Goal: Transaction & Acquisition: Purchase product/service

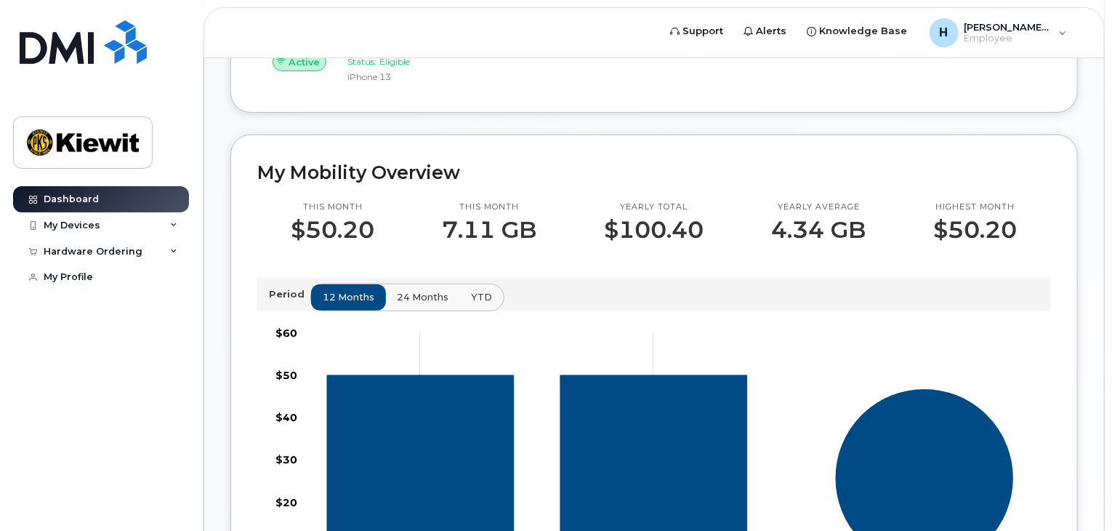
scroll to position [363, 0]
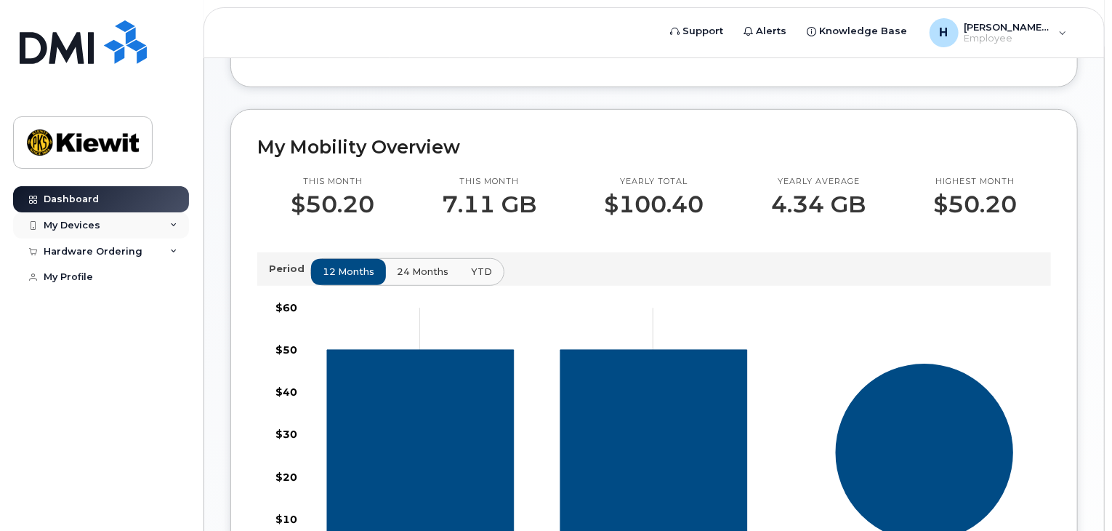
click at [163, 226] on div "My Devices" at bounding box center [101, 225] width 176 height 26
click at [118, 445] on div "Dashboard My Devices Add Device 909-788-4846 (HANNAH CHRISTENSEN) Hardware Orde…" at bounding box center [103, 347] width 180 height 323
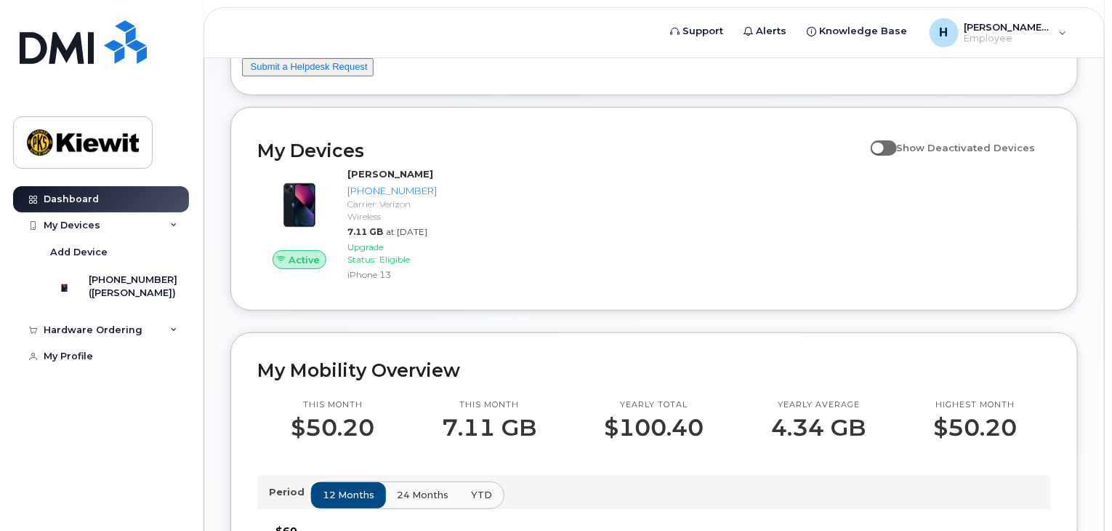
scroll to position [0, 0]
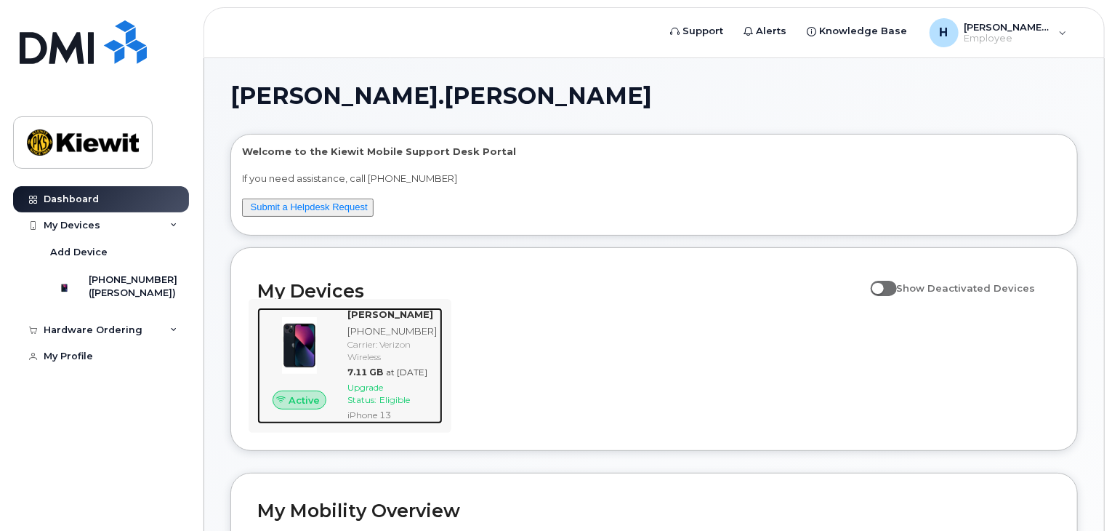
click at [311, 383] on div at bounding box center [299, 346] width 84 height 76
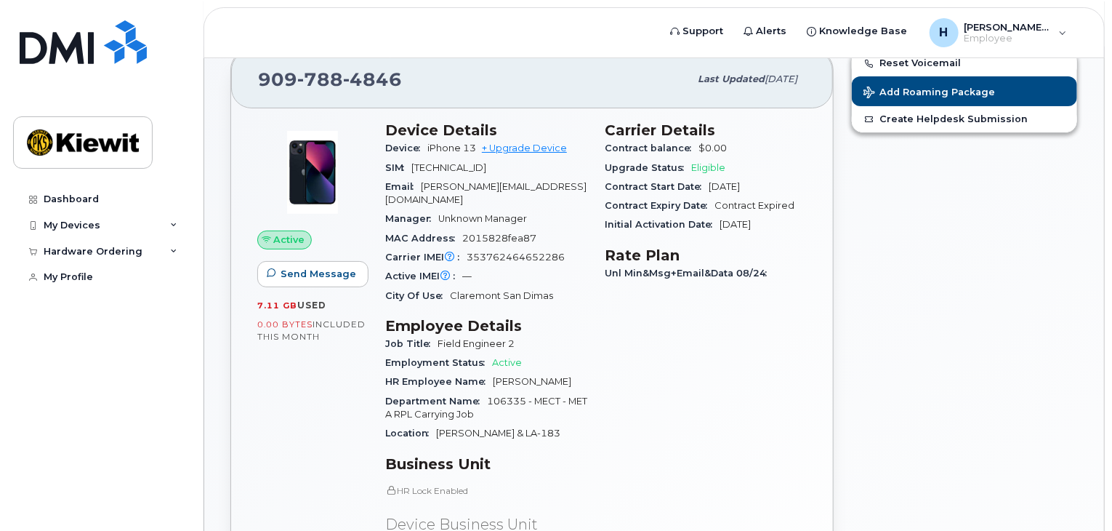
scroll to position [73, 0]
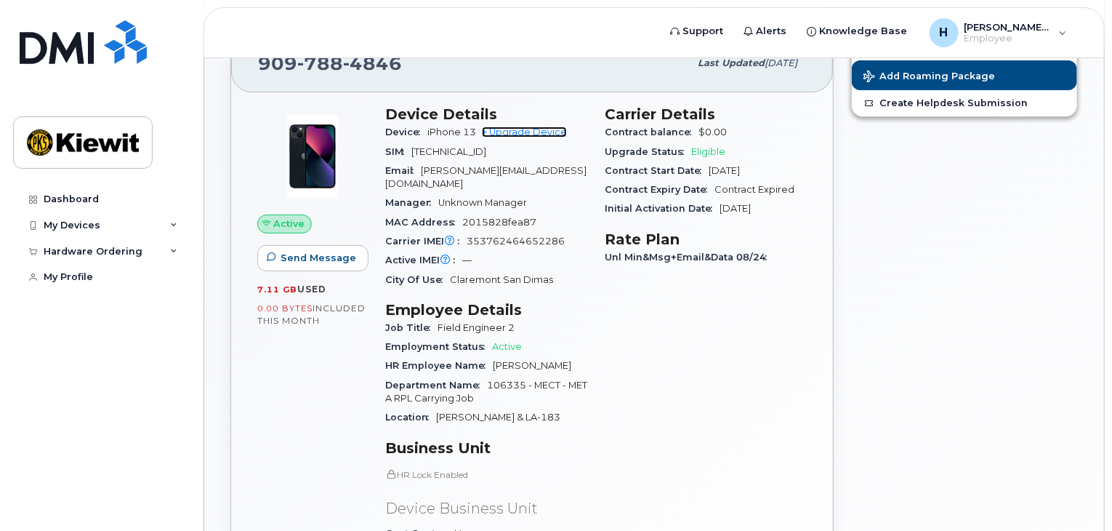
click at [535, 130] on link "+ Upgrade Device" at bounding box center [524, 131] width 85 height 11
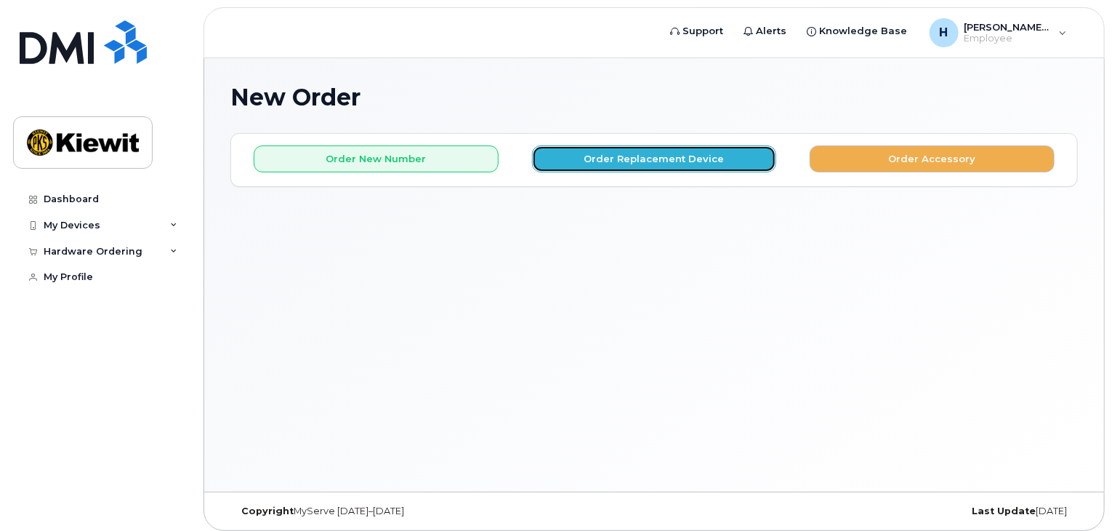
click at [607, 166] on button "Order Replacement Device" at bounding box center [654, 158] width 245 height 27
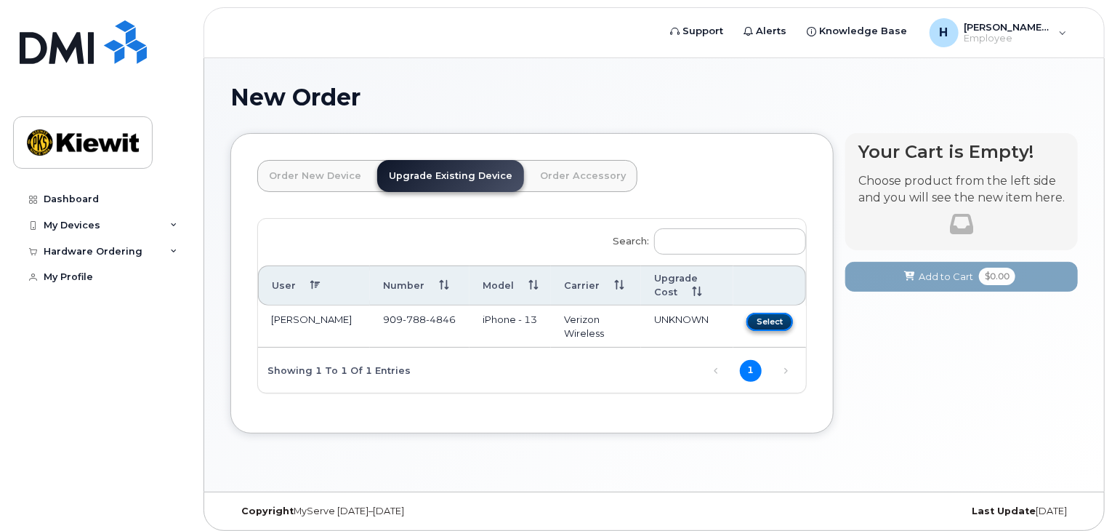
click at [758, 323] on button "Select" at bounding box center [770, 322] width 47 height 18
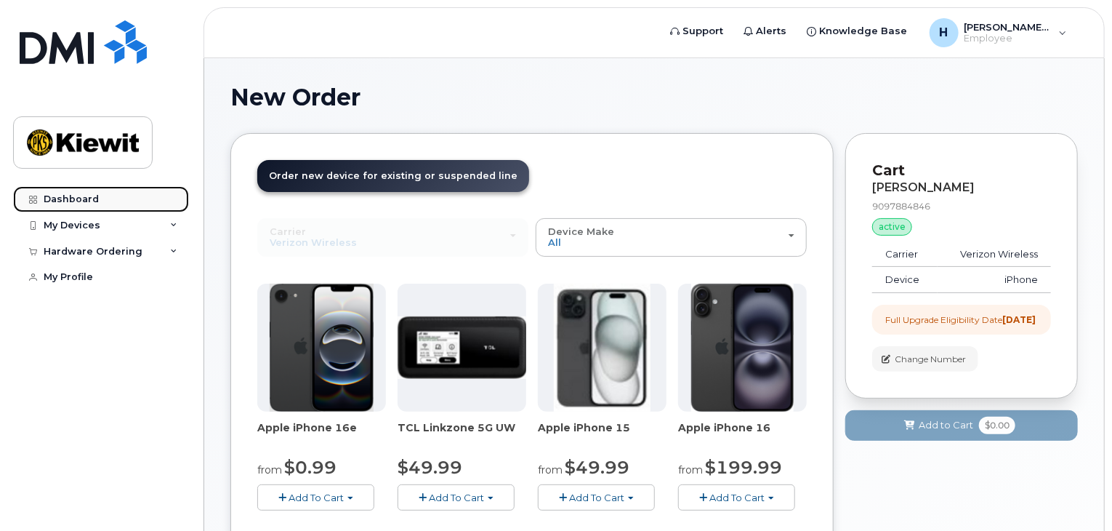
click at [131, 204] on link "Dashboard" at bounding box center [101, 199] width 176 height 26
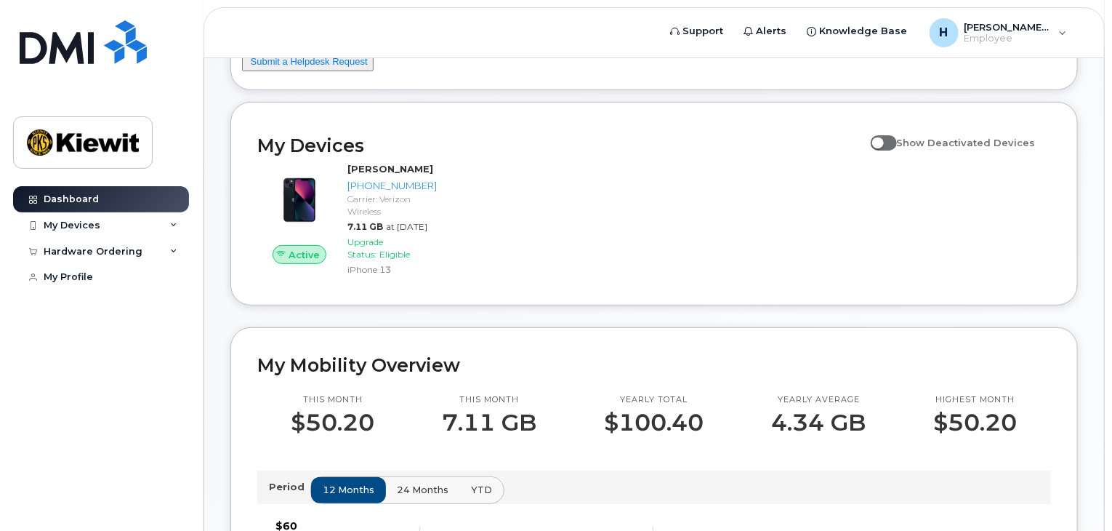
scroll to position [145, 0]
click at [87, 226] on div "My Devices" at bounding box center [72, 226] width 57 height 12
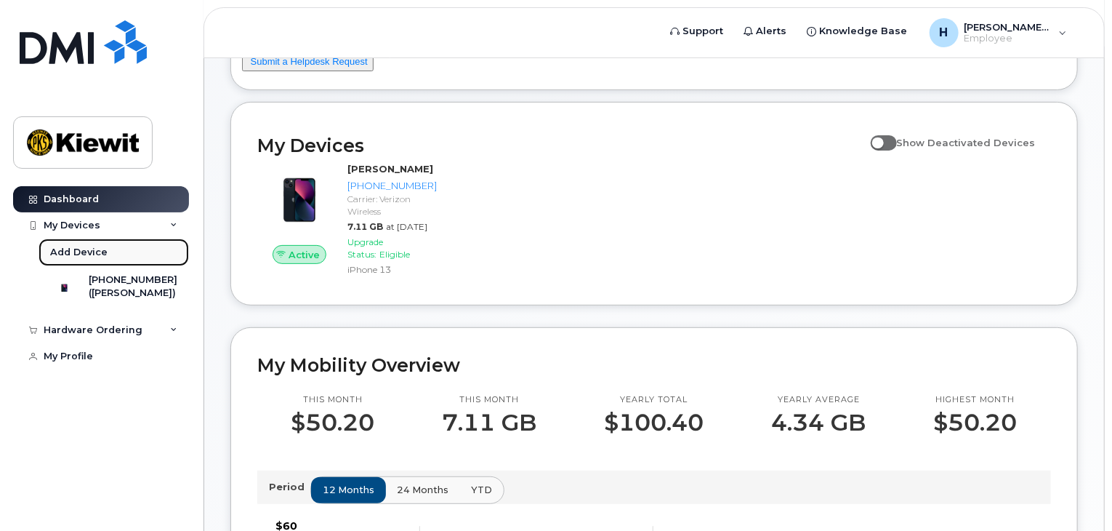
click at [88, 247] on div "Add Device" at bounding box center [78, 252] width 57 height 13
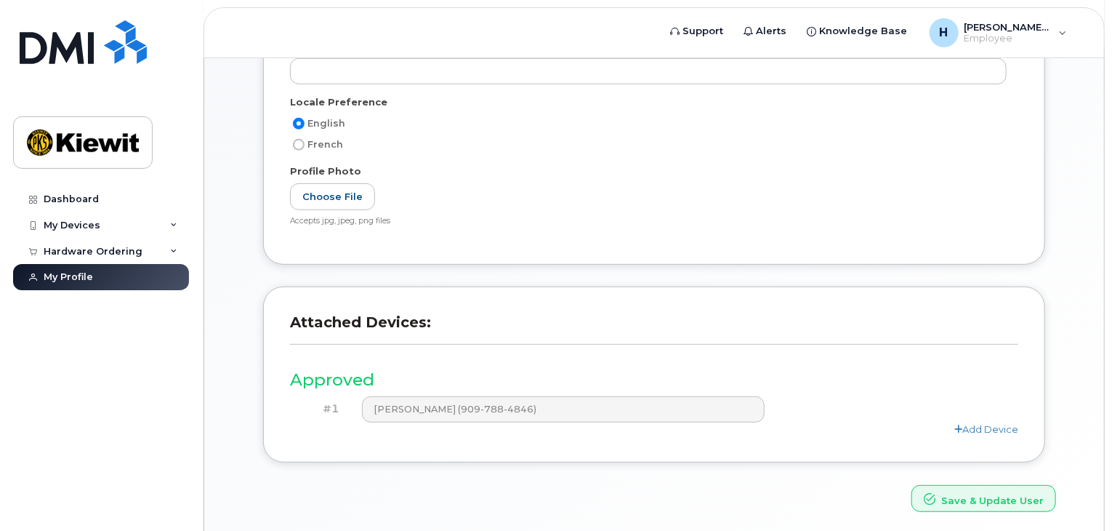
scroll to position [332, 0]
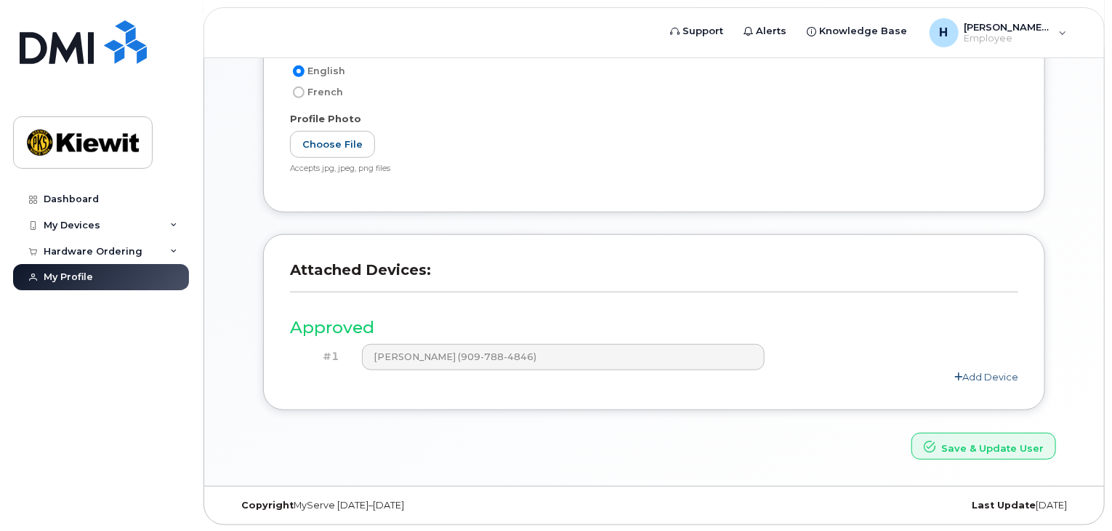
click at [977, 373] on link "Add Device" at bounding box center [987, 377] width 64 height 12
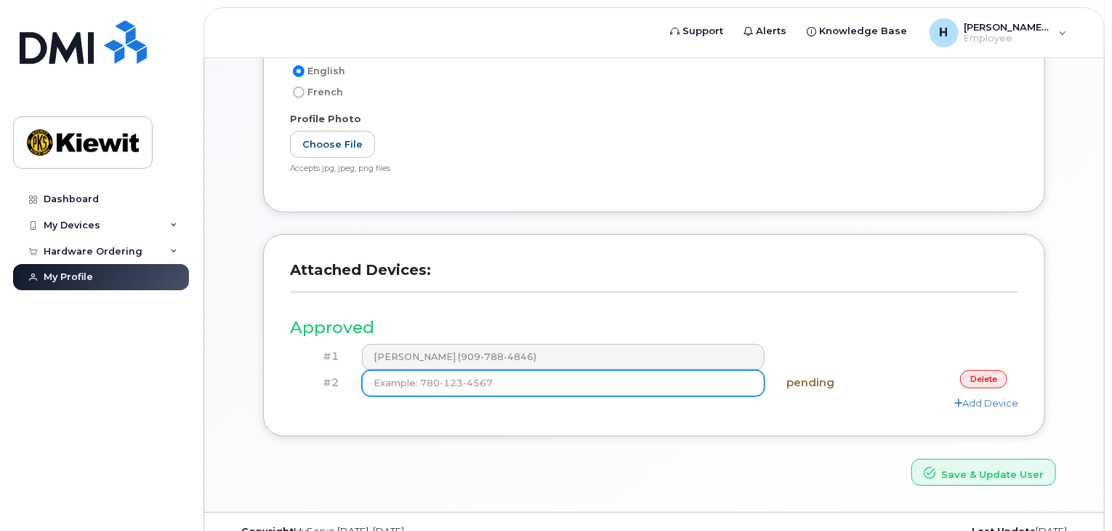
click at [609, 382] on input at bounding box center [563, 383] width 403 height 26
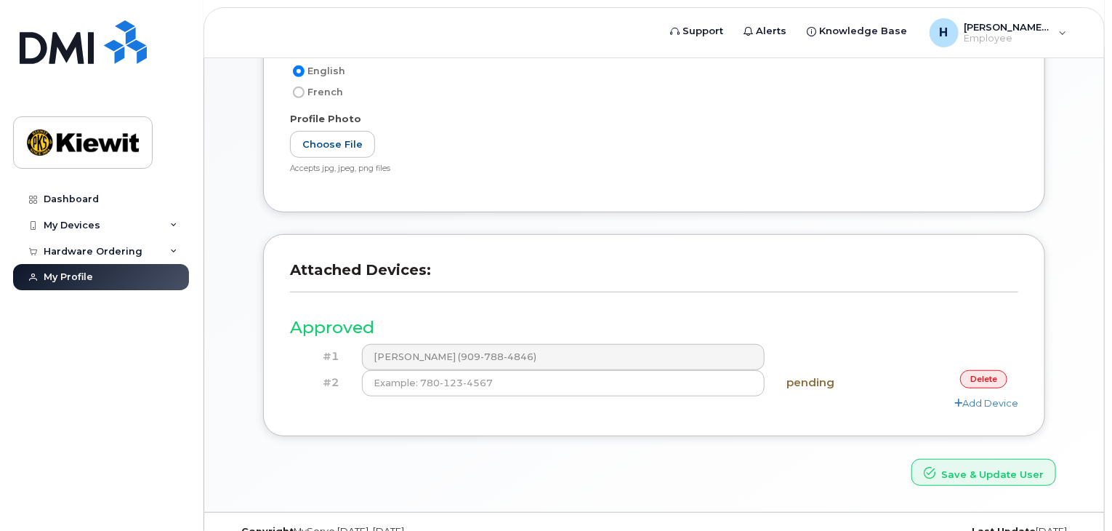
click at [981, 374] on link "delete" at bounding box center [983, 379] width 47 height 18
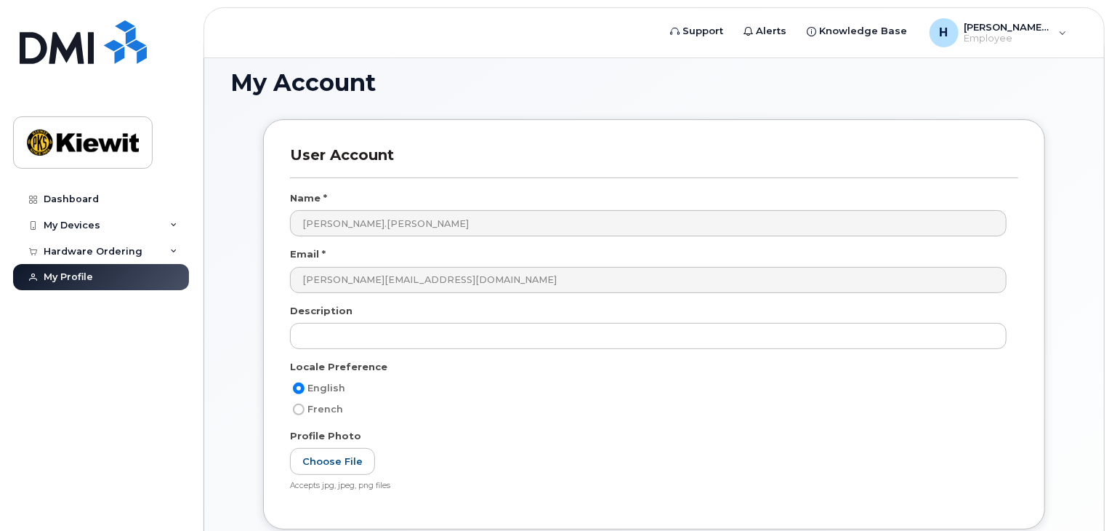
scroll to position [0, 0]
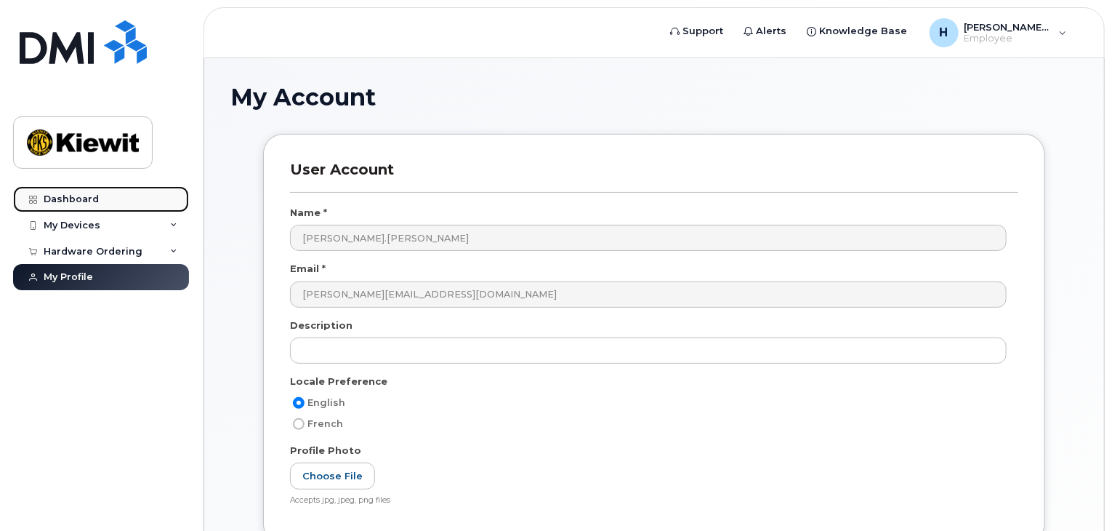
click at [80, 190] on link "Dashboard" at bounding box center [101, 199] width 176 height 26
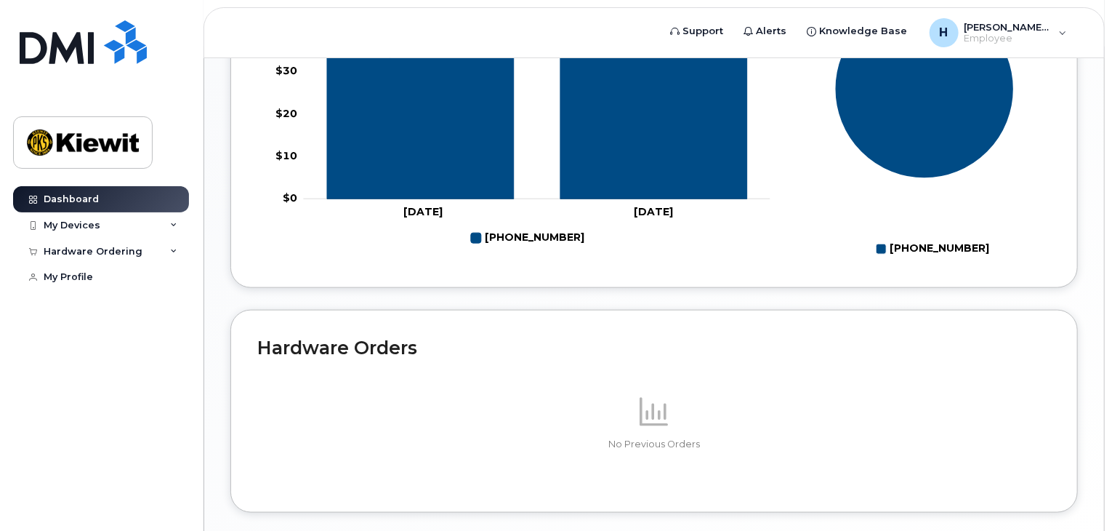
scroll to position [827, 0]
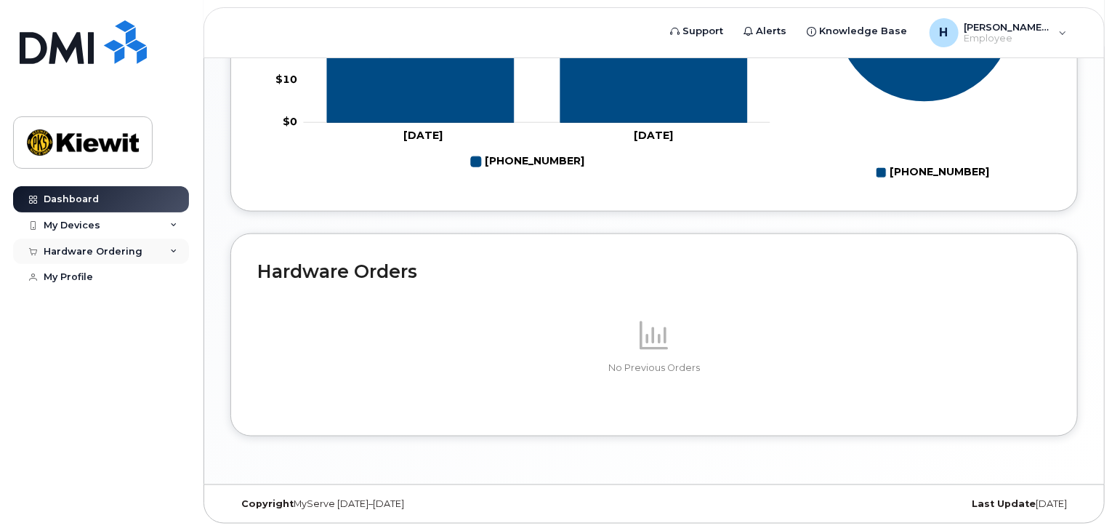
click at [138, 246] on div "Hardware Ordering" at bounding box center [101, 251] width 176 height 26
click at [142, 276] on link "New Order" at bounding box center [114, 278] width 150 height 28
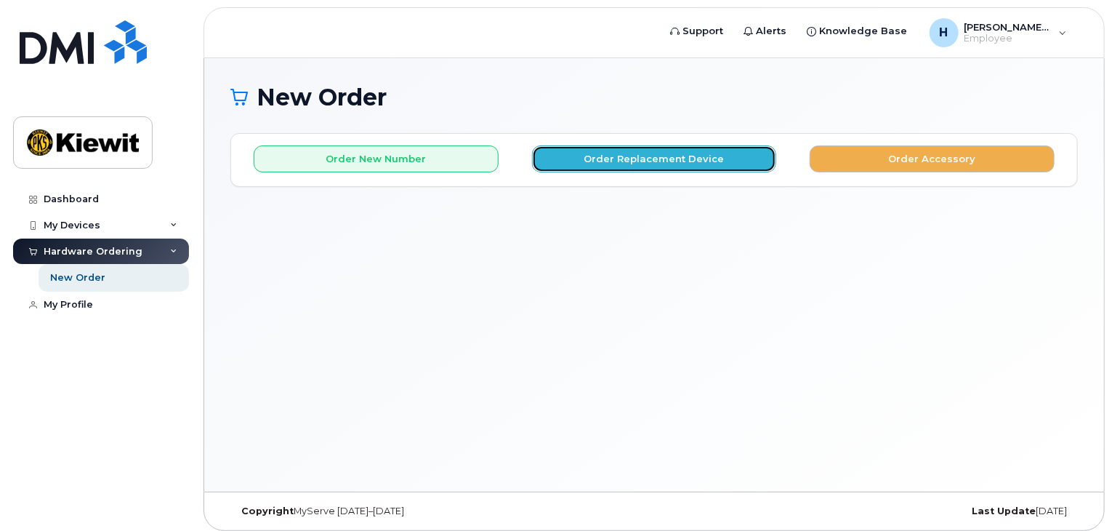
click at [645, 164] on button "Order Replacement Device" at bounding box center [654, 158] width 245 height 27
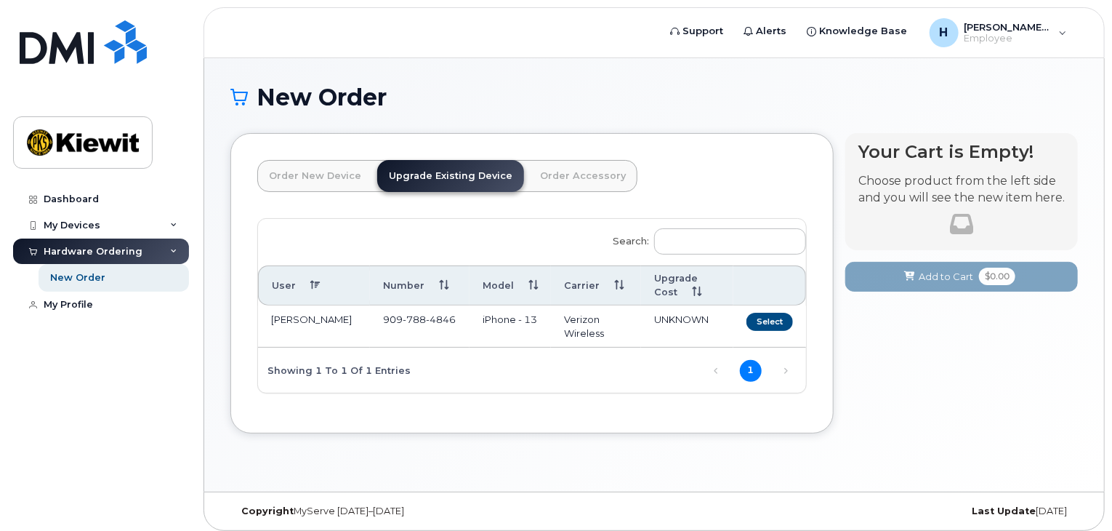
click at [297, 185] on link "Order New Device" at bounding box center [315, 176] width 116 height 32
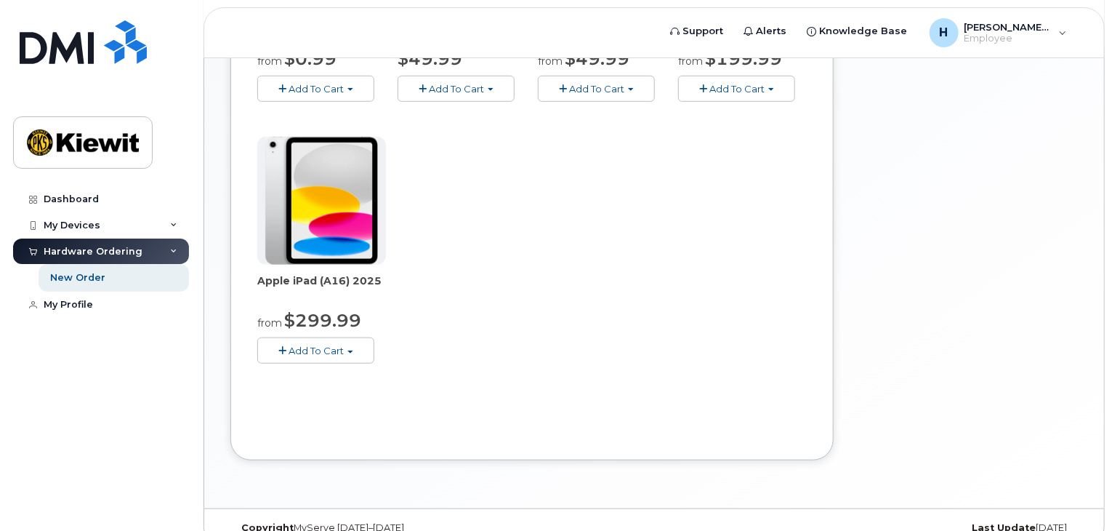
scroll to position [430, 0]
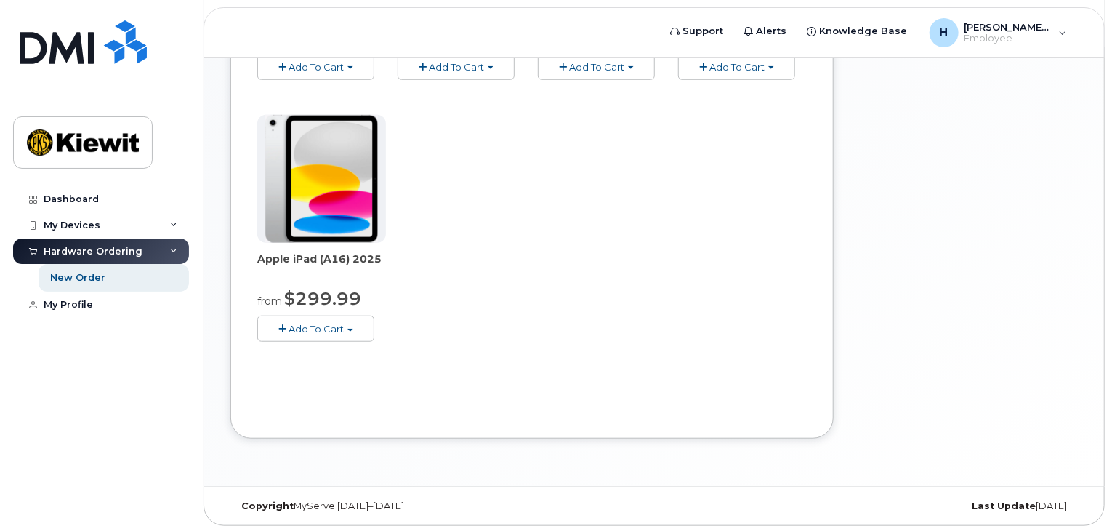
click at [353, 321] on button "Add To Cart" at bounding box center [315, 328] width 117 height 25
click at [492, 271] on div "Apple iPhone 16e from $0.99 Add To Cart $0.99 - 2 Year Activation (128GB) $599.…" at bounding box center [532, 109] width 550 height 512
click at [329, 332] on span "Add To Cart" at bounding box center [316, 329] width 55 height 12
click at [515, 309] on div "Apple iPhone 16e from $0.99 Add To Cart $0.99 - 2 Year Activation (128GB) $599.…" at bounding box center [532, 109] width 550 height 512
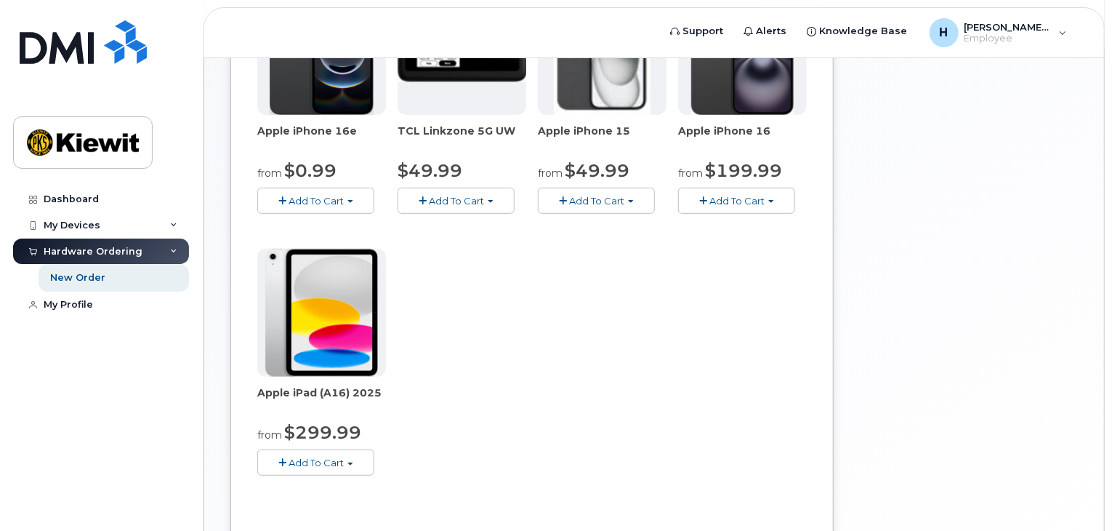
scroll to position [140, 0]
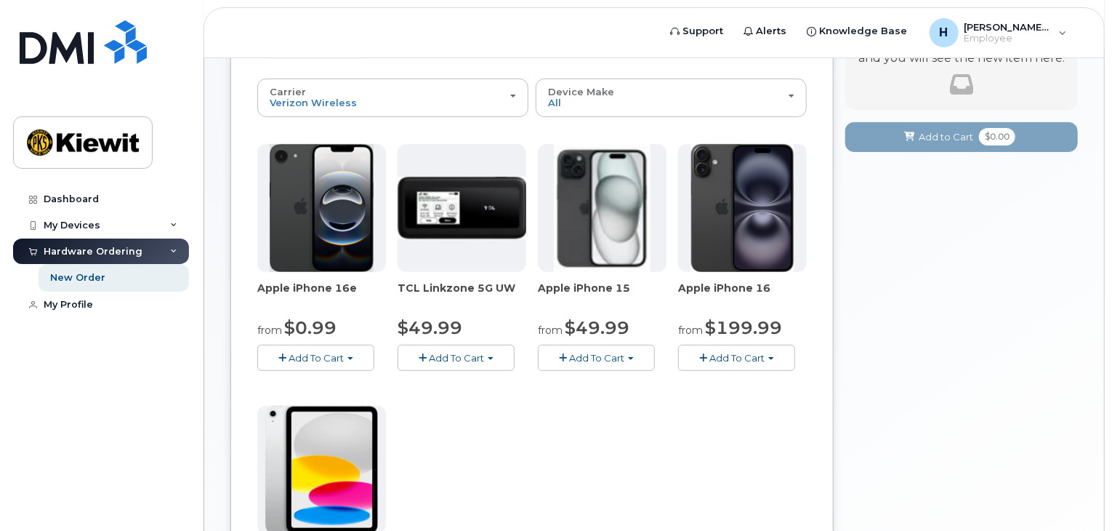
click at [759, 361] on span "Add To Cart" at bounding box center [737, 358] width 55 height 12
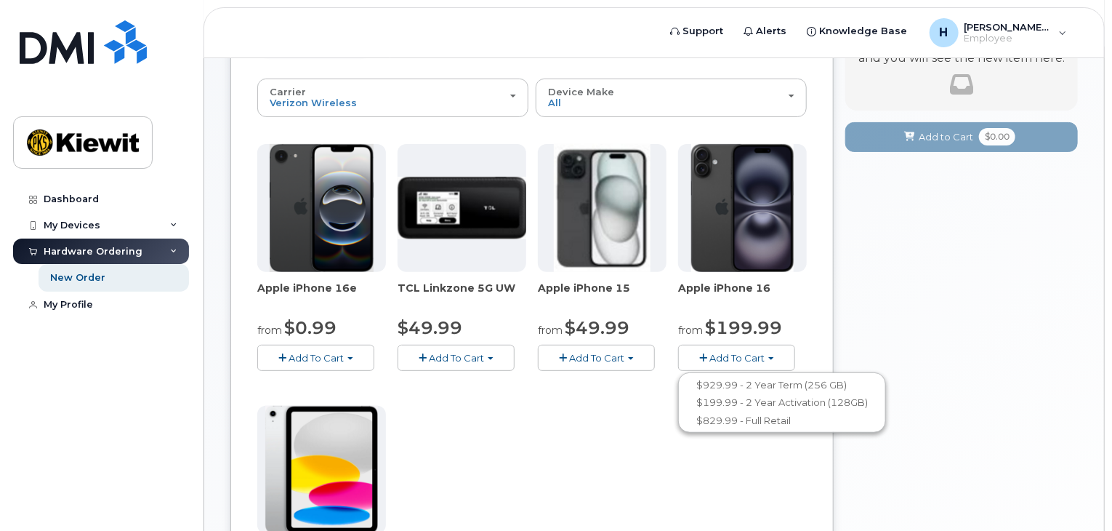
click at [580, 435] on div "Apple iPhone 16e from $0.99 Add To Cart $0.99 - 2 Year Activation (128GB) $599.…" at bounding box center [532, 400] width 550 height 512
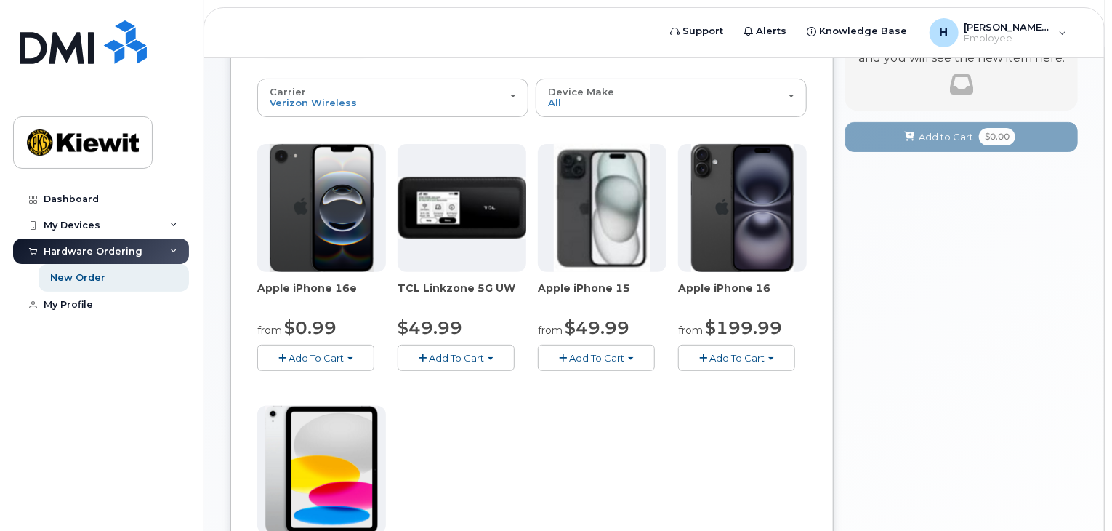
scroll to position [0, 0]
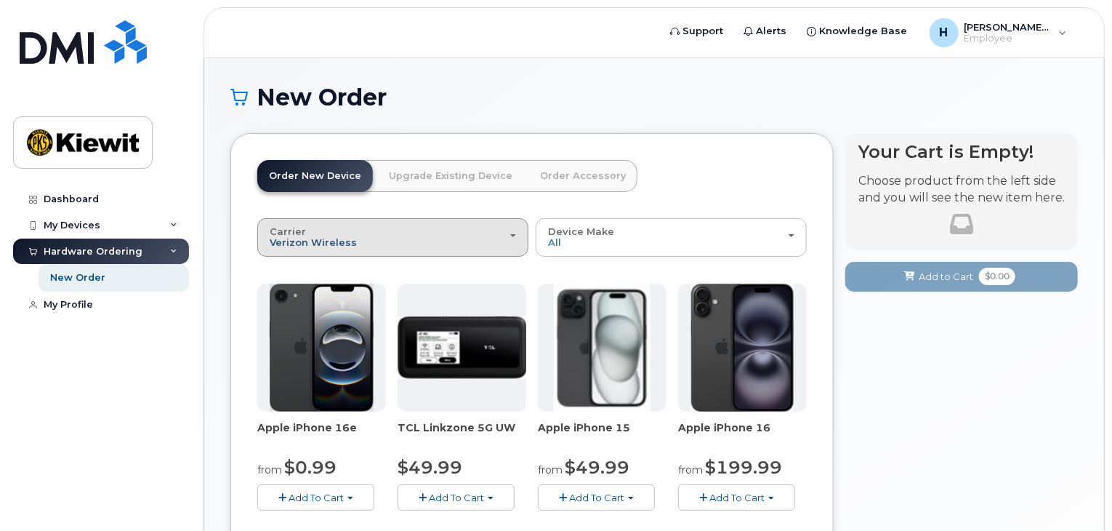
click at [344, 236] on span "Verizon Wireless" at bounding box center [313, 242] width 87 height 12
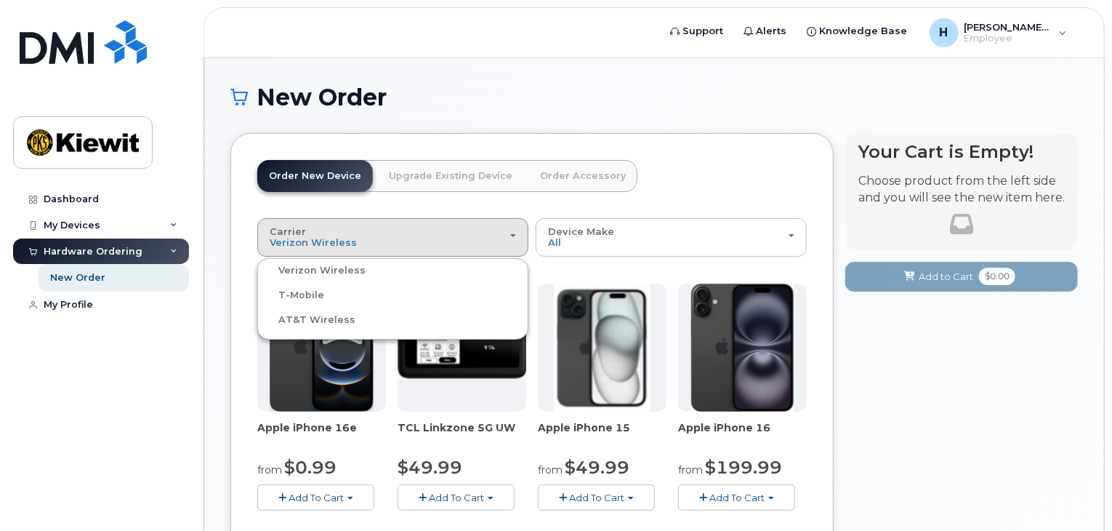
click at [286, 315] on label "AT&T Wireless" at bounding box center [308, 319] width 95 height 17
click at [0, 0] on input "AT&T Wireless" at bounding box center [0, 0] width 0 height 0
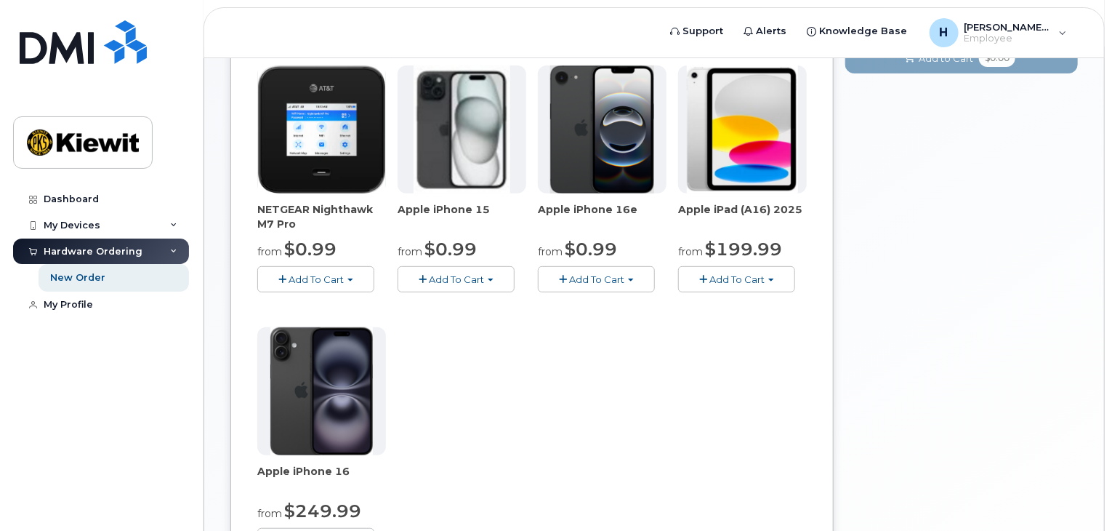
scroll to position [145, 0]
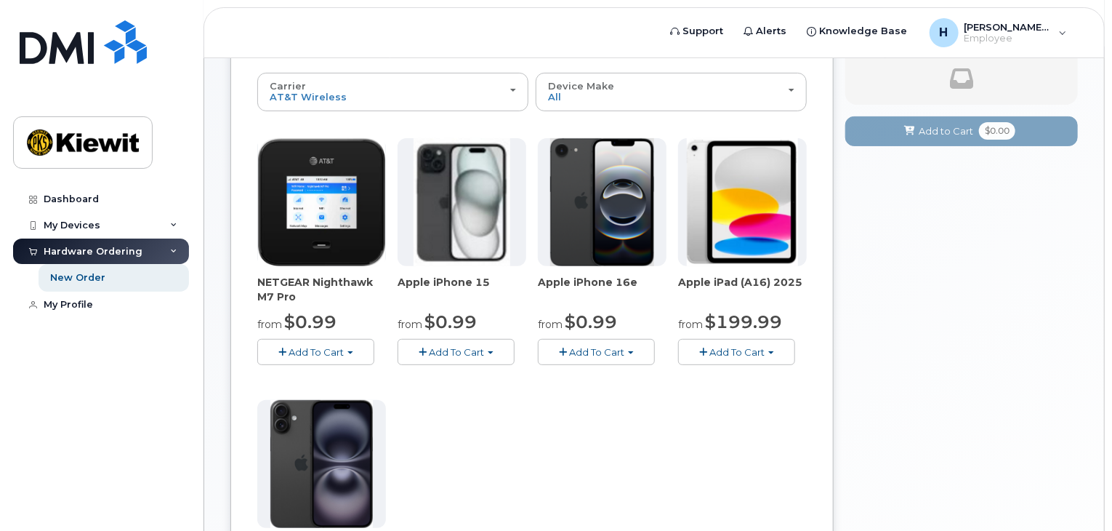
click at [448, 353] on span "Add To Cart" at bounding box center [456, 352] width 55 height 12
click at [468, 494] on div "NETGEAR Nighthawk M7 Pro from $0.99 Add To Cart $0.99 - 2 Year Activation $449.…" at bounding box center [532, 394] width 550 height 512
click at [727, 350] on span "Add To Cart" at bounding box center [737, 352] width 55 height 12
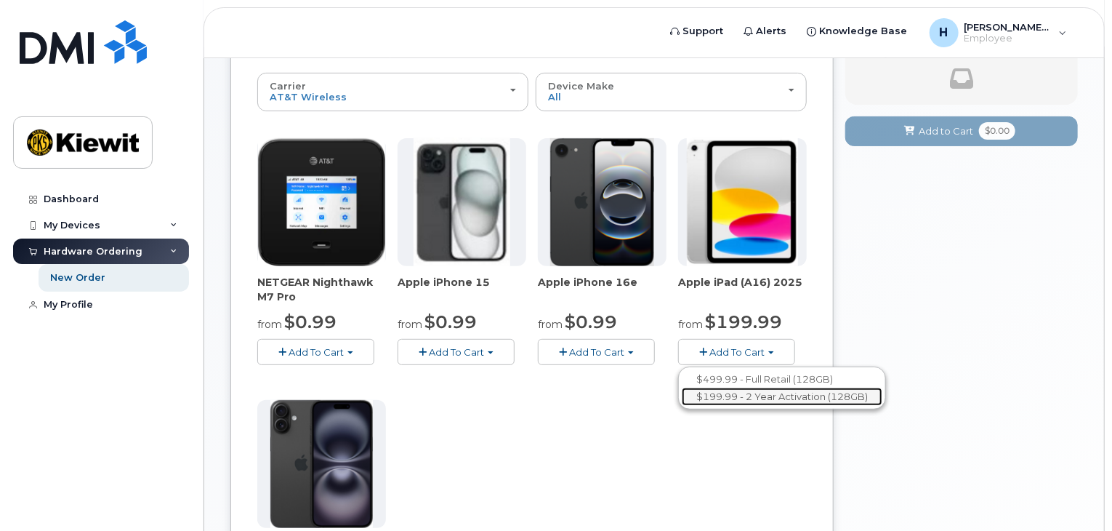
click at [743, 395] on link "$199.99 - 2 Year Activation (128GB)" at bounding box center [782, 396] width 201 height 18
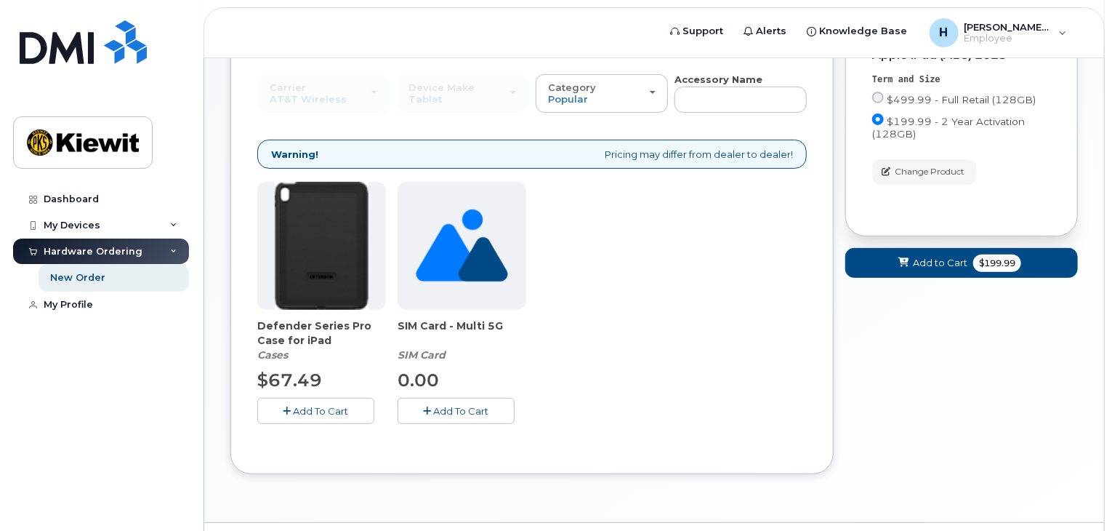
click at [479, 411] on span "Add To Cart" at bounding box center [461, 411] width 55 height 12
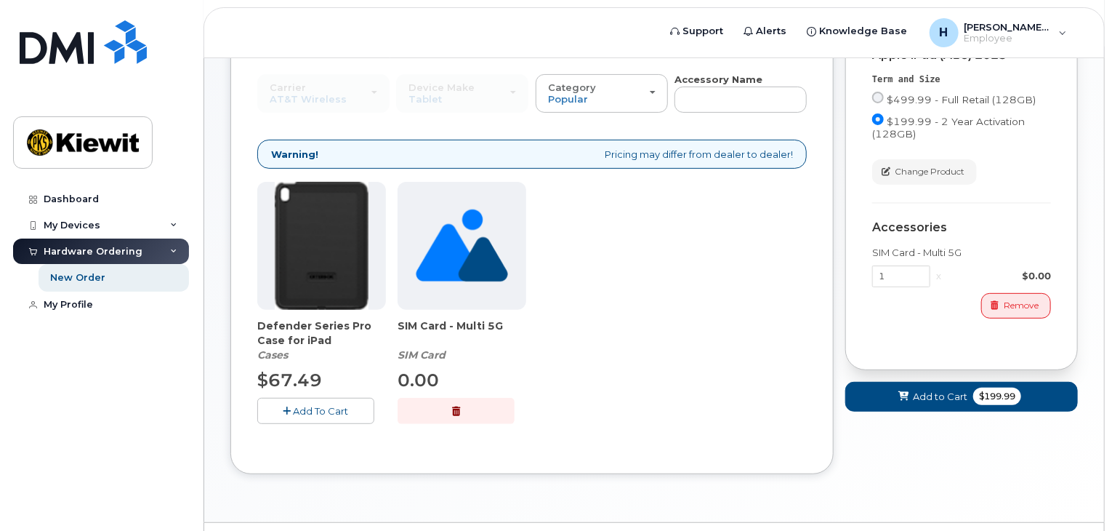
scroll to position [73, 0]
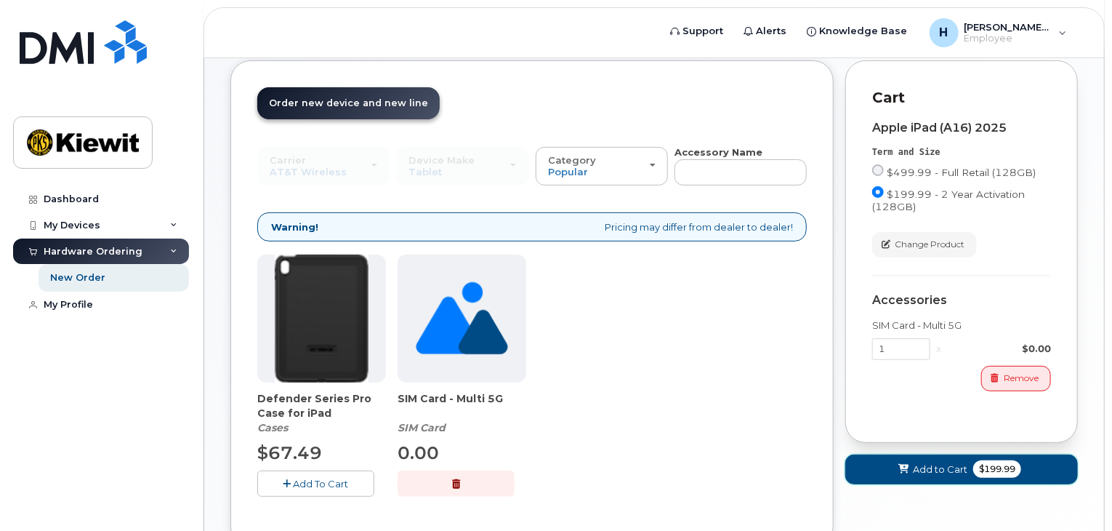
click at [916, 465] on span "Add to Cart" at bounding box center [940, 469] width 55 height 14
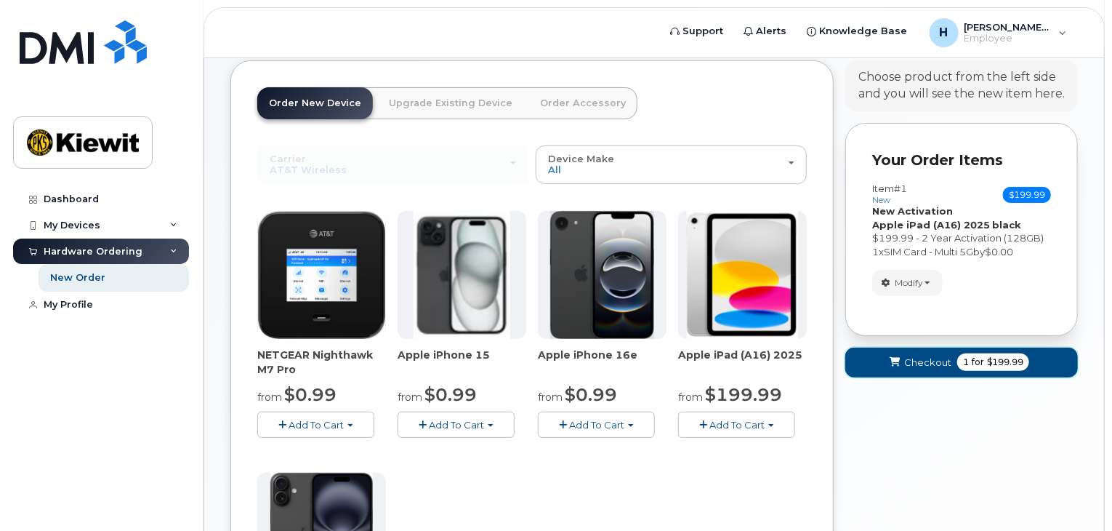
click at [936, 363] on span "Checkout" at bounding box center [927, 362] width 47 height 14
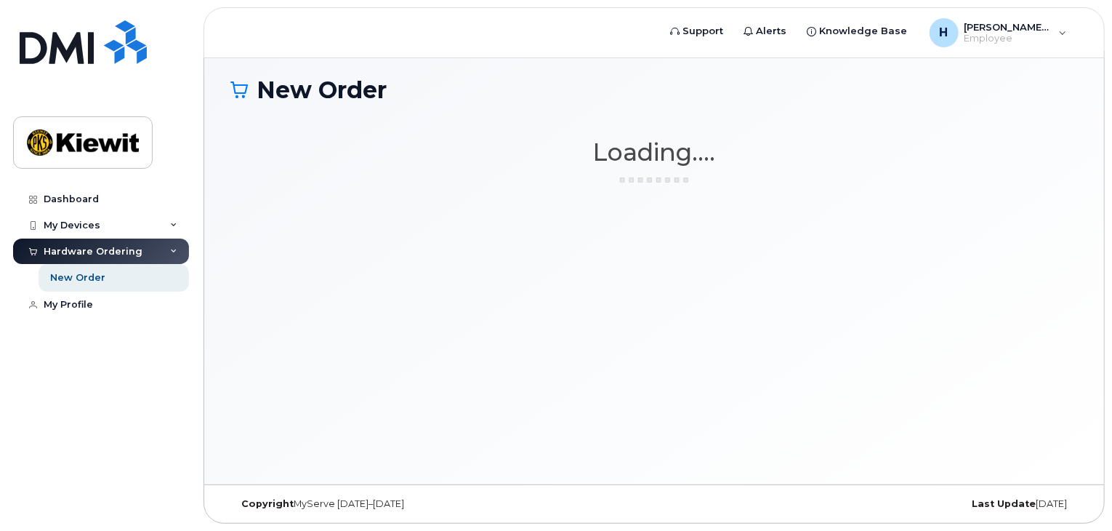
scroll to position [7, 0]
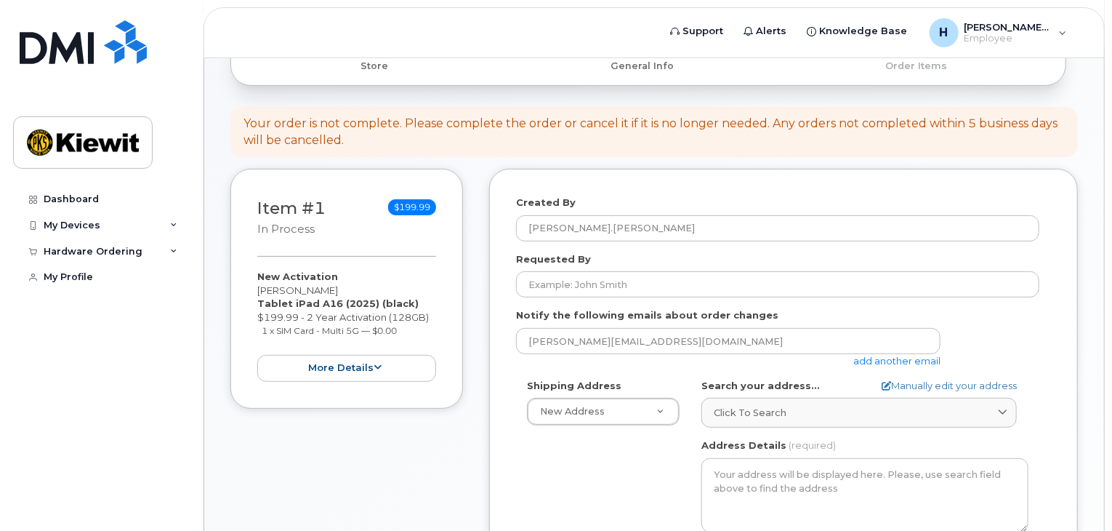
scroll to position [145, 0]
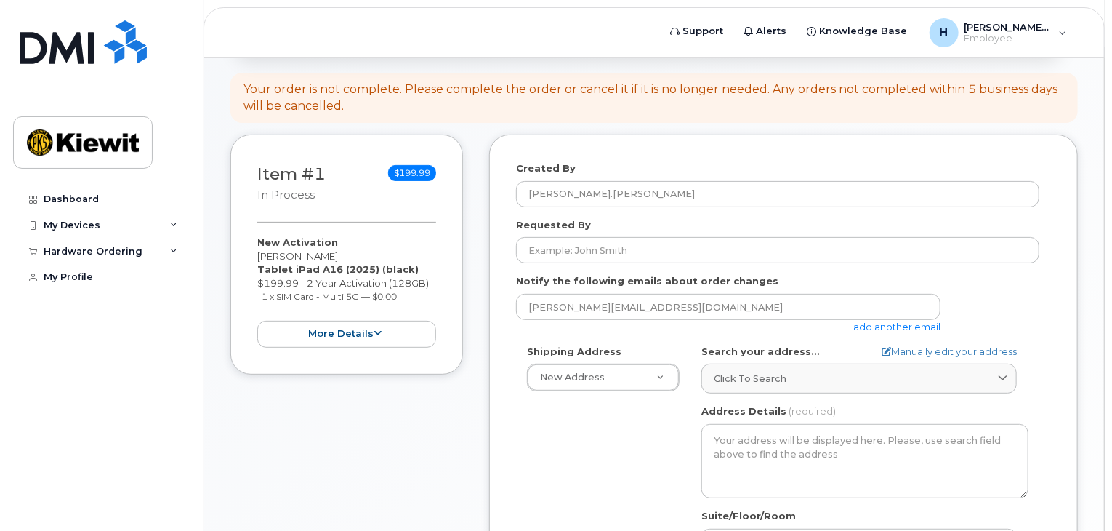
click at [381, 310] on div "New Activation [PERSON_NAME] Tablet iPad A16 (2025) (black) $199.99 - 2 Year Ac…" at bounding box center [346, 292] width 179 height 112
click at [377, 330] on icon at bounding box center [378, 333] width 8 height 9
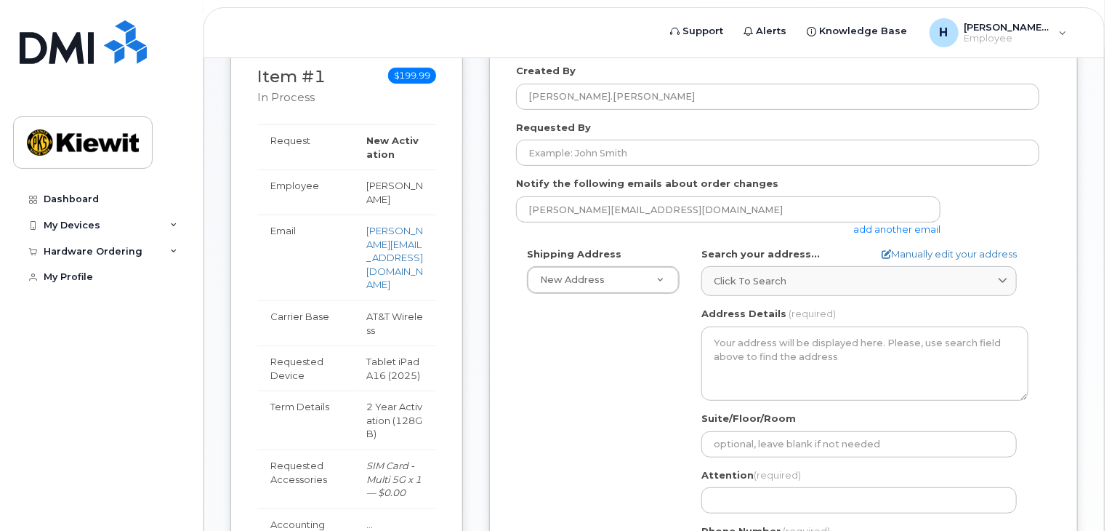
scroll to position [218, 0]
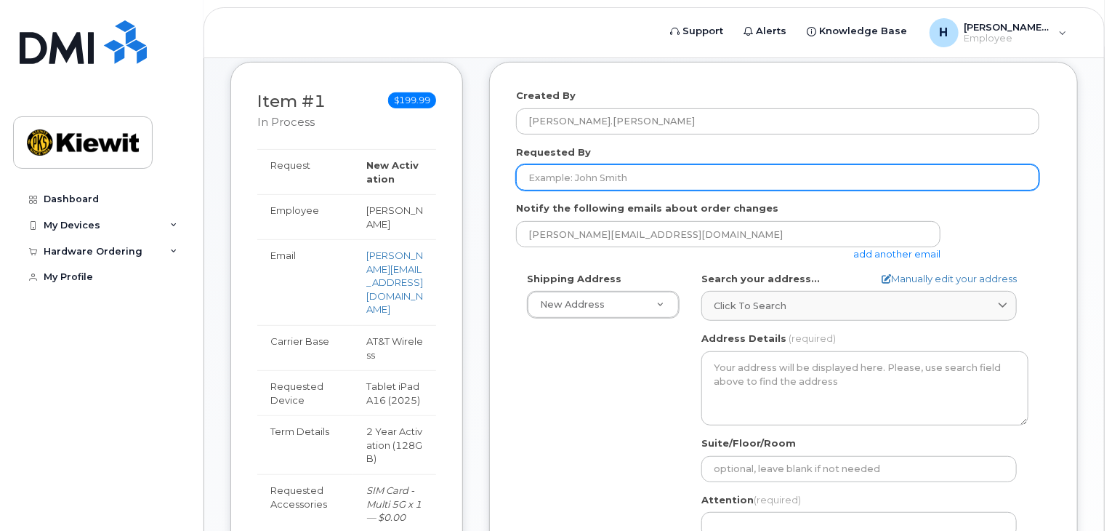
click at [630, 166] on input "Requested By" at bounding box center [777, 177] width 523 height 26
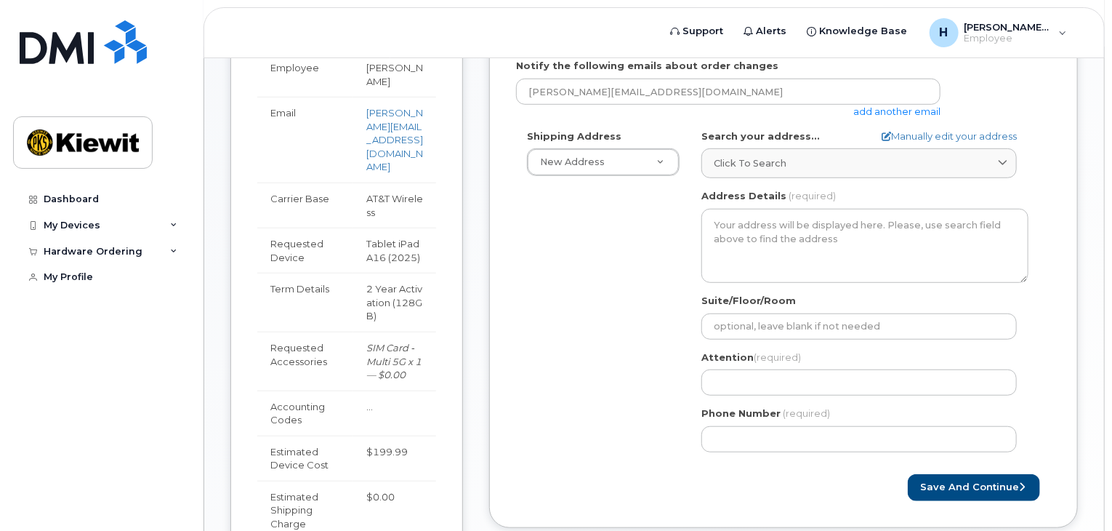
scroll to position [363, 0]
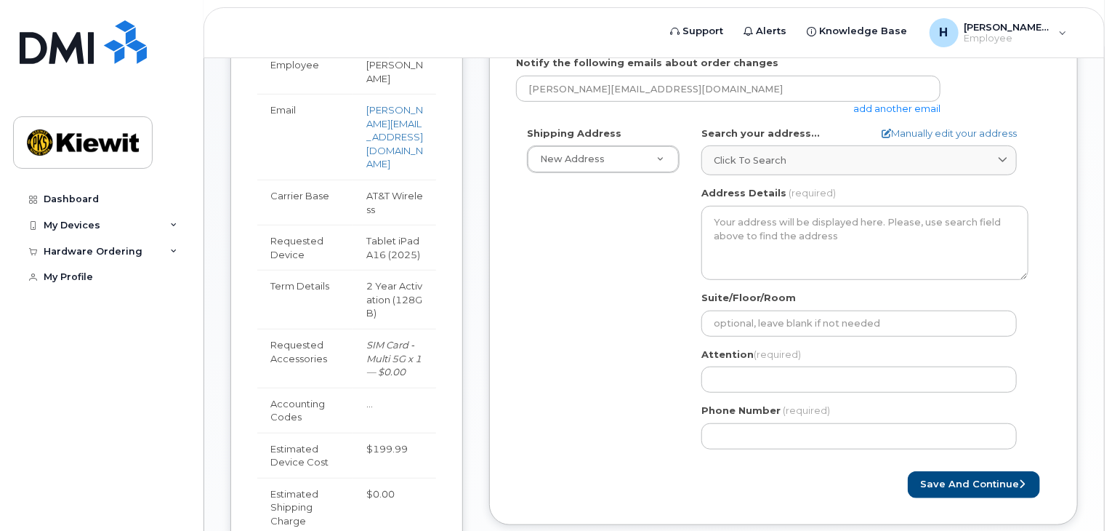
click at [635, 419] on div "Shipping Address New Address New Address AB Search your address... Manually edi…" at bounding box center [777, 293] width 523 height 334
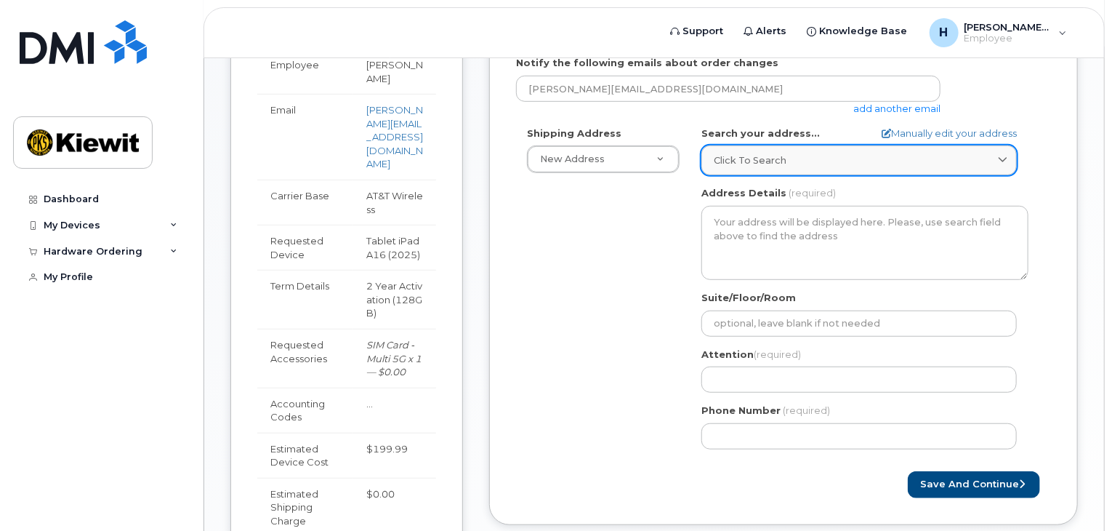
click at [748, 164] on span "Click to search" at bounding box center [750, 160] width 73 height 14
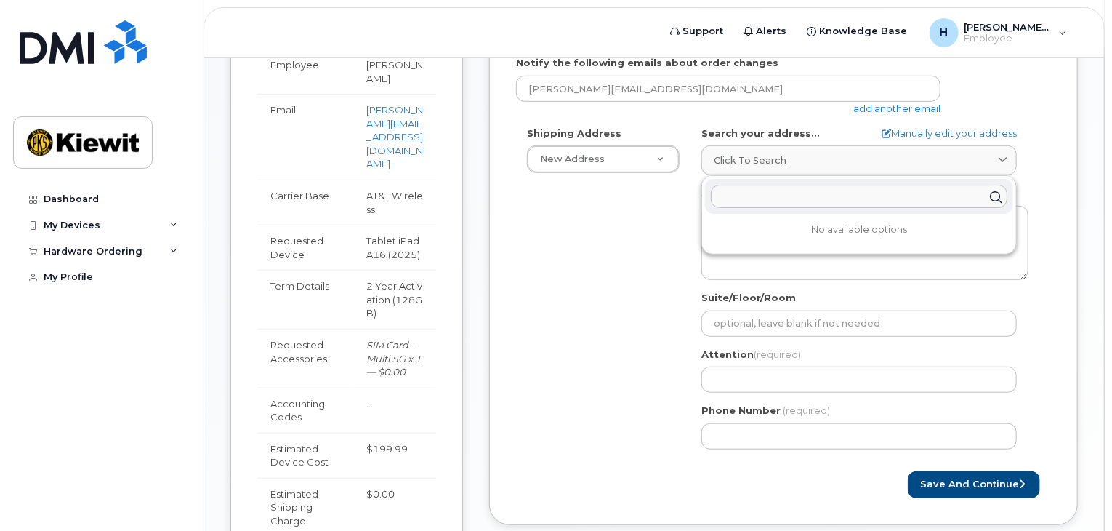
click at [674, 221] on div "Shipping Address New Address New Address AB Search your address... Manually edi…" at bounding box center [777, 293] width 523 height 334
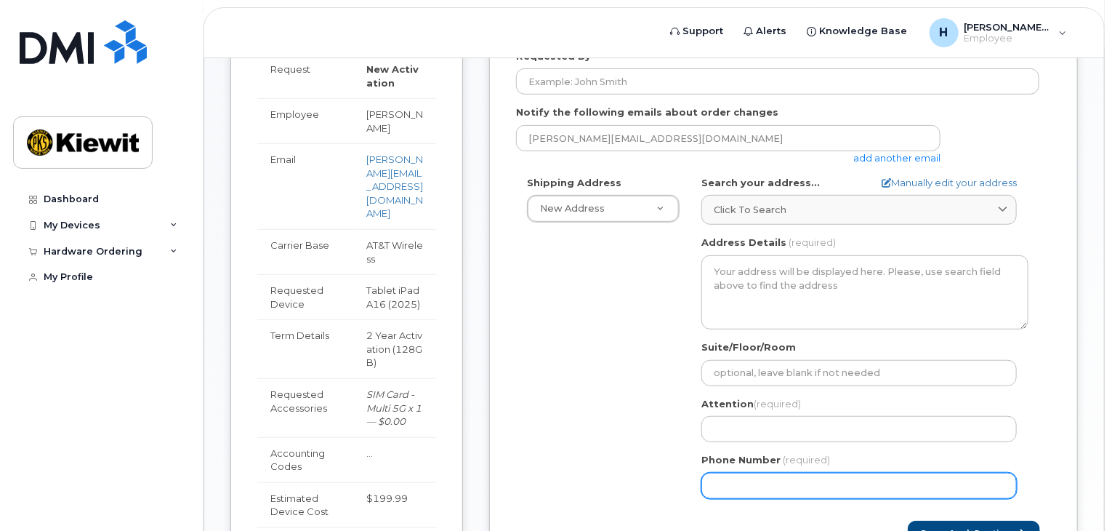
scroll to position [291, 0]
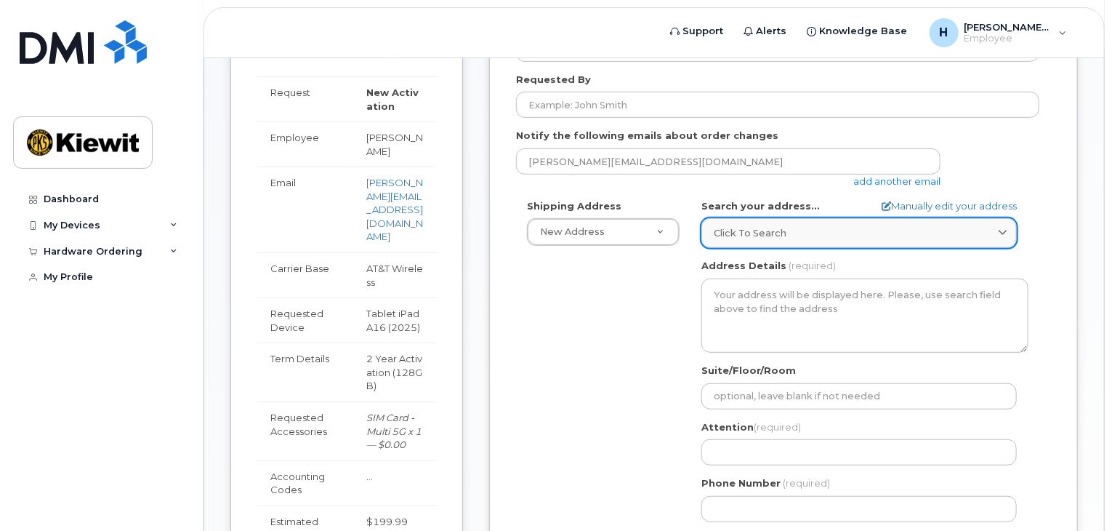
click at [766, 234] on span "Click to search" at bounding box center [750, 233] width 73 height 14
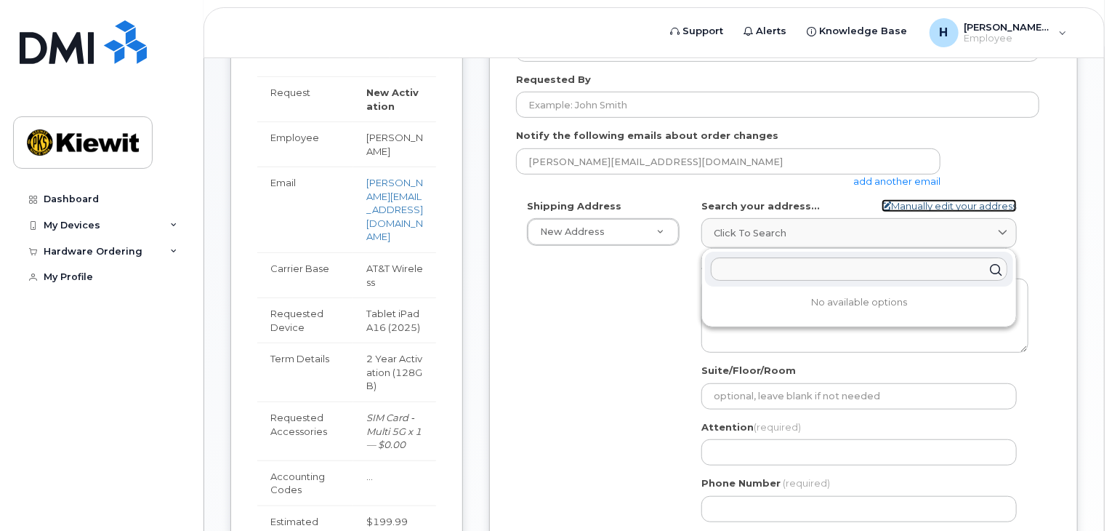
click at [990, 209] on link "Manually edit your address" at bounding box center [949, 206] width 135 height 14
select select
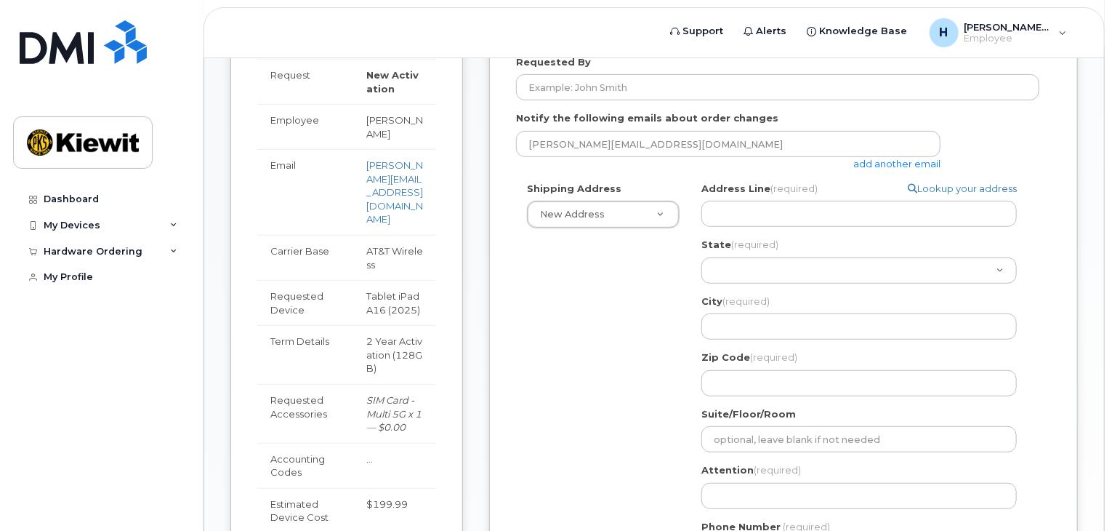
scroll to position [296, 0]
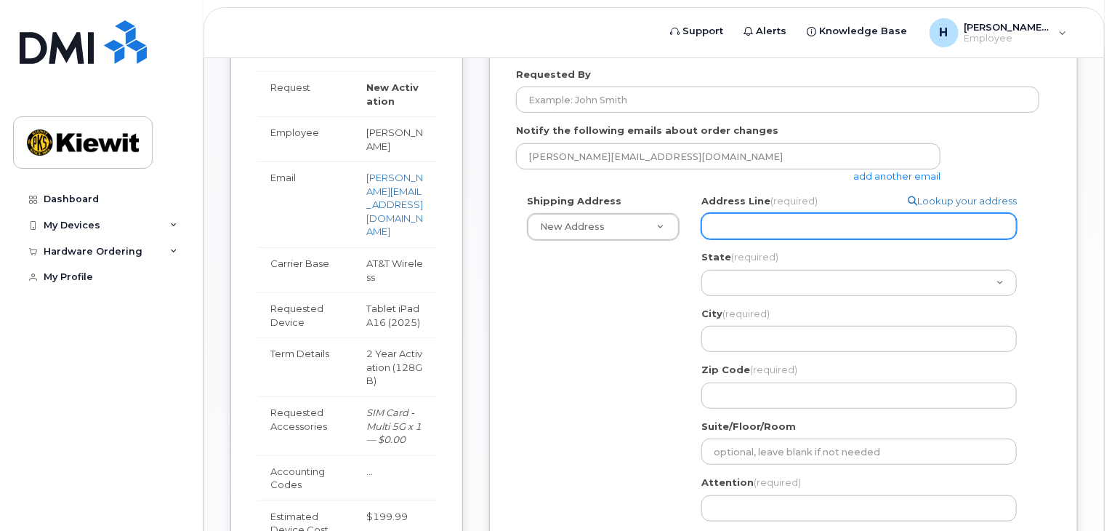
click at [780, 230] on input "Address Line (required)" at bounding box center [860, 226] width 316 height 26
paste input "2100 E Route 66 Ste 200"
select select
type input "2100 E Route 66 Ste 200"
drag, startPoint x: 857, startPoint y: 221, endPoint x: 794, endPoint y: 214, distance: 63.6
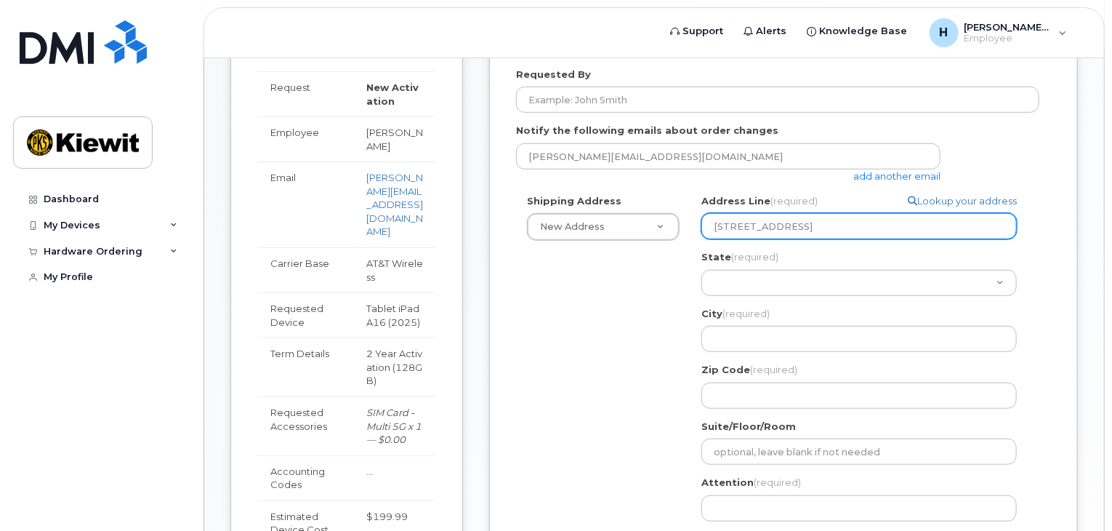
click at [794, 214] on input "2100 E Route 66 Ste 200" at bounding box center [860, 226] width 316 height 26
drag, startPoint x: 646, startPoint y: 268, endPoint x: 682, endPoint y: 284, distance: 38.8
click at [646, 269] on div "Shipping Address New Address New Address Search your address... Manually edit y…" at bounding box center [777, 391] width 523 height 395
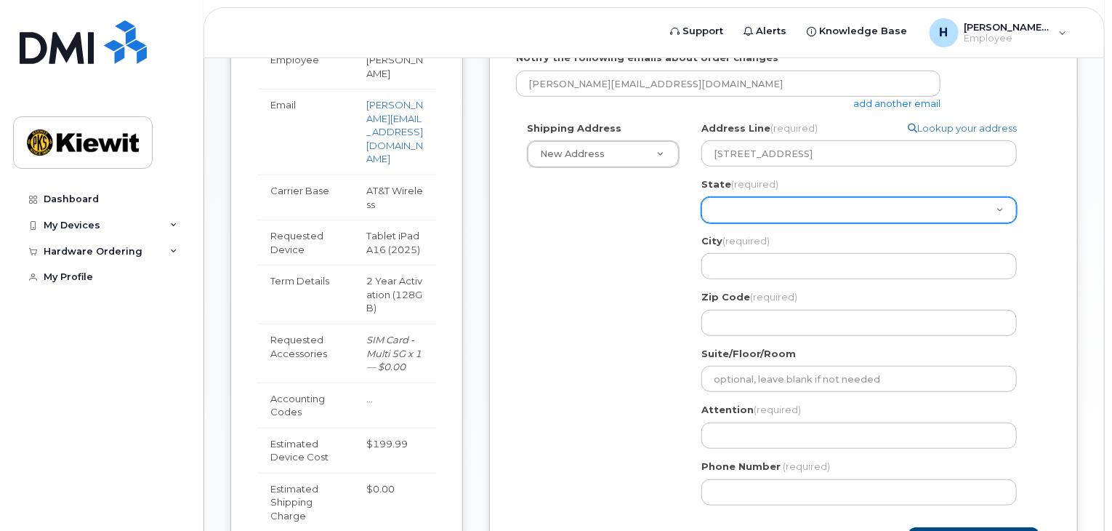
click at [756, 206] on select "Alabama Alaska American Samoa Arizona Arkansas California Colorado Connecticut …" at bounding box center [860, 210] width 316 height 26
select select "CA"
click at [702, 197] on select "Alabama Alaska American Samoa Arizona Arkansas California Colorado Connecticut …" at bounding box center [860, 210] width 316 height 26
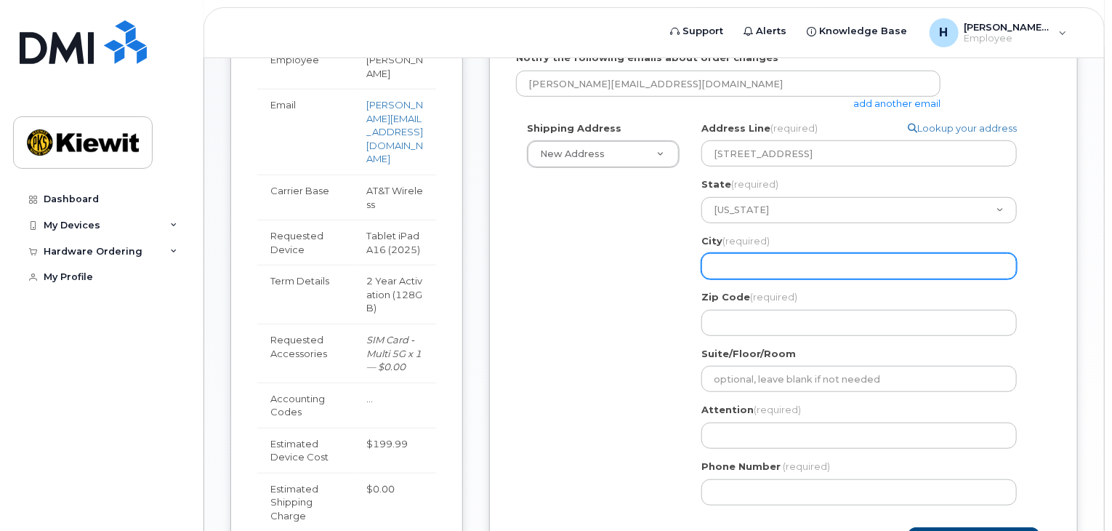
click at [759, 264] on input "City (required)" at bounding box center [860, 266] width 316 height 26
select select
type input "G"
select select
type input "Gl"
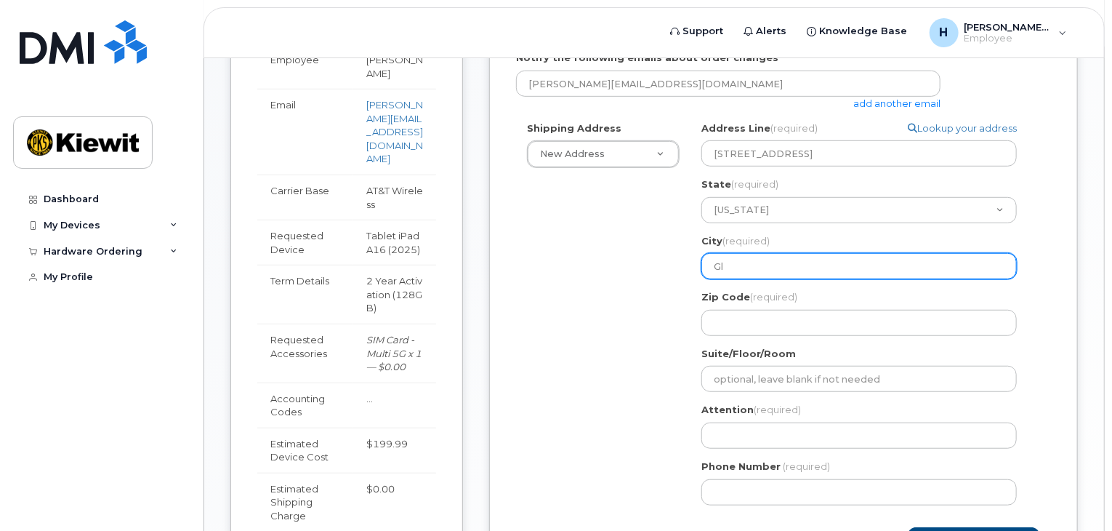
select select
type input "Gle"
select select
type input "Glen"
select select
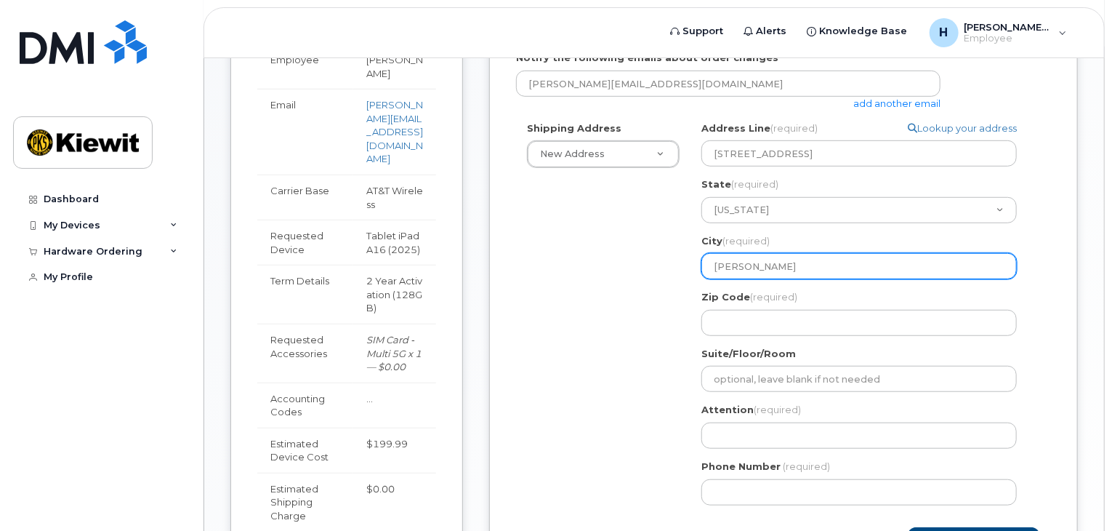
type input "Glend"
select select
type input "Glendo"
select select
type input "Glendor"
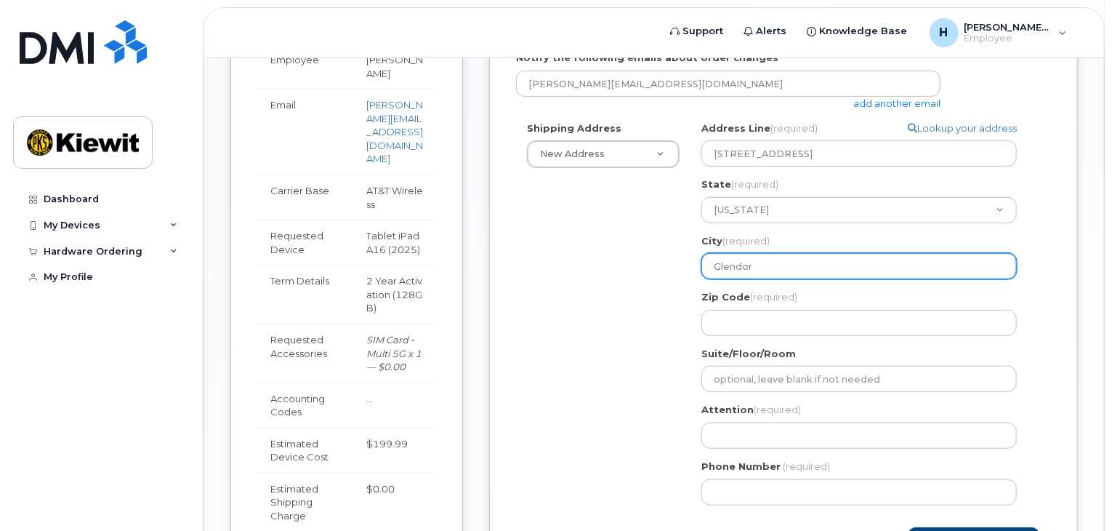
select select
type input "Glendora"
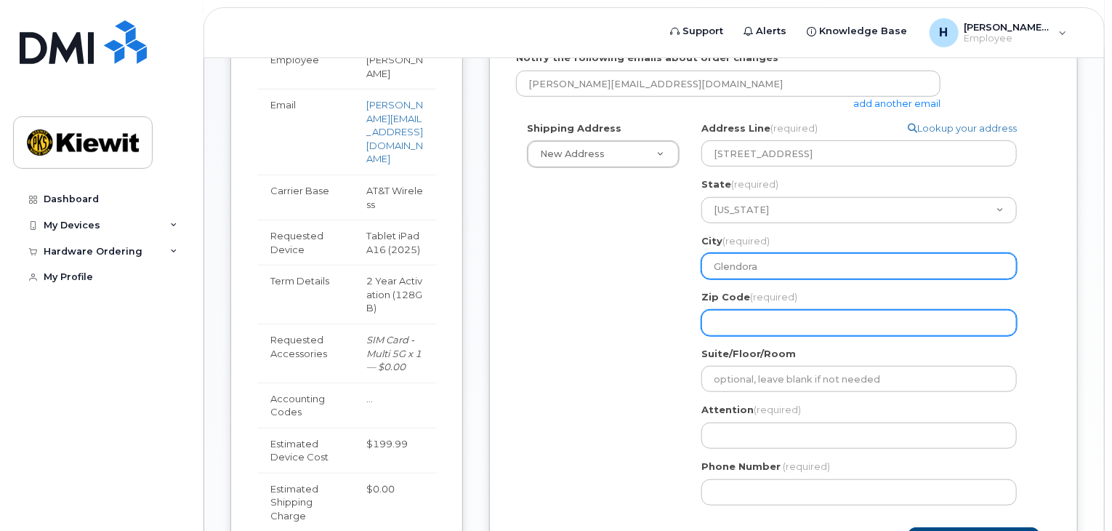
select select
type input "9"
select select
type input "91"
select select
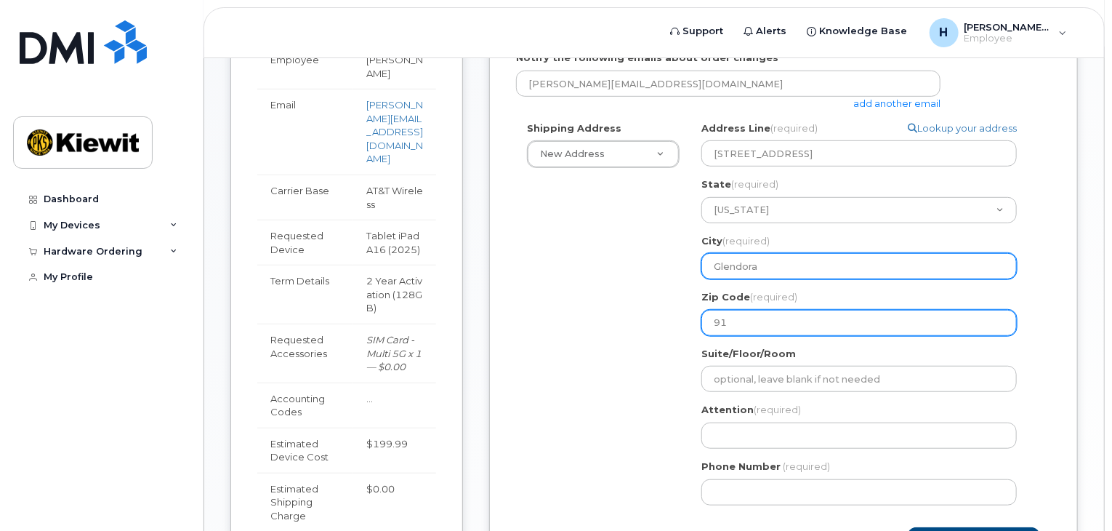
type input "917"
select select
type input "9174"
select select
type input "91740"
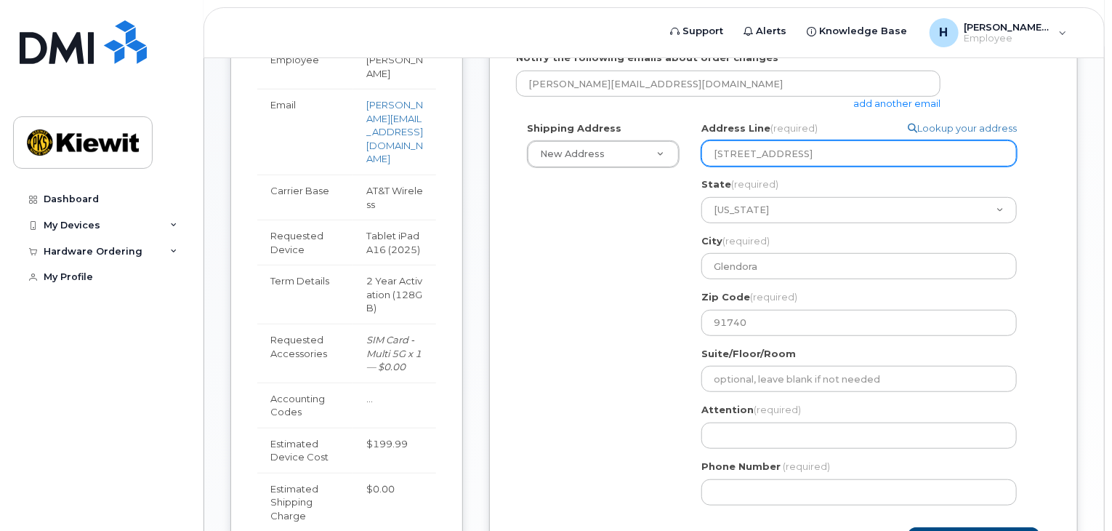
drag, startPoint x: 841, startPoint y: 149, endPoint x: 795, endPoint y: 140, distance: 46.6
click at [795, 140] on input "2100 E Route 66 Ste 200" at bounding box center [860, 153] width 316 height 26
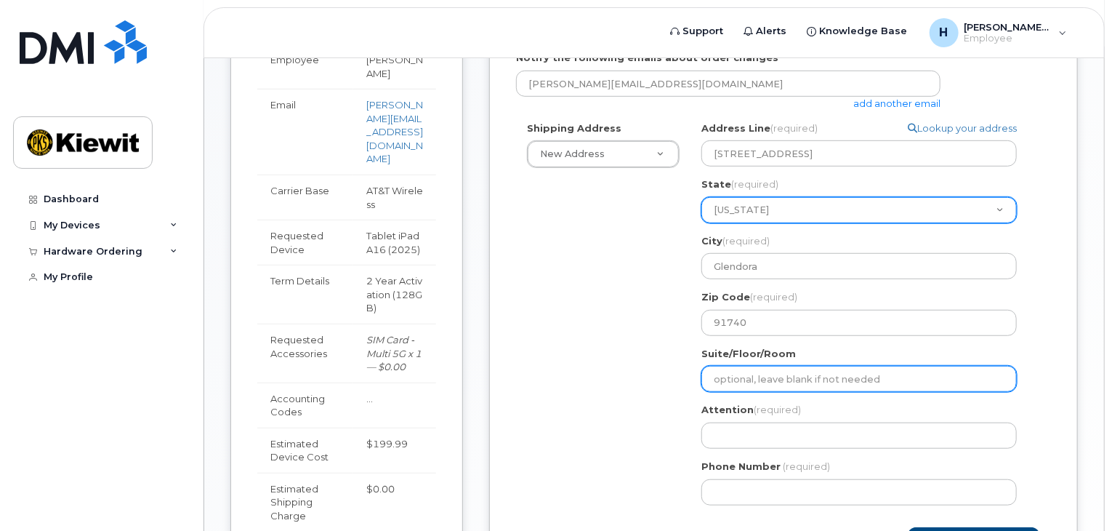
drag, startPoint x: 795, startPoint y: 374, endPoint x: 833, endPoint y: 203, distance: 175.0
click at [795, 371] on input "Suite/Floor/Room" at bounding box center [860, 379] width 316 height 26
paste input "Ste 200"
select select
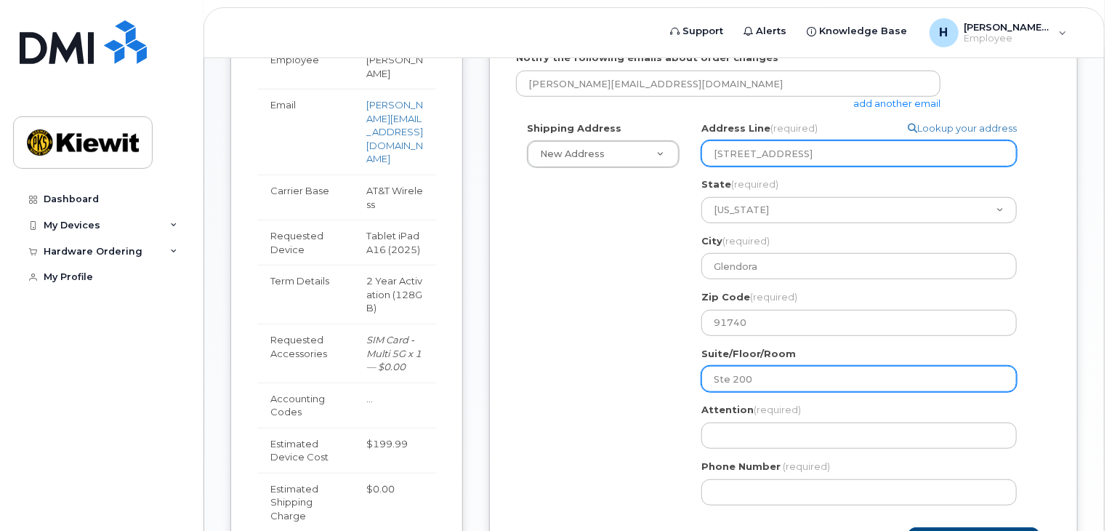
type input "Ste 200"
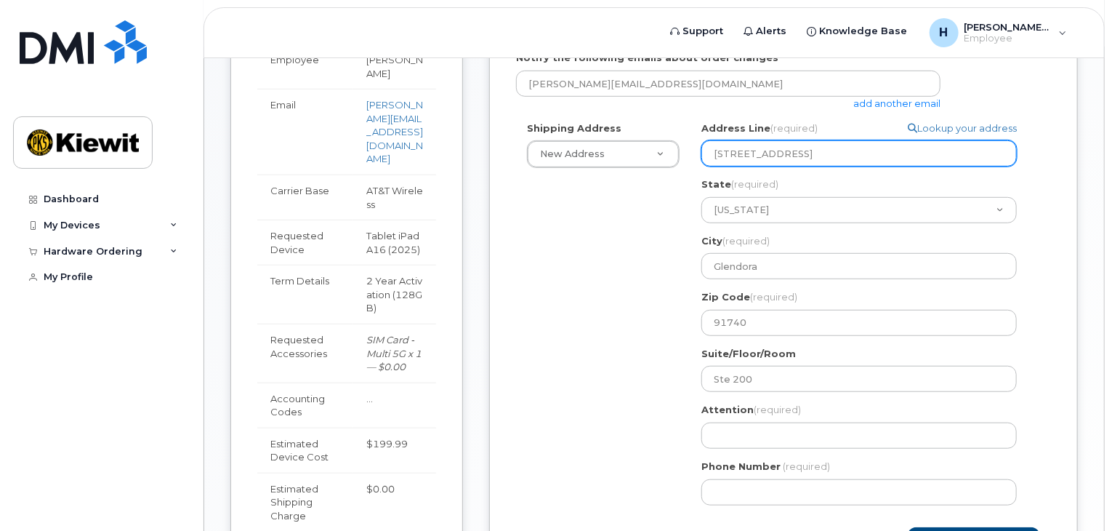
drag, startPoint x: 835, startPoint y: 147, endPoint x: 799, endPoint y: 144, distance: 36.5
click at [799, 144] on input "2100 E Route 66 Ste 200" at bounding box center [860, 153] width 316 height 26
select select
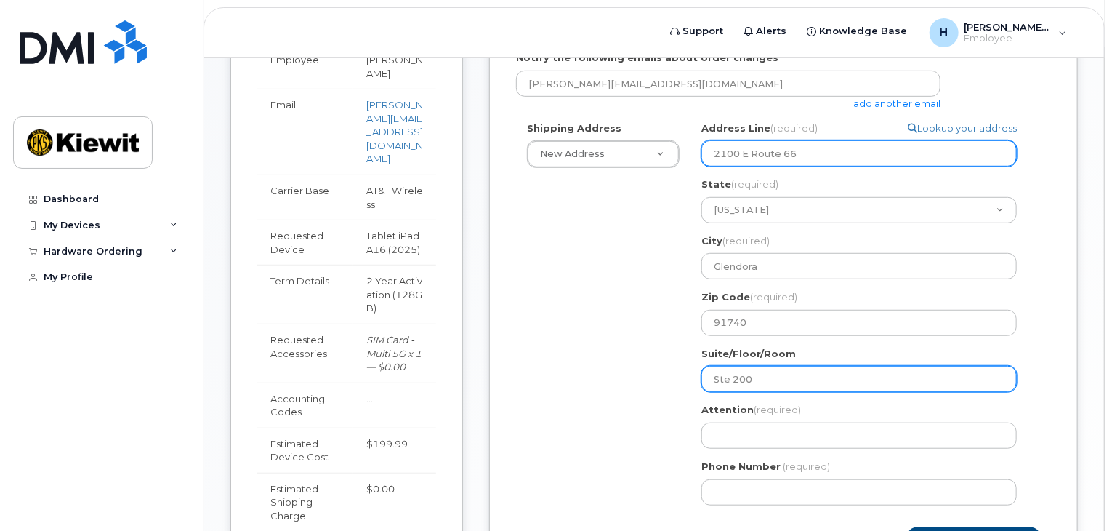
type input "2100 E Route 66"
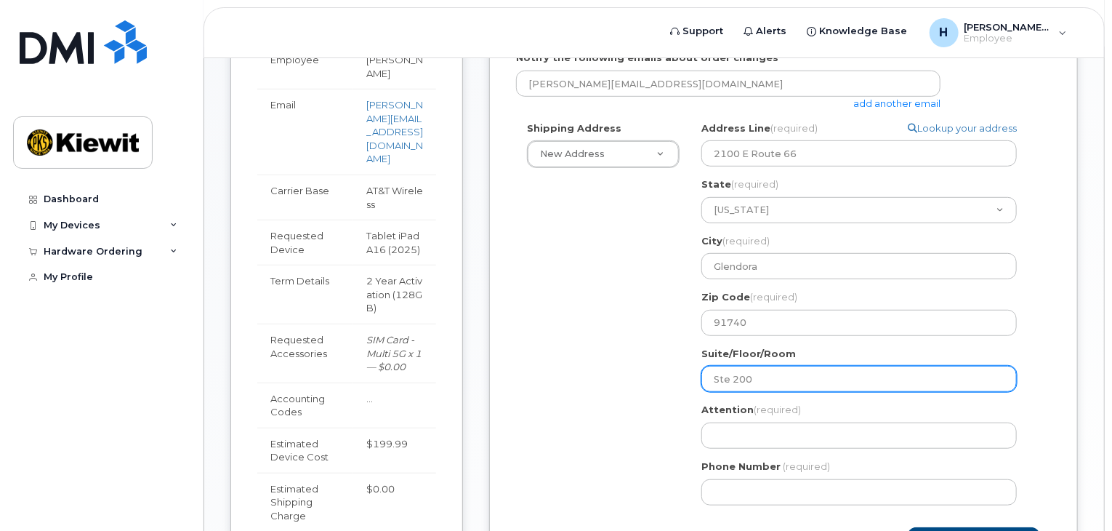
click at [712, 382] on input "Ste 200" at bounding box center [860, 379] width 316 height 26
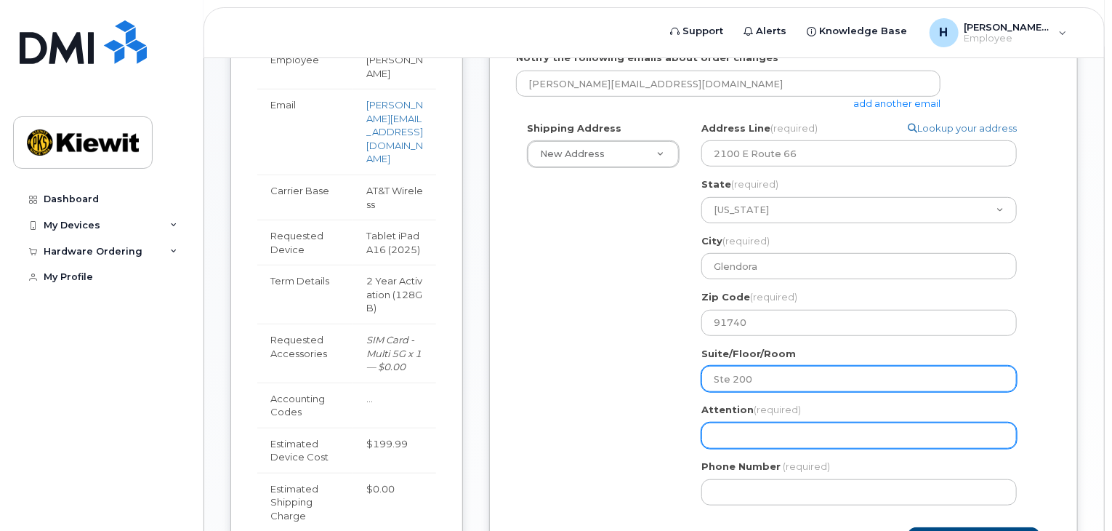
type input "Ste 200"
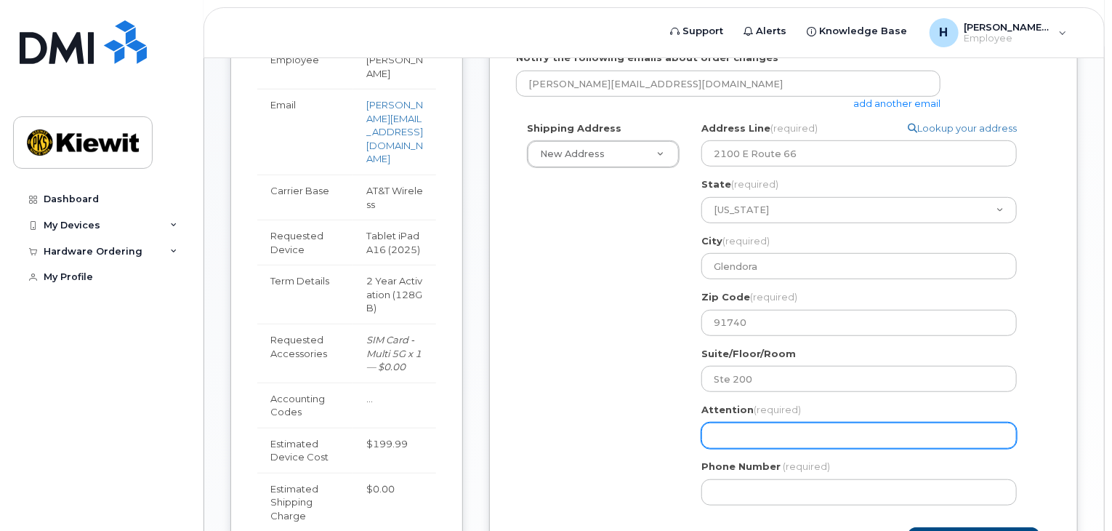
click at [740, 431] on input "Attention (required)" at bounding box center [860, 435] width 316 height 26
select select
type input "C"
select select
type input "Cl"
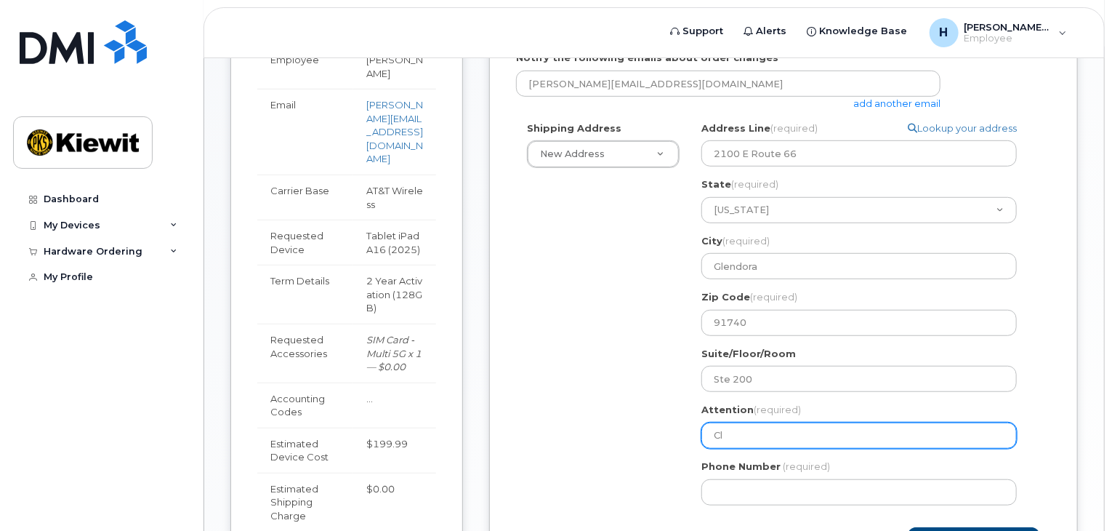
select select
type input "Cla"
select select
type input "Clay"
select select
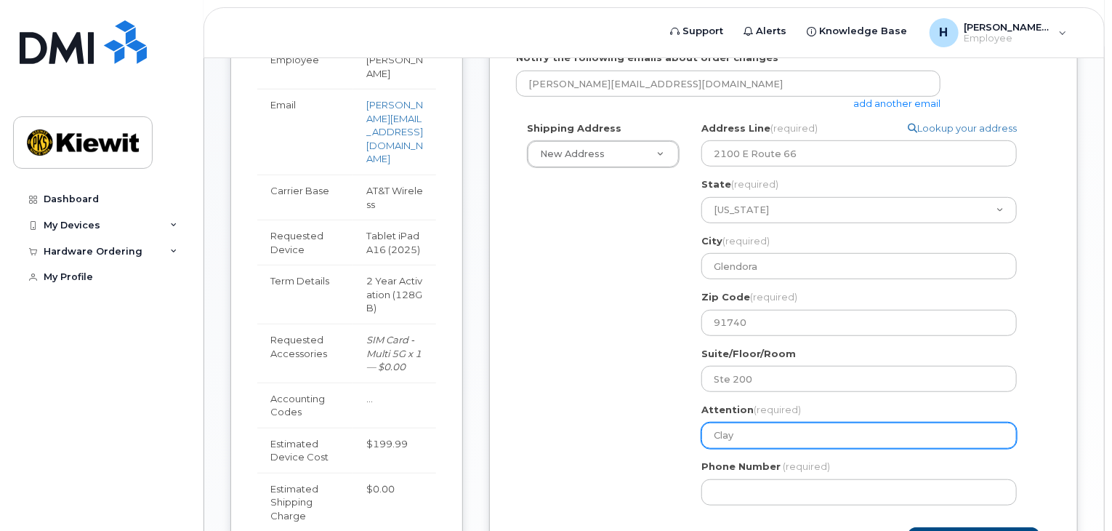
type input "Clay W"
select select
type input "Clay We"
select select
type input "Clay Weh"
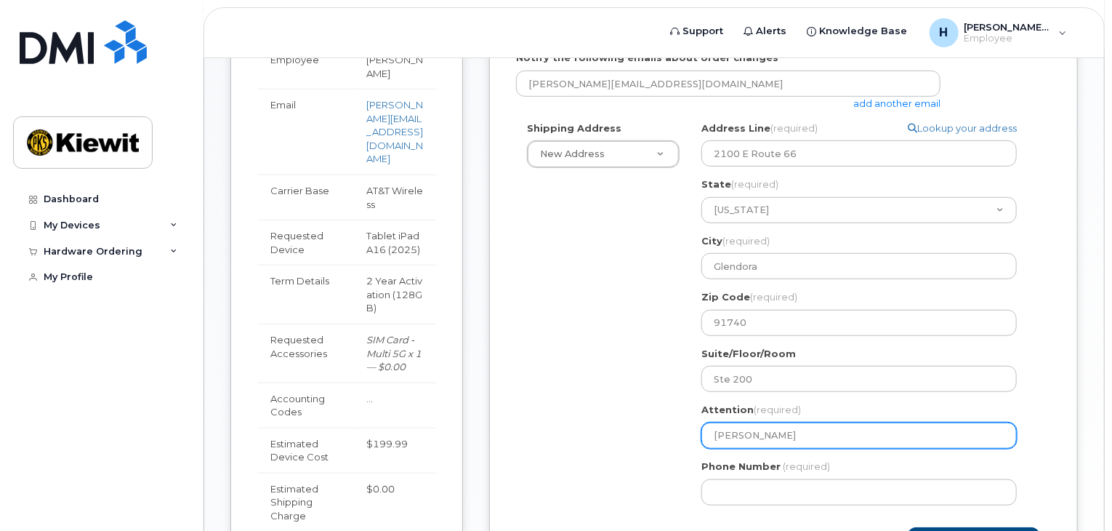
select select
type input "Clay Wehs"
select select
type input "Clay Wehsn"
select select
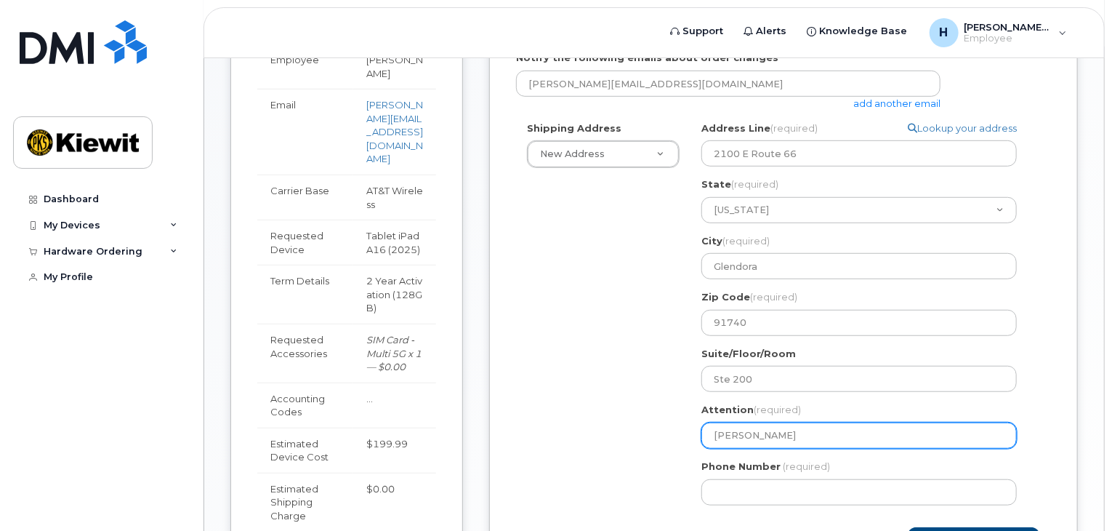
type input "Clay Wehs"
select select
type input "Clay Wehse"
select select
type input "Clay Wehsen"
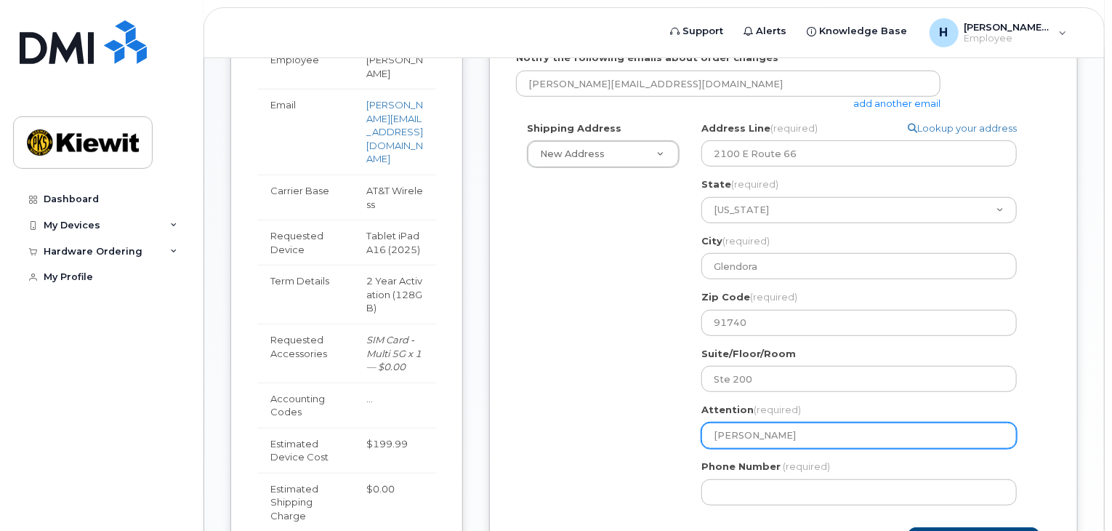
select select
type input "Clay Wehsene"
select select
type input "[PERSON_NAME]"
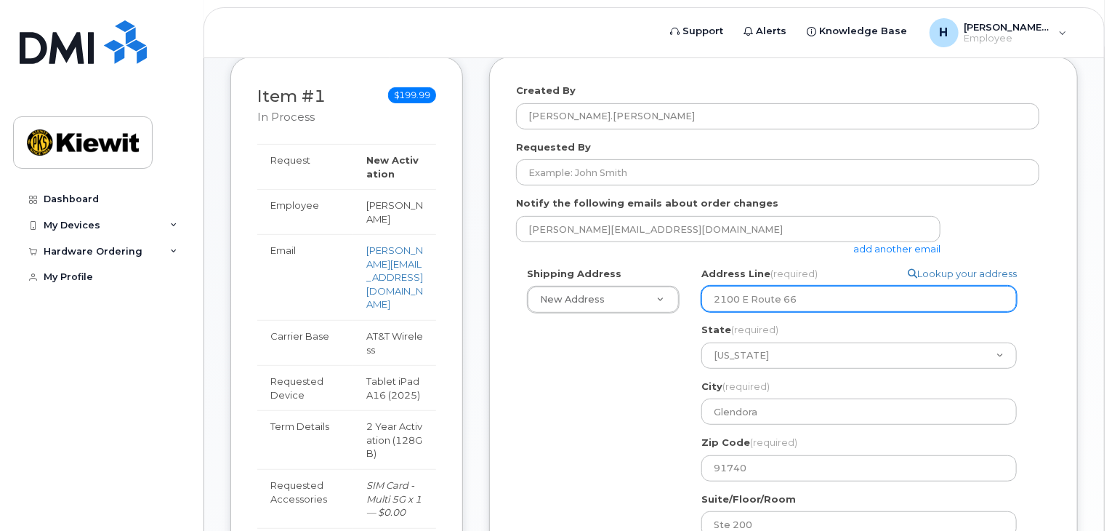
scroll to position [441, 0]
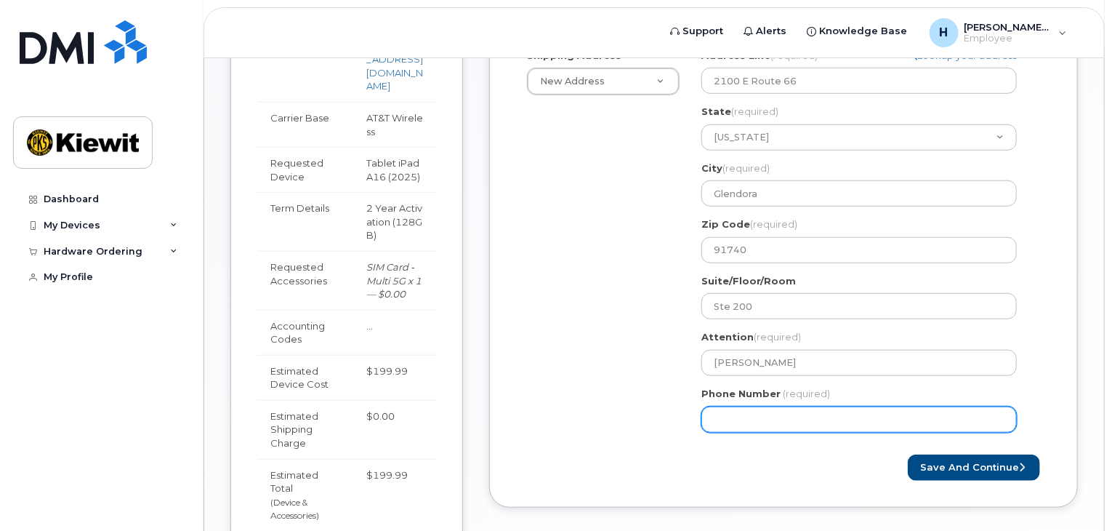
click at [805, 418] on input "Phone Number" at bounding box center [860, 419] width 316 height 26
type input "909788484"
select select
type input "9097884846"
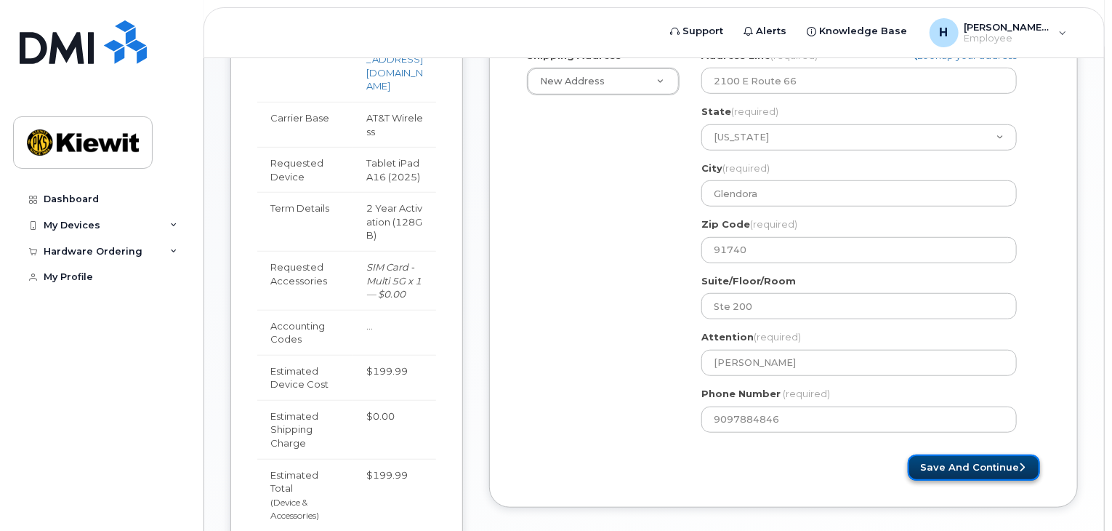
click at [987, 465] on button "Save and Continue" at bounding box center [974, 467] width 132 height 27
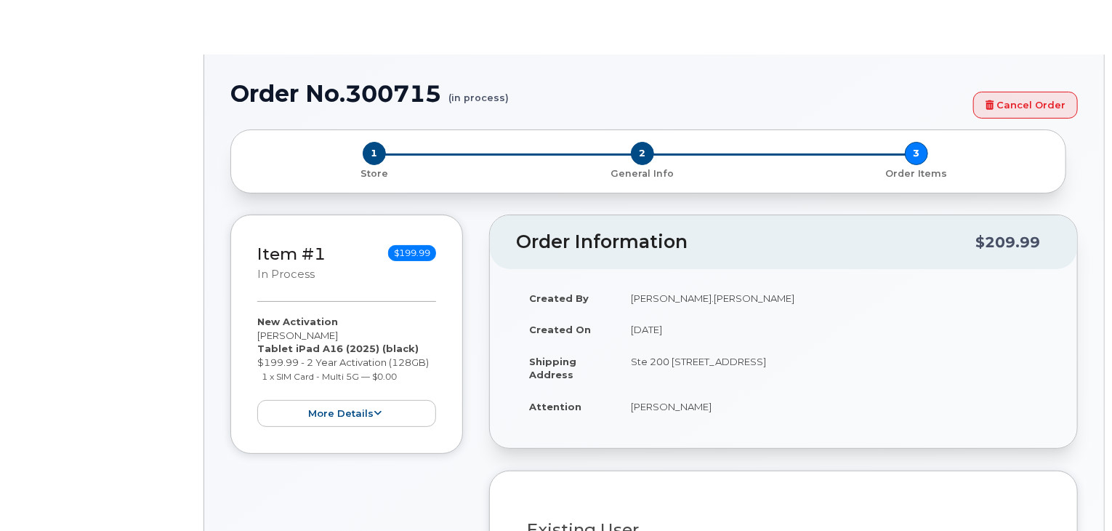
radio input "true"
type input "2167130"
select select
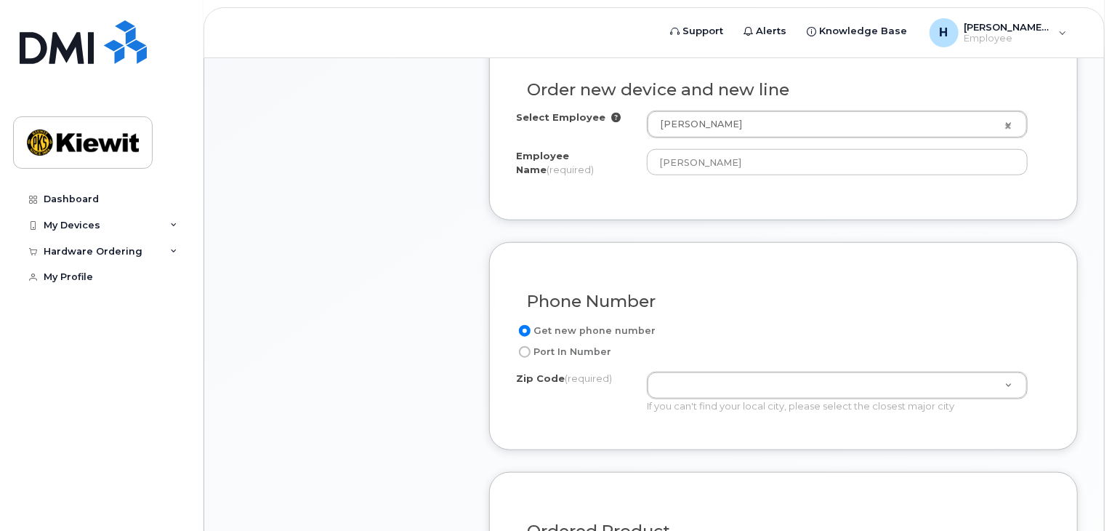
scroll to position [628, 0]
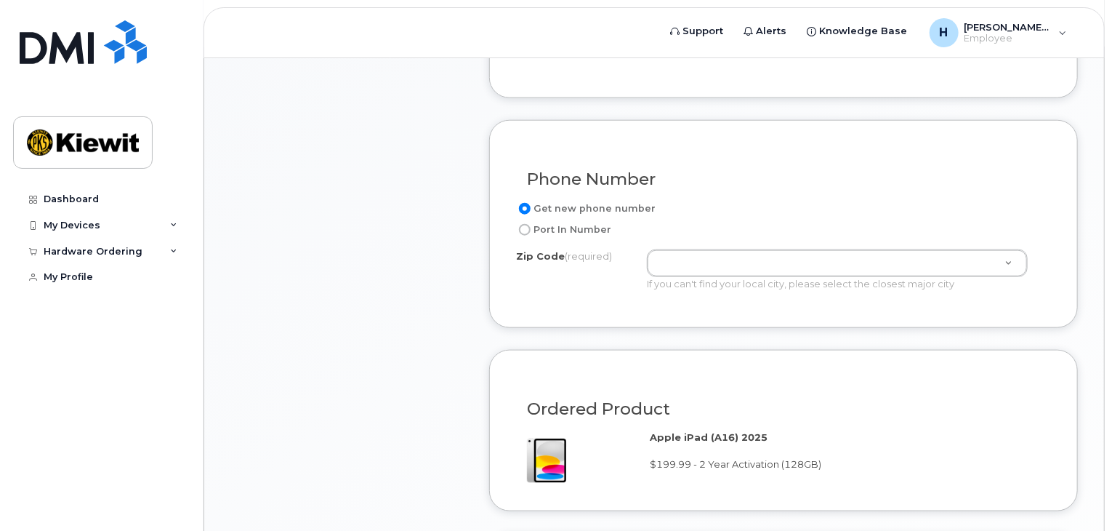
click at [583, 230] on label "Port In Number" at bounding box center [563, 229] width 95 height 17
click at [531, 230] on input "Port In Number" at bounding box center [525, 230] width 12 height 12
radio input "true"
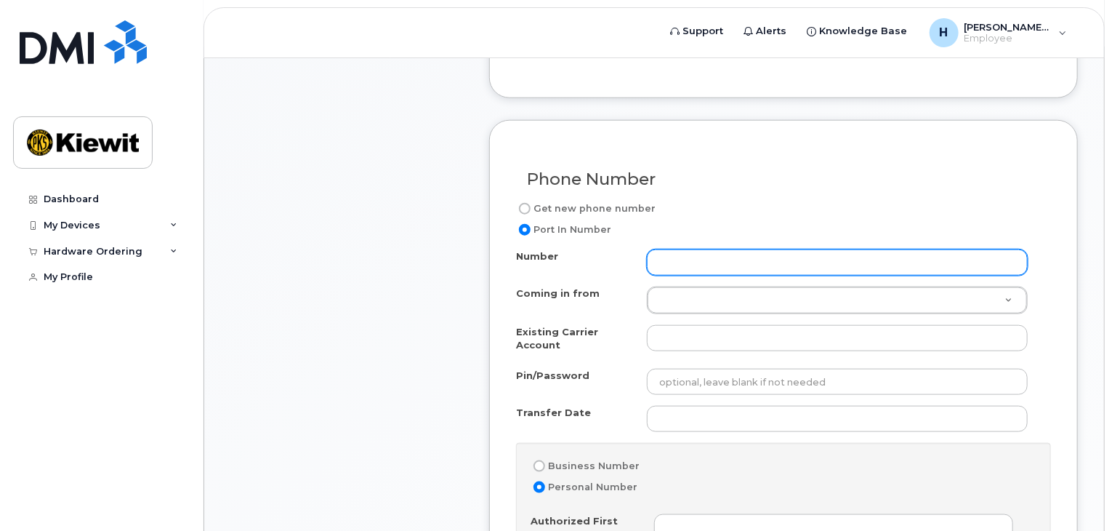
click at [669, 266] on input "Number" at bounding box center [837, 262] width 381 height 26
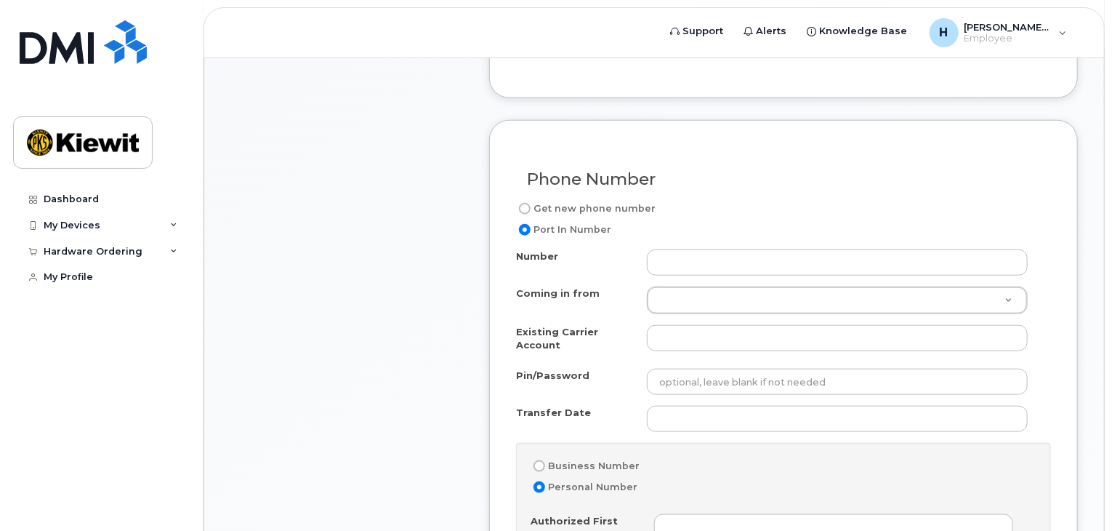
click at [626, 150] on div "Phone Number" at bounding box center [783, 173] width 535 height 53
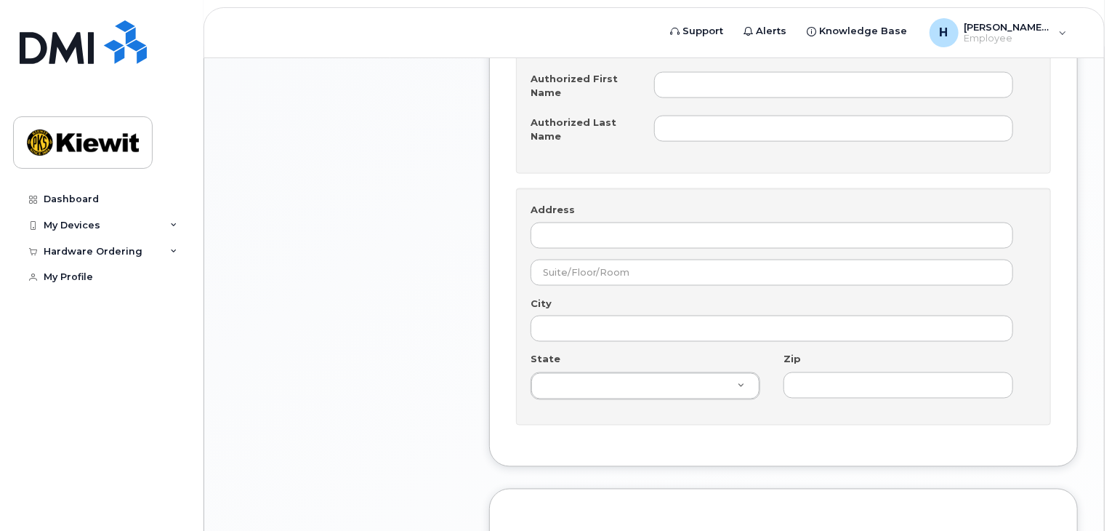
scroll to position [992, 0]
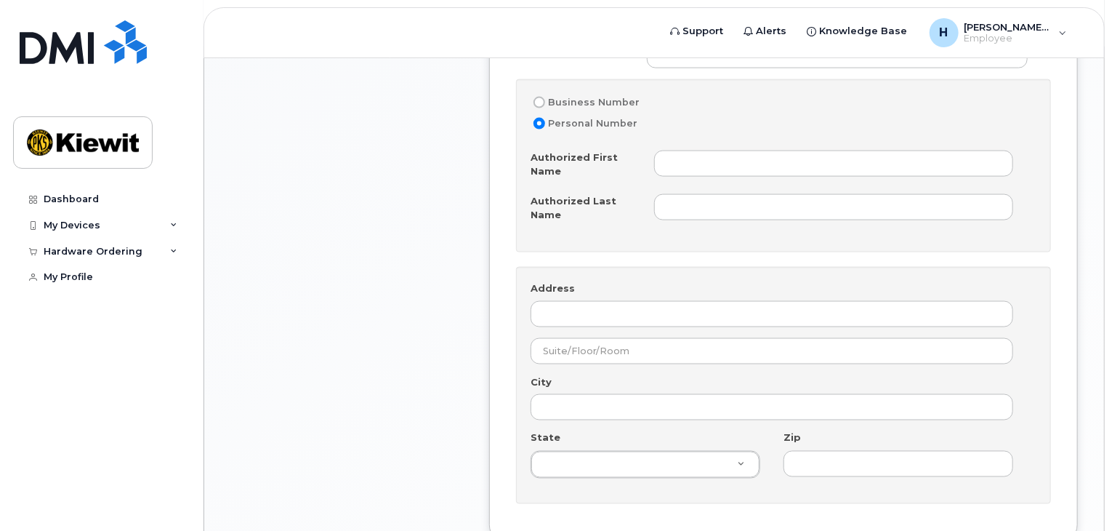
click at [599, 97] on label "Business Number" at bounding box center [585, 102] width 109 height 17
click at [545, 97] on input "Business Number" at bounding box center [540, 103] width 12 height 12
radio input "true"
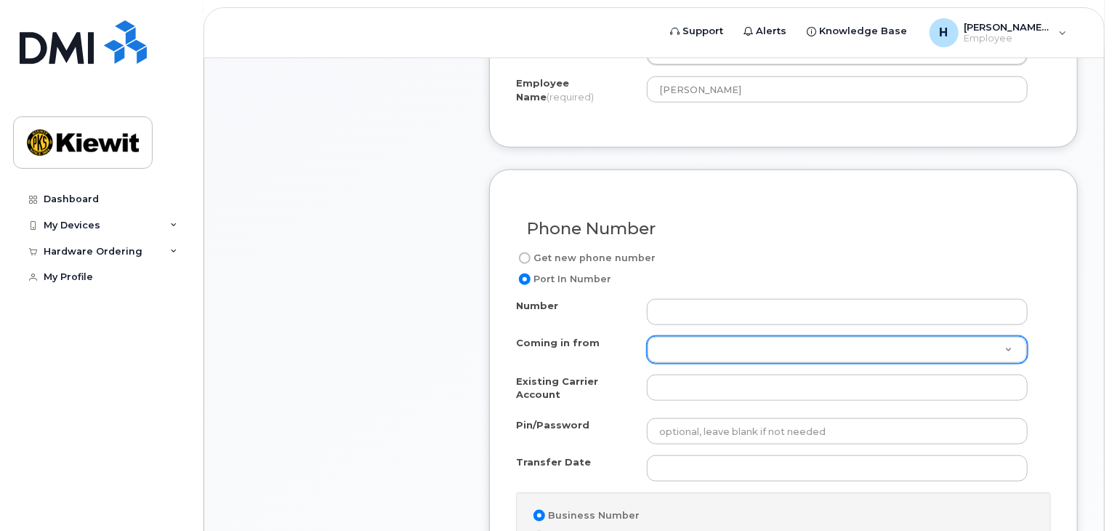
scroll to position [555, 0]
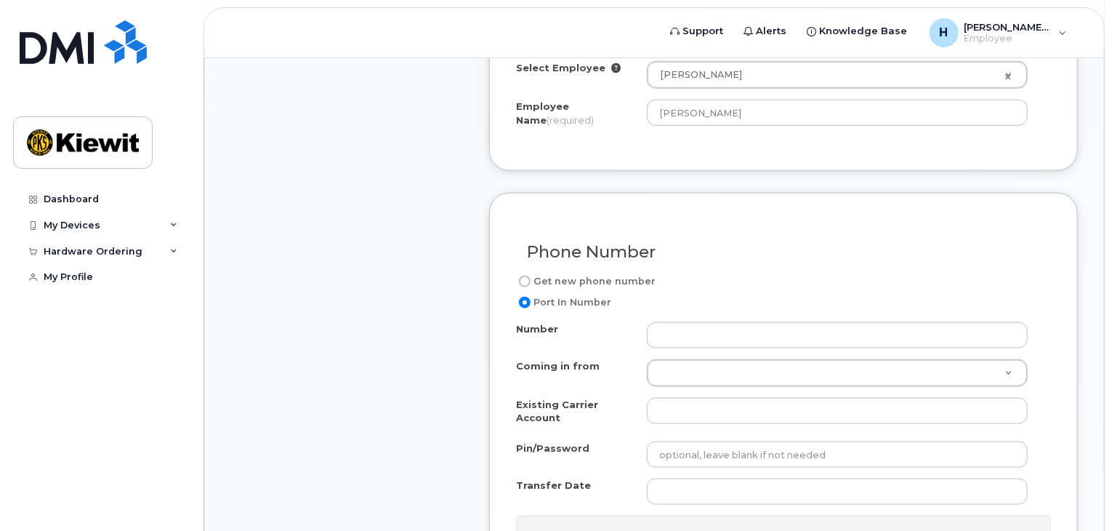
click at [611, 275] on label "Get new phone number" at bounding box center [586, 281] width 140 height 17
click at [531, 276] on input "Get new phone number" at bounding box center [525, 282] width 12 height 12
radio input "true"
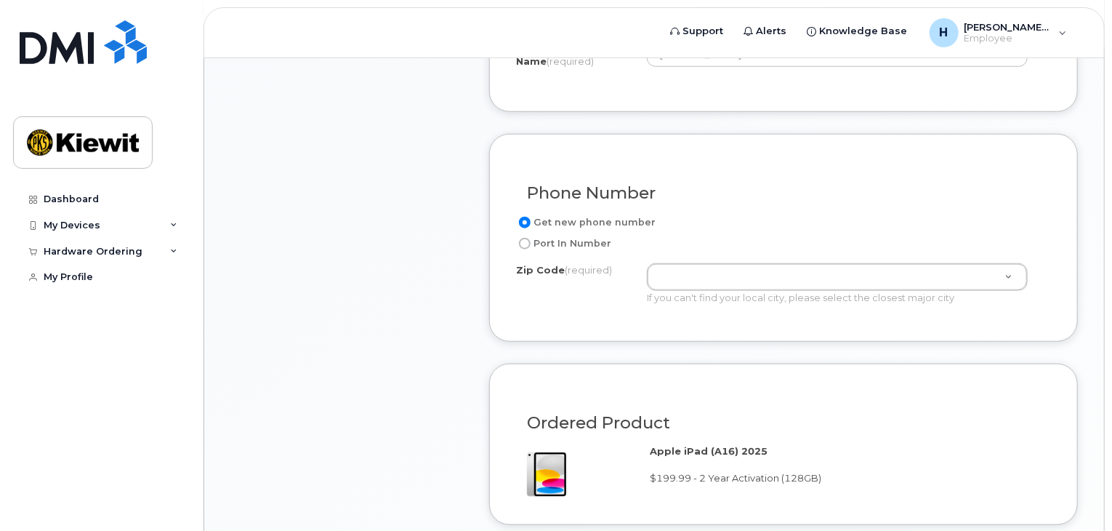
scroll to position [701, 0]
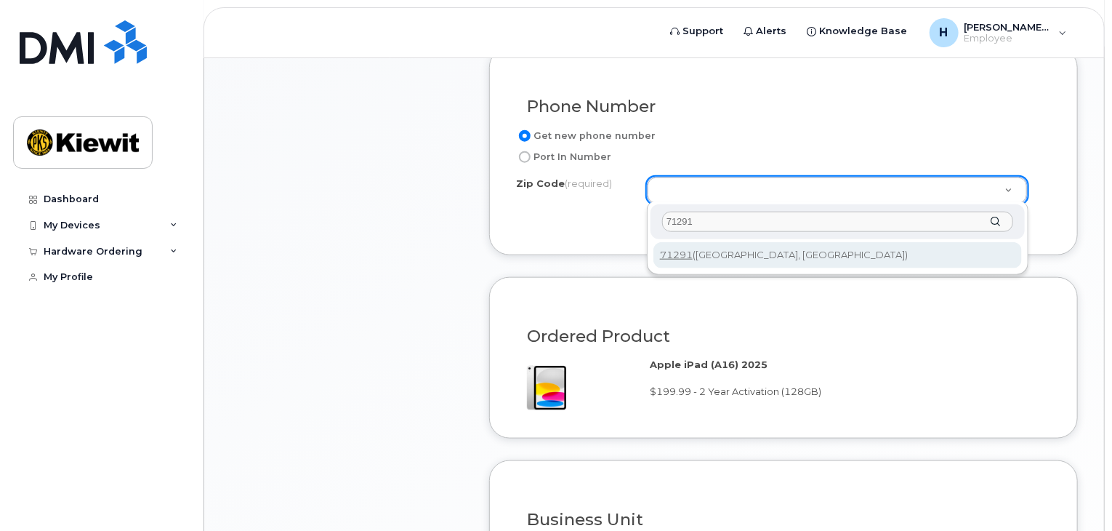
type input "71291"
type input "71291 (West Monroe, LA)"
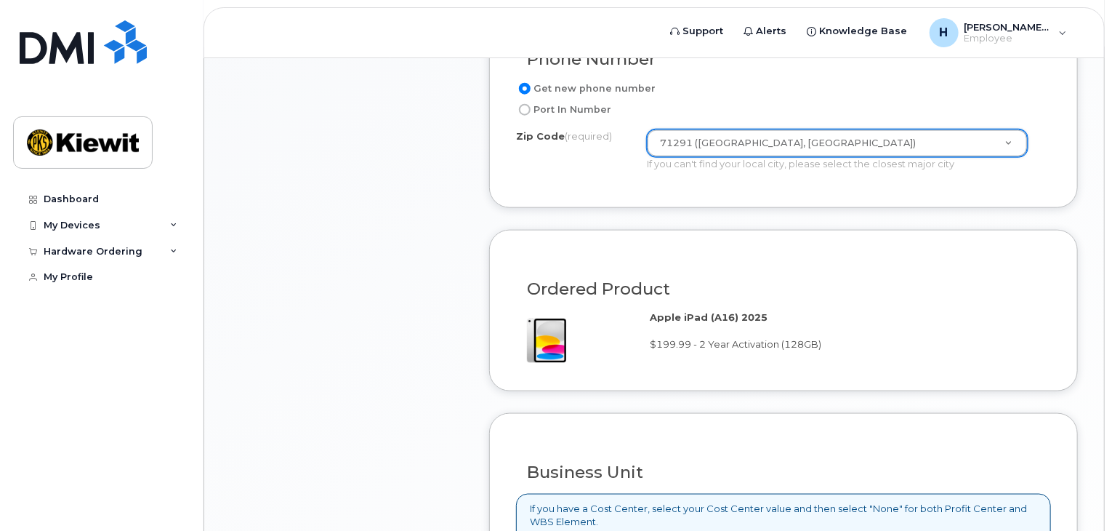
scroll to position [774, 0]
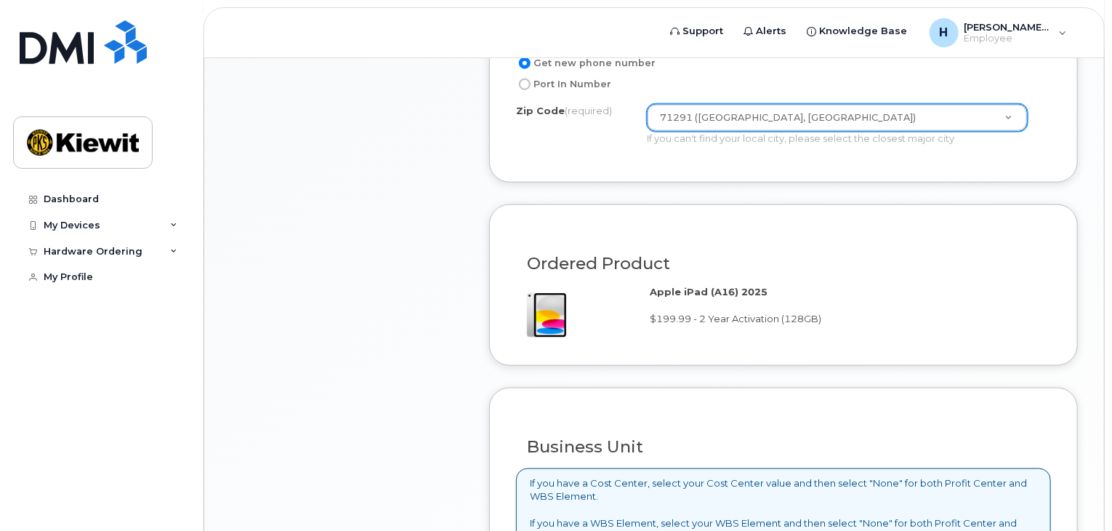
click at [763, 185] on form "Existing User Additional cost to upgrading the device Selected device is Eligib…" at bounding box center [783, 294] width 589 height 1063
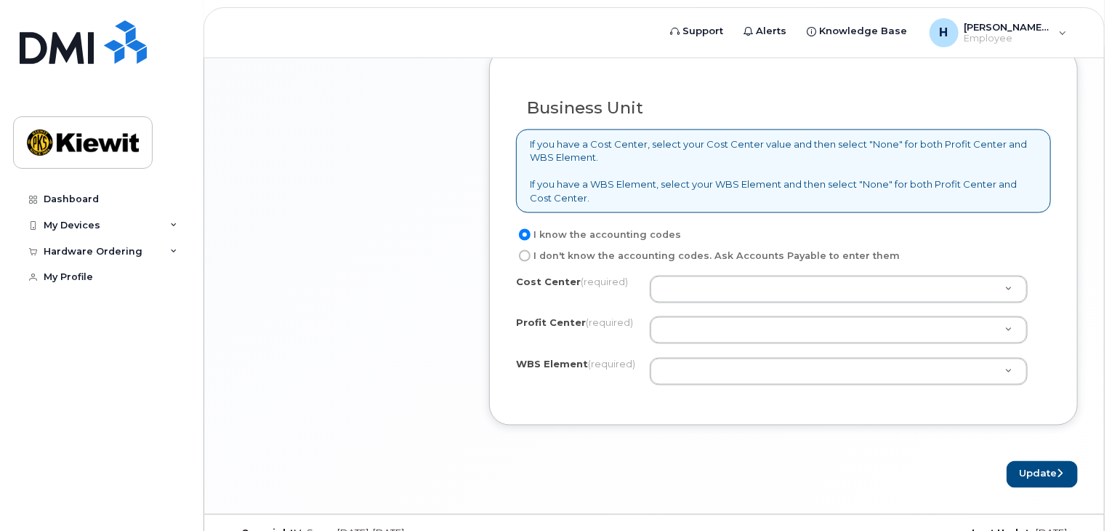
scroll to position [1137, 0]
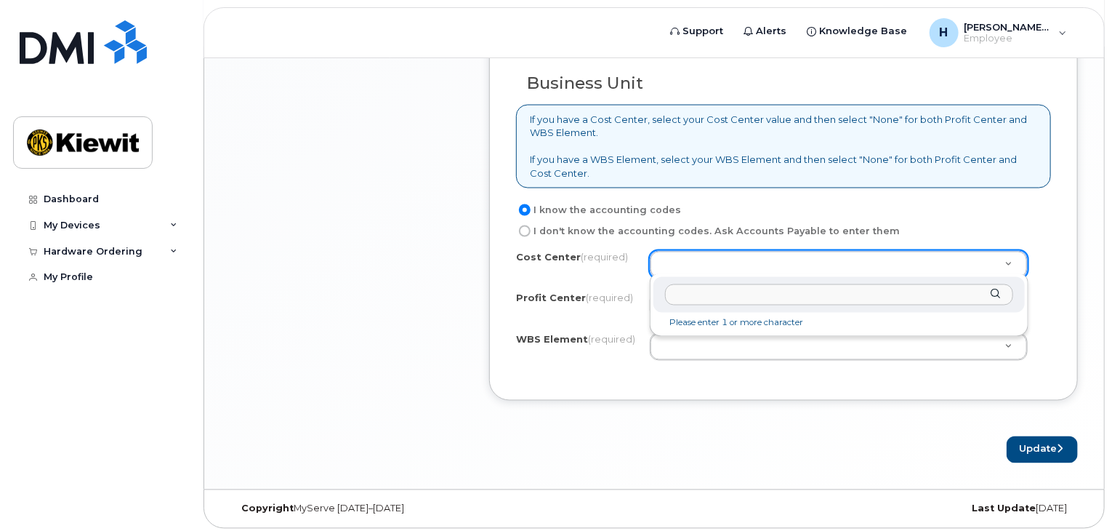
click at [723, 293] on input "text" at bounding box center [839, 294] width 348 height 21
click at [734, 297] on input "rpl" at bounding box center [839, 294] width 348 height 21
click at [733, 297] on input "rpl" at bounding box center [839, 294] width 348 height 21
drag, startPoint x: 733, startPoint y: 297, endPoint x: 726, endPoint y: 292, distance: 9.3
click at [732, 297] on input "rpl" at bounding box center [839, 294] width 348 height 21
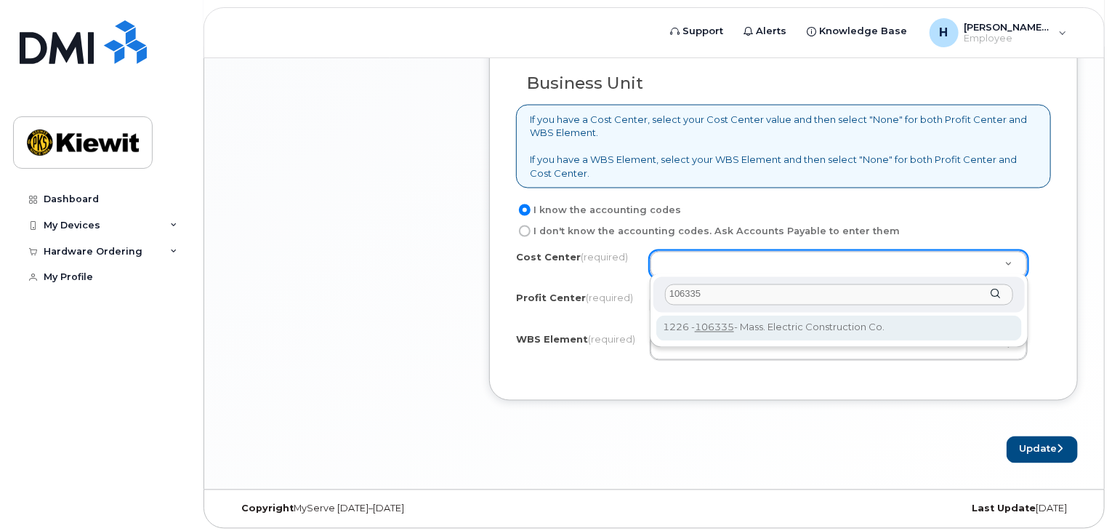
type input "106335"
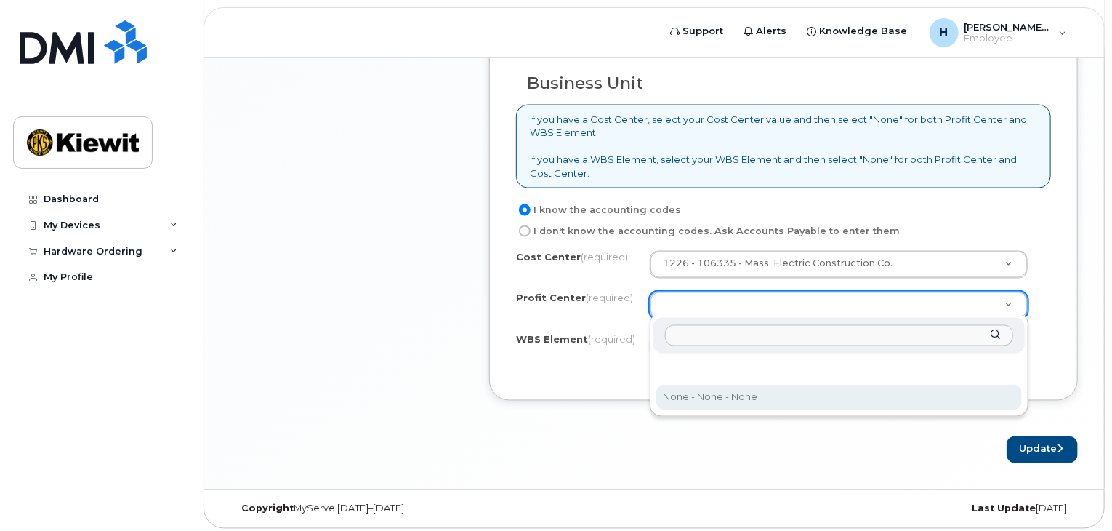
select select "None"
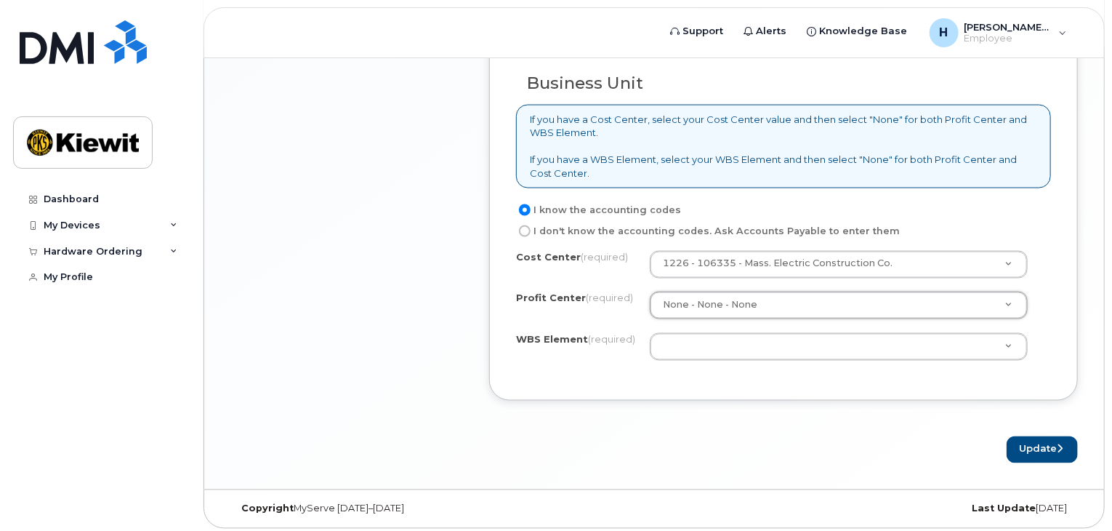
click at [688, 380] on div "Business Unit If you have a Cost Center, select your Cost Center value and then…" at bounding box center [783, 212] width 589 height 377
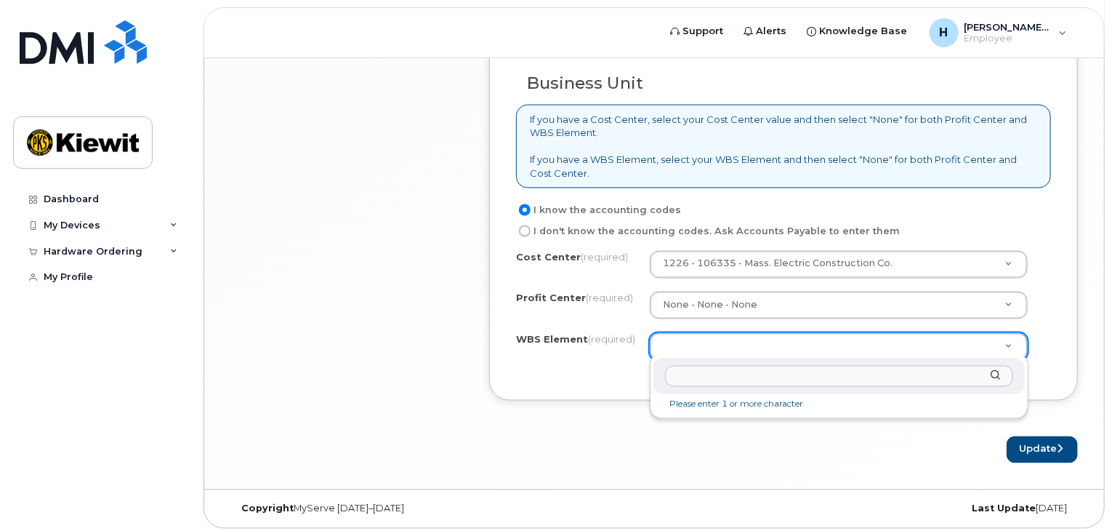
click at [744, 376] on input "text" at bounding box center [839, 376] width 348 height 21
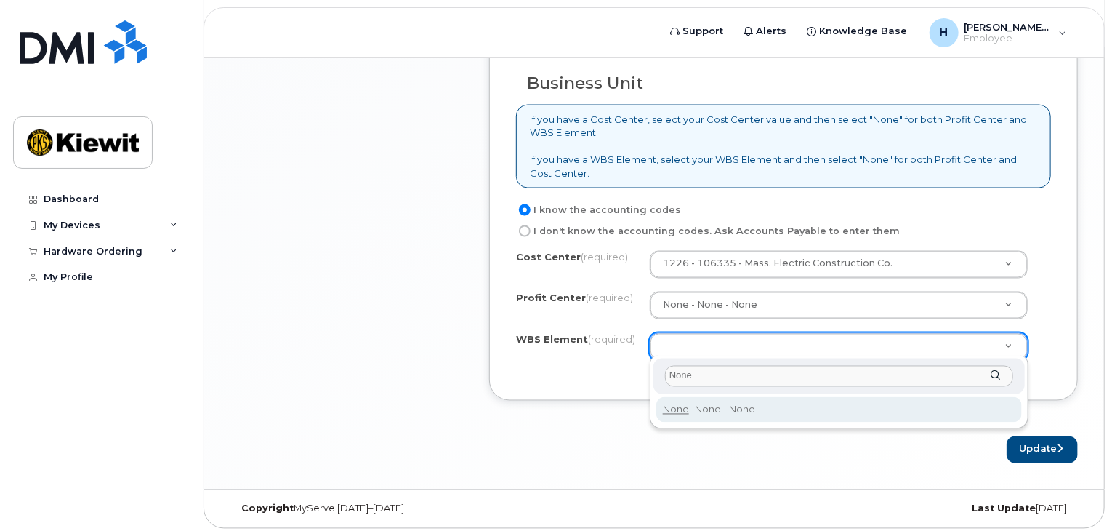
type input "None"
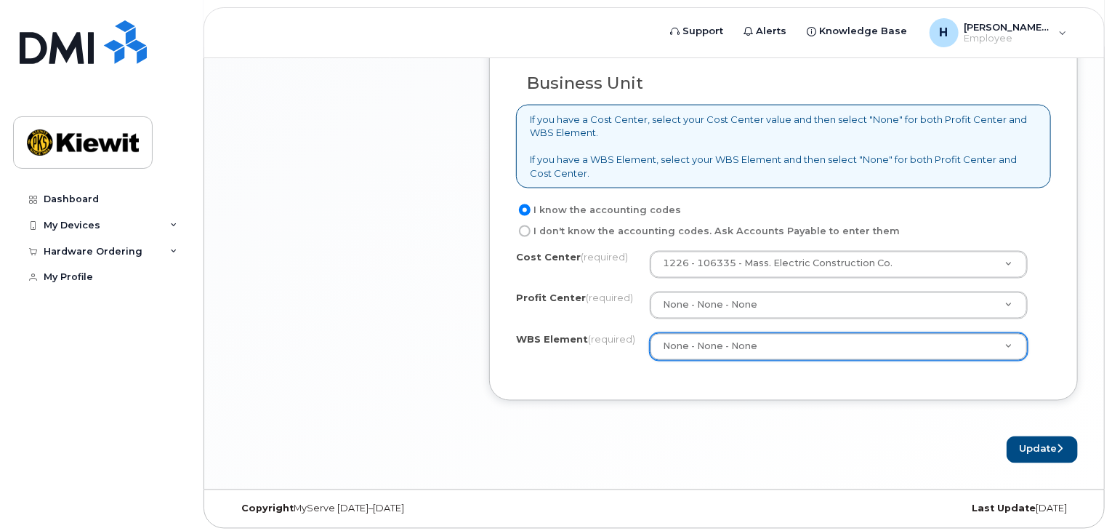
click at [877, 395] on div "Business Unit If you have a Cost Center, select your Cost Center value and then…" at bounding box center [783, 212] width 589 height 377
click at [1025, 452] on button "Update" at bounding box center [1042, 449] width 71 height 27
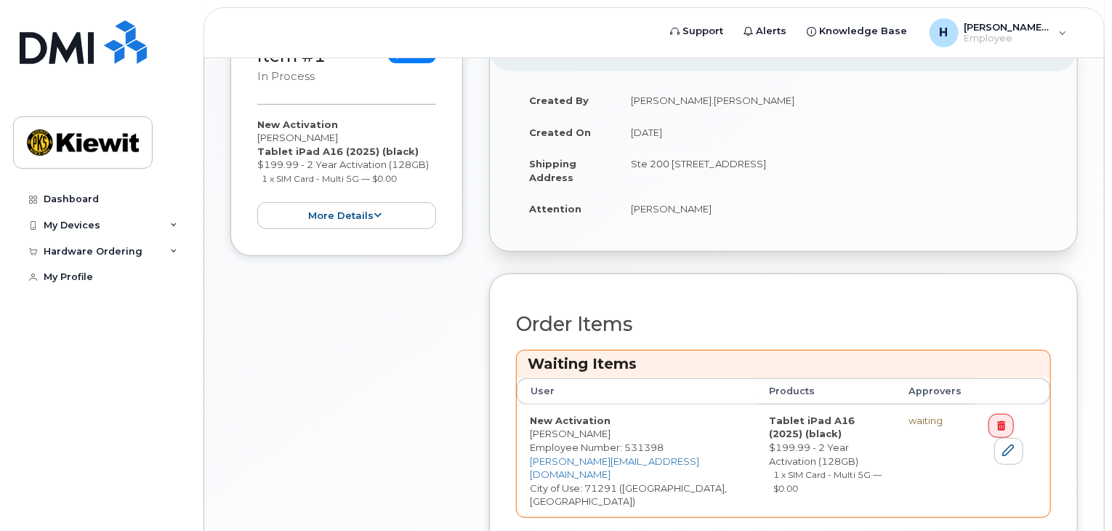
scroll to position [112, 0]
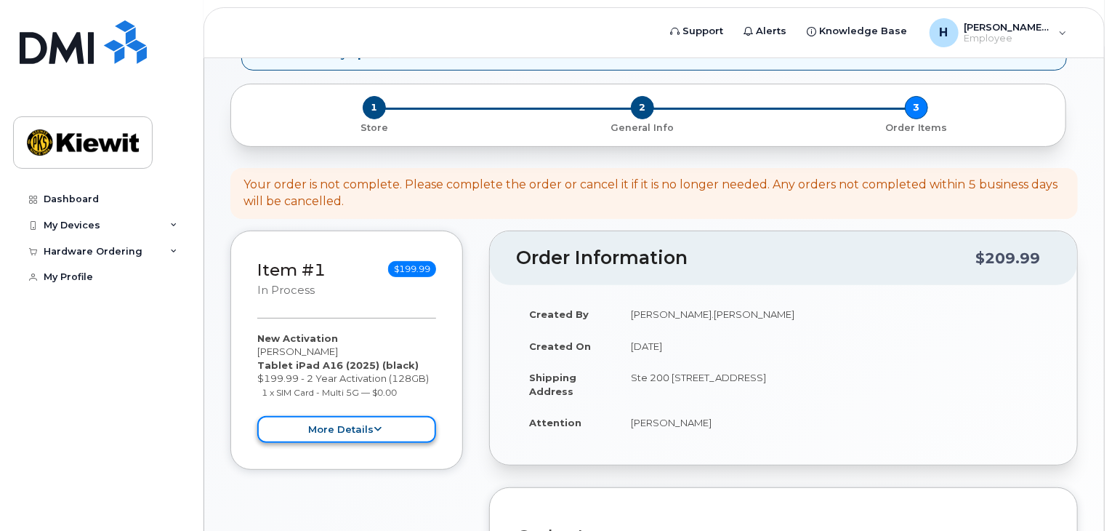
click at [284, 428] on button "more details" at bounding box center [346, 429] width 179 height 27
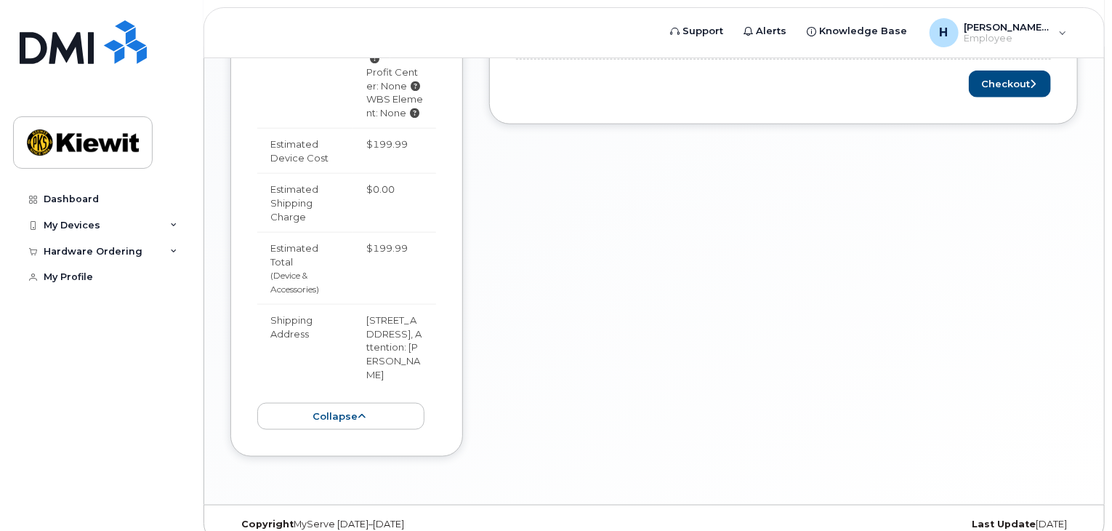
scroll to position [801, 0]
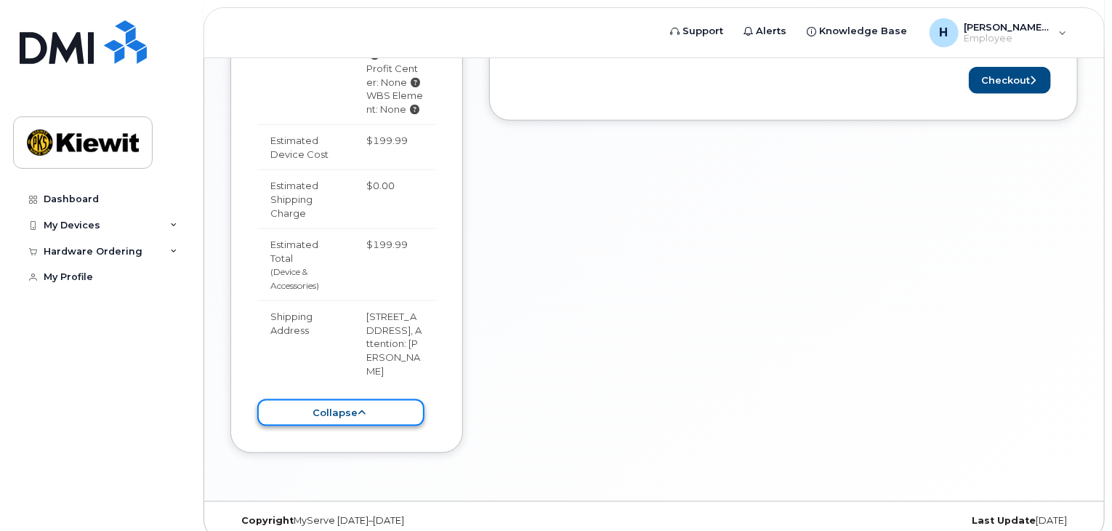
click at [393, 399] on button "collapse" at bounding box center [340, 412] width 167 height 27
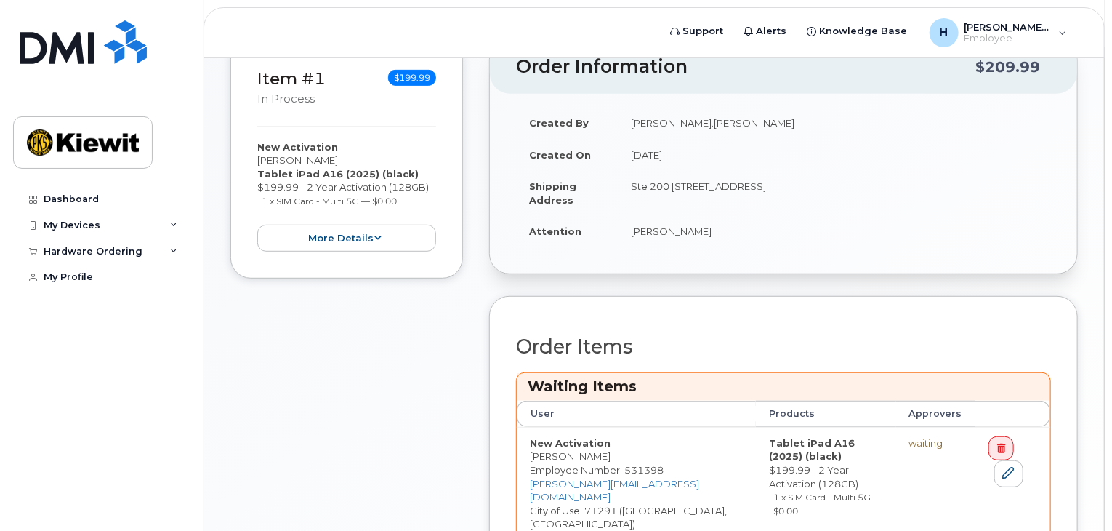
scroll to position [218, 0]
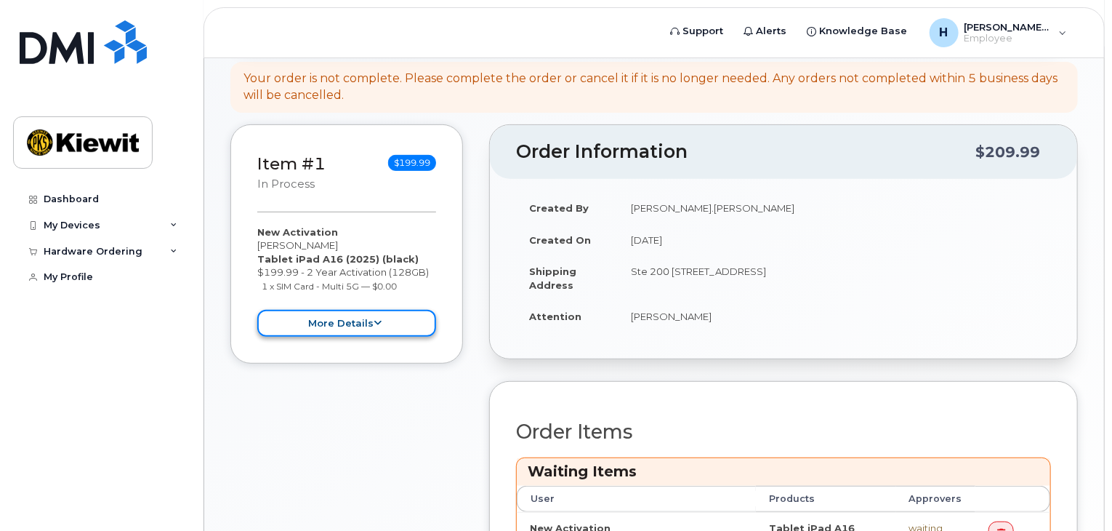
click at [353, 313] on button "more details" at bounding box center [346, 323] width 179 height 27
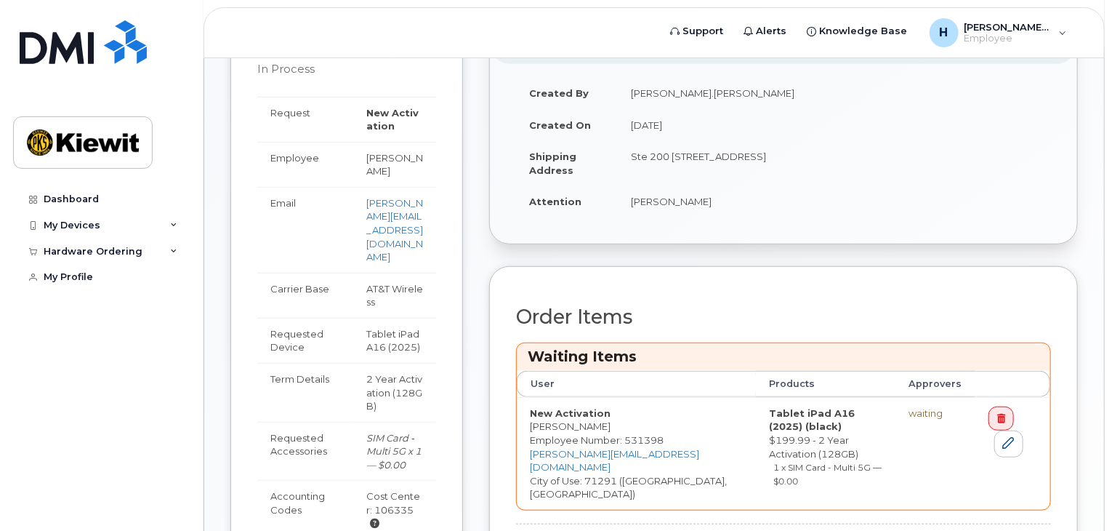
scroll to position [438, 0]
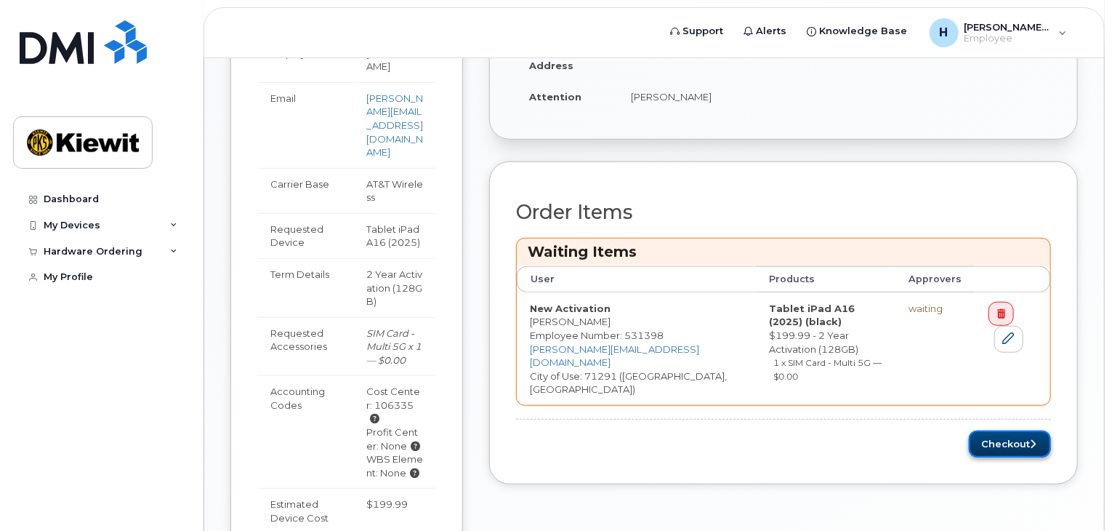
click at [1013, 439] on button "Checkout" at bounding box center [1010, 443] width 82 height 27
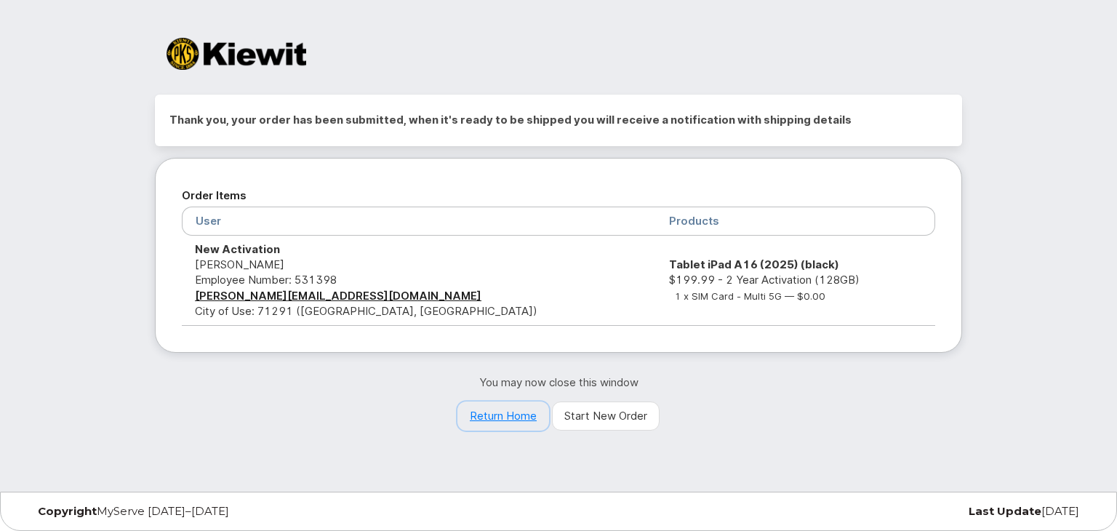
click at [505, 422] on link "Return Home" at bounding box center [503, 415] width 92 height 29
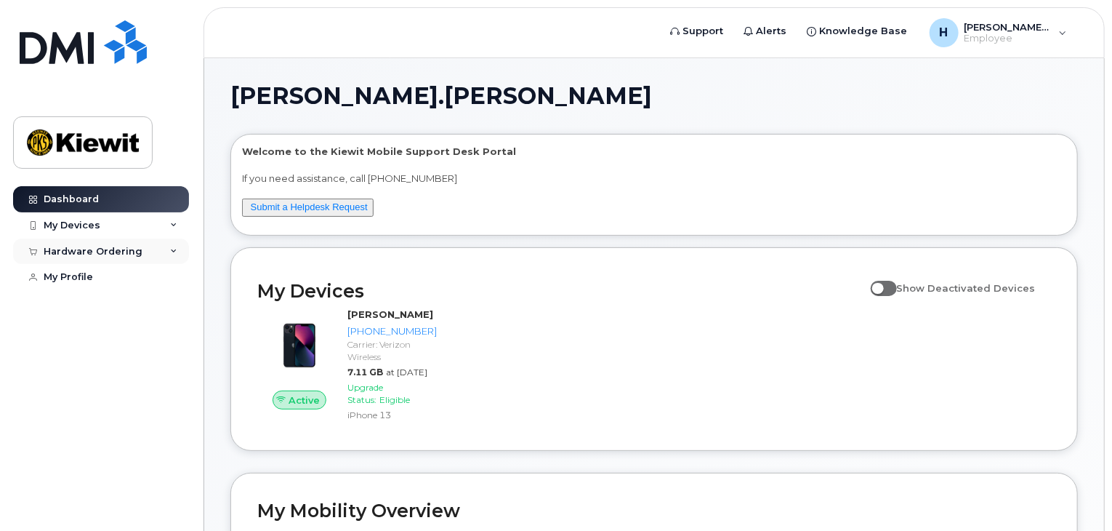
click at [160, 248] on div "Hardware Ordering" at bounding box center [101, 251] width 176 height 26
click at [91, 279] on div "My Orders" at bounding box center [76, 277] width 52 height 13
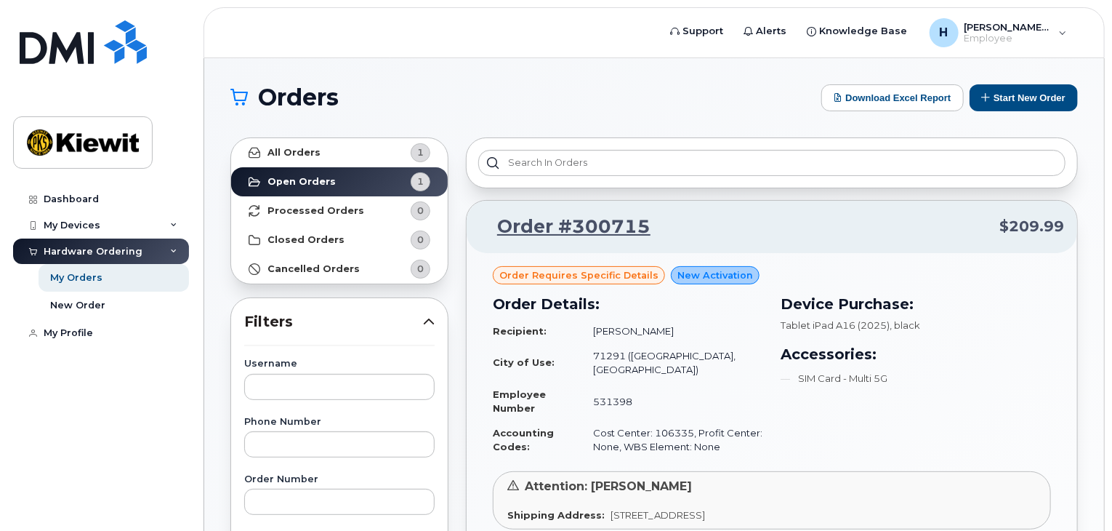
click at [579, 274] on span "Order requires Specific details" at bounding box center [578, 275] width 159 height 14
click at [574, 227] on link "Order #300715" at bounding box center [565, 227] width 171 height 26
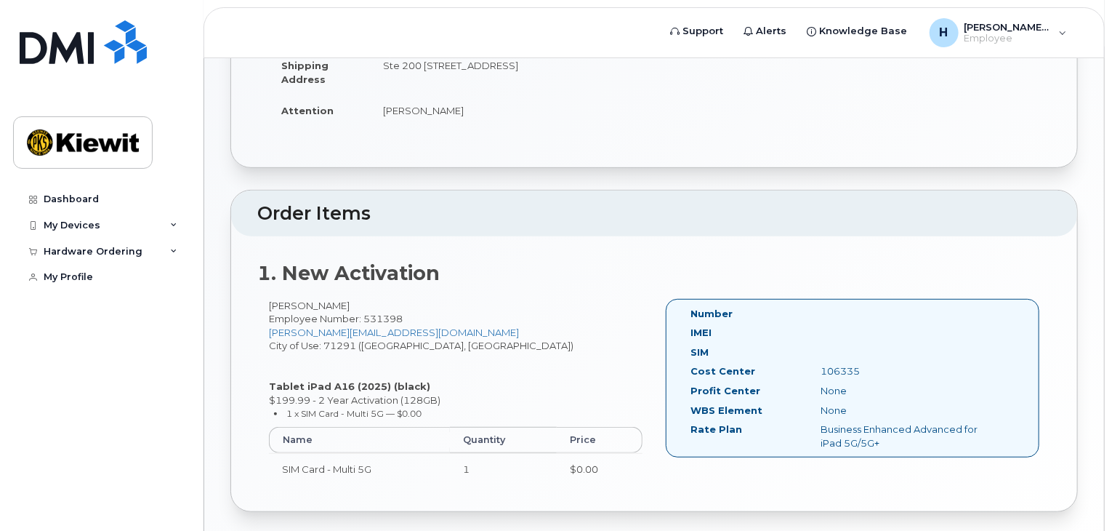
scroll to position [291, 0]
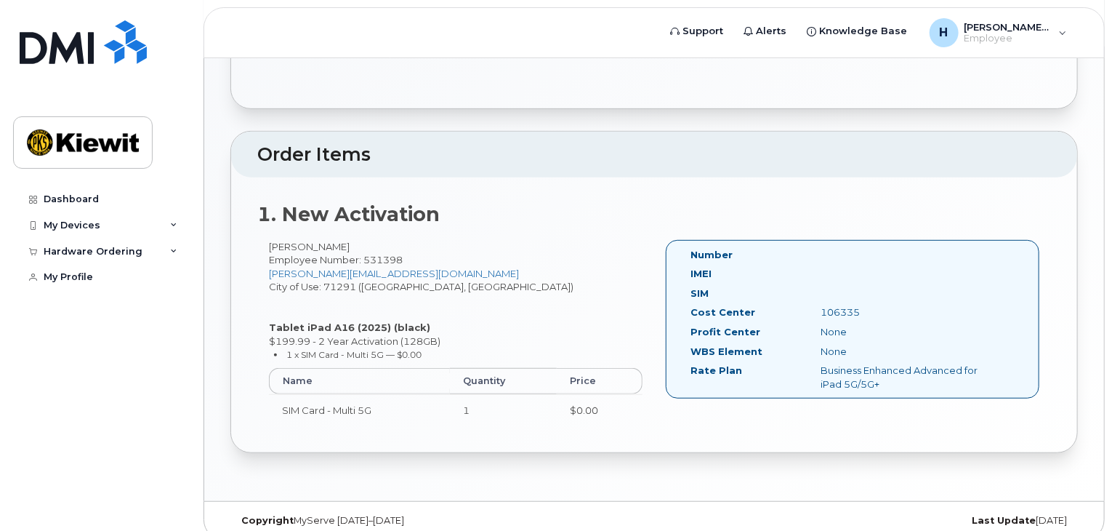
click at [851, 369] on div "Business Enhanced Advanced for iPad 5G/5G+" at bounding box center [902, 376] width 182 height 27
click at [707, 244] on div "Number IMEI SIM Cost Center 106335 Profit Center None WBS Element None Rate Pla…" at bounding box center [853, 319] width 374 height 159
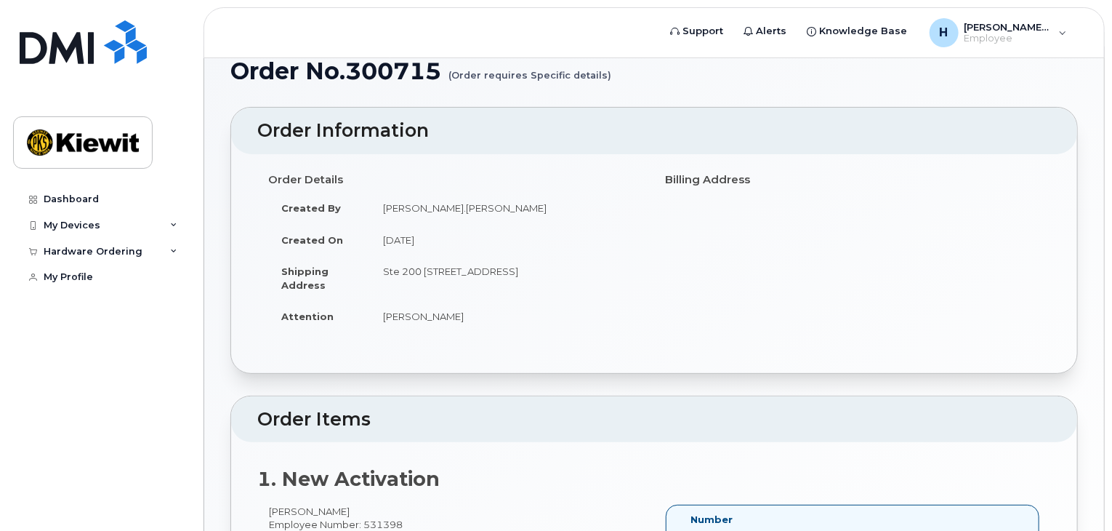
scroll to position [218, 0]
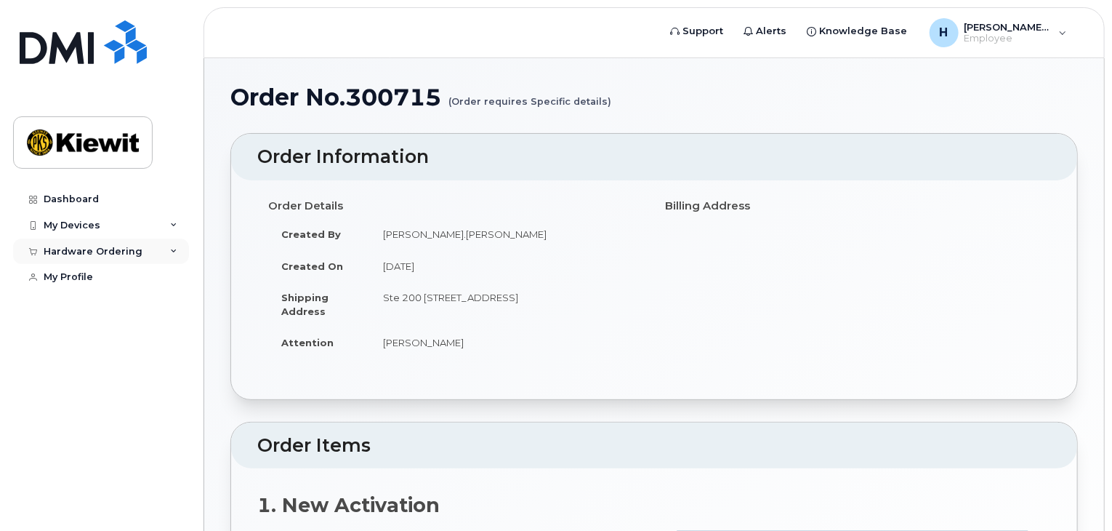
click at [125, 257] on div "Hardware Ordering" at bounding box center [101, 251] width 176 height 26
click at [72, 281] on div "My Orders" at bounding box center [76, 277] width 52 height 13
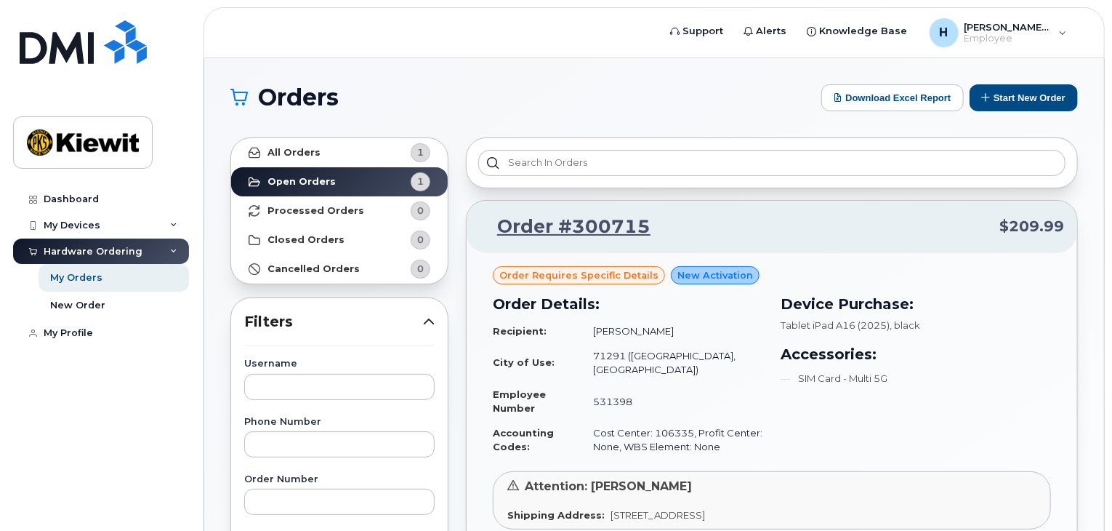
click at [593, 276] on span "Order requires Specific details" at bounding box center [578, 275] width 159 height 14
click at [361, 149] on link "All Orders 1" at bounding box center [339, 152] width 217 height 29
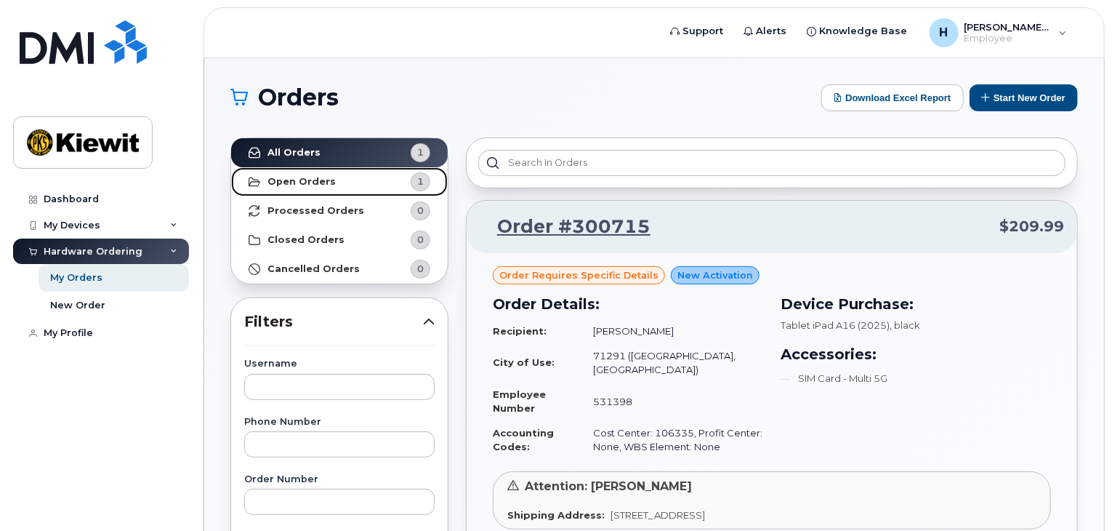
click at [349, 181] on link "Open Orders 1" at bounding box center [339, 181] width 217 height 29
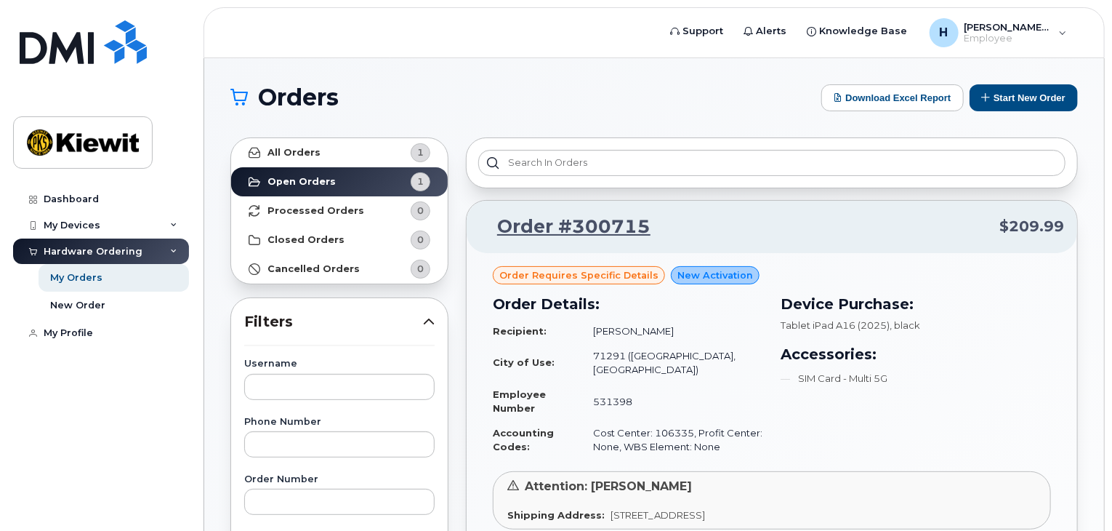
click at [577, 275] on span "Order requires Specific details" at bounding box center [578, 275] width 159 height 14
click at [577, 274] on span "Order requires Specific details" at bounding box center [578, 275] width 159 height 14
click at [574, 274] on span "Order requires Specific details" at bounding box center [578, 275] width 159 height 14
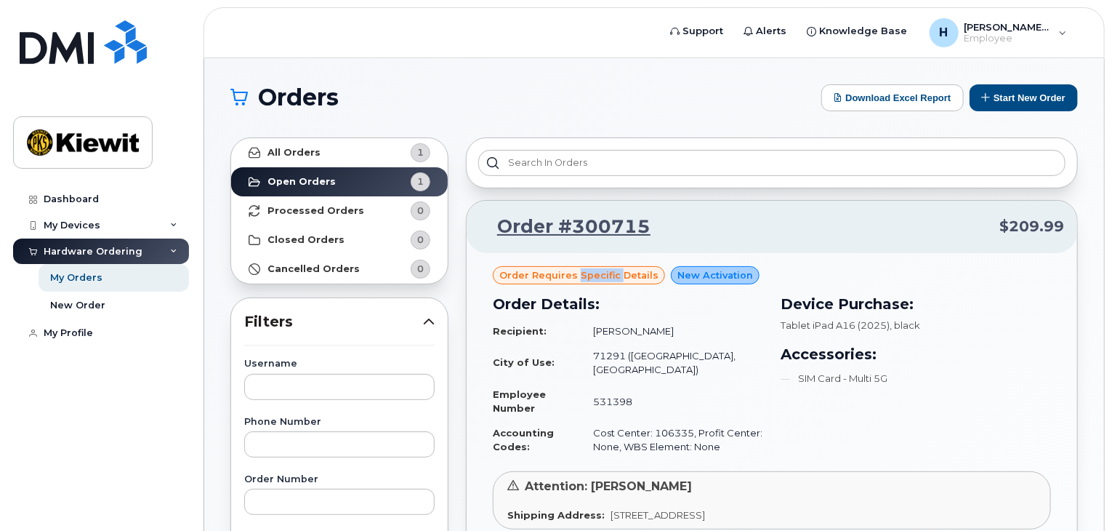
click at [574, 274] on span "Order requires Specific details" at bounding box center [578, 275] width 159 height 14
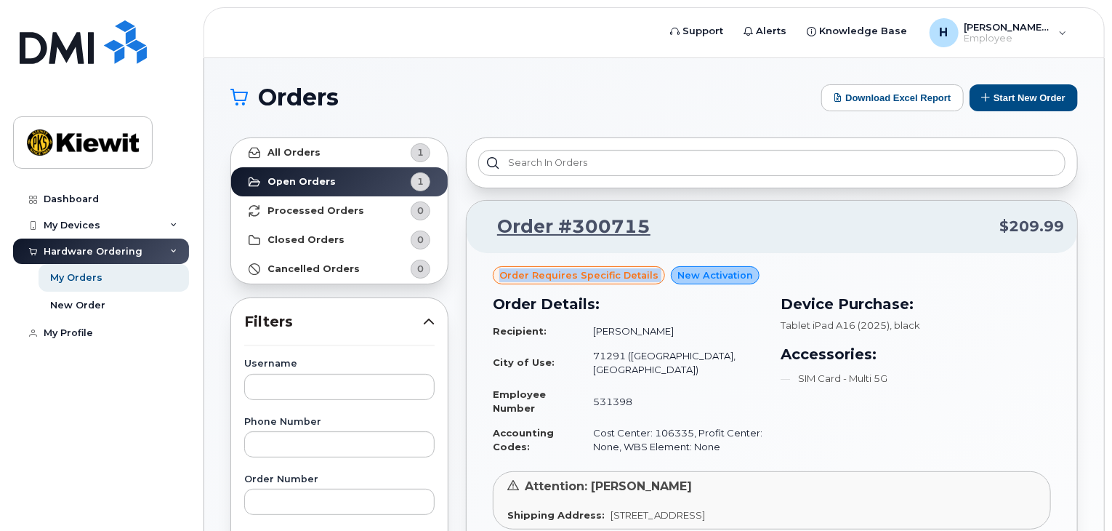
click at [594, 272] on span "Order requires Specific details" at bounding box center [578, 275] width 159 height 14
click at [662, 420] on td "Cost Center: 106335, Profit Center: None, WBS Element: None" at bounding box center [671, 439] width 183 height 39
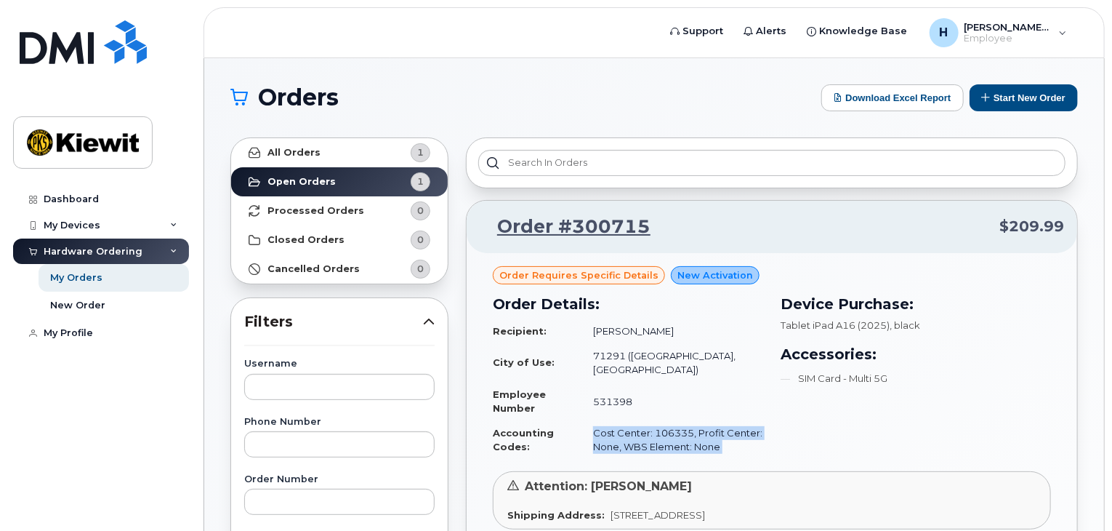
click at [662, 420] on td "Cost Center: 106335, Profit Center: None, WBS Element: None" at bounding box center [671, 439] width 183 height 39
click at [1032, 216] on span "$209.99" at bounding box center [1032, 226] width 65 height 21
click at [581, 276] on span "Order requires Specific details" at bounding box center [578, 275] width 159 height 14
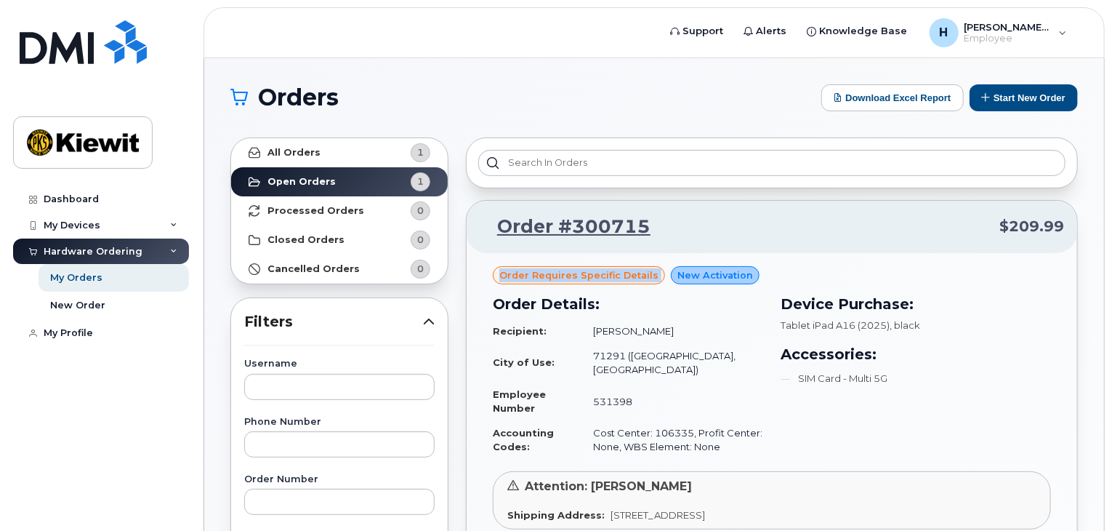
click at [580, 275] on span "Order requires Specific details" at bounding box center [578, 275] width 159 height 14
click at [579, 273] on span "Order requires Specific details" at bounding box center [578, 275] width 159 height 14
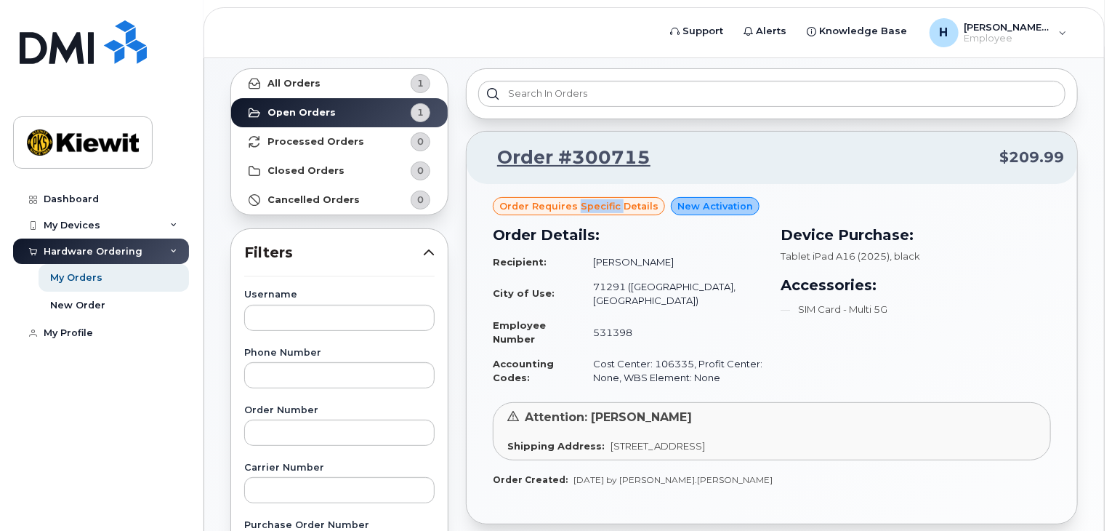
scroll to position [73, 0]
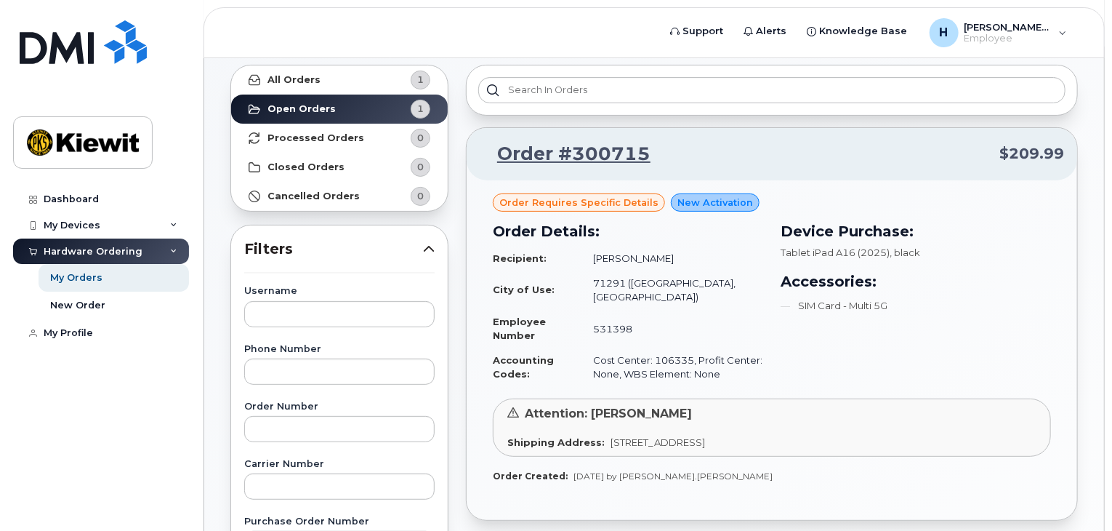
click at [680, 376] on div "Order Details: Recipient: [PERSON_NAME] City of Use: 71291 ([GEOGRAPHIC_DATA], …" at bounding box center [628, 303] width 288 height 183
click at [672, 358] on td "Cost Center: 106335, Profit Center: None, WBS Element: None" at bounding box center [671, 367] width 183 height 39
click at [515, 406] on icon at bounding box center [513, 412] width 12 height 12
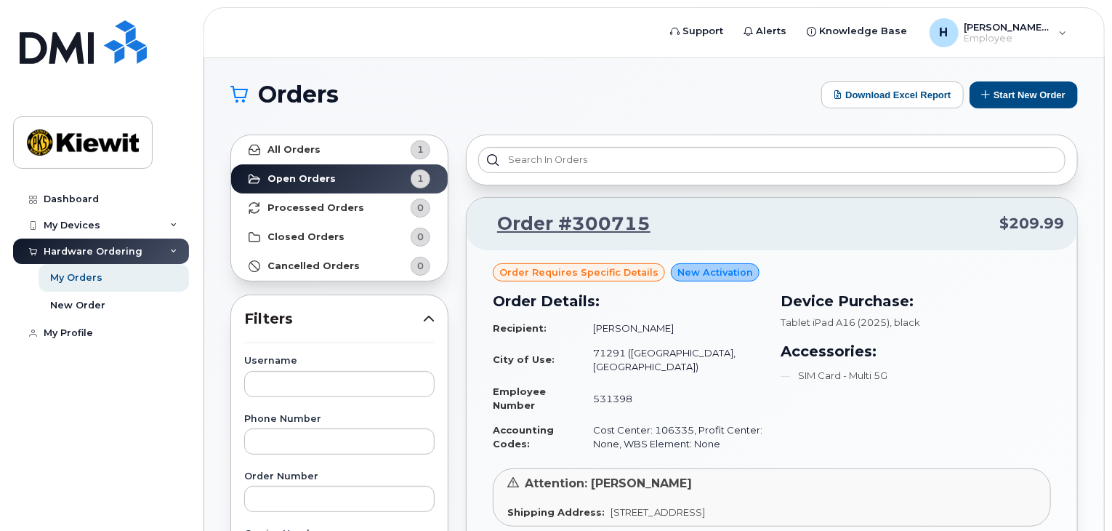
scroll to position [0, 0]
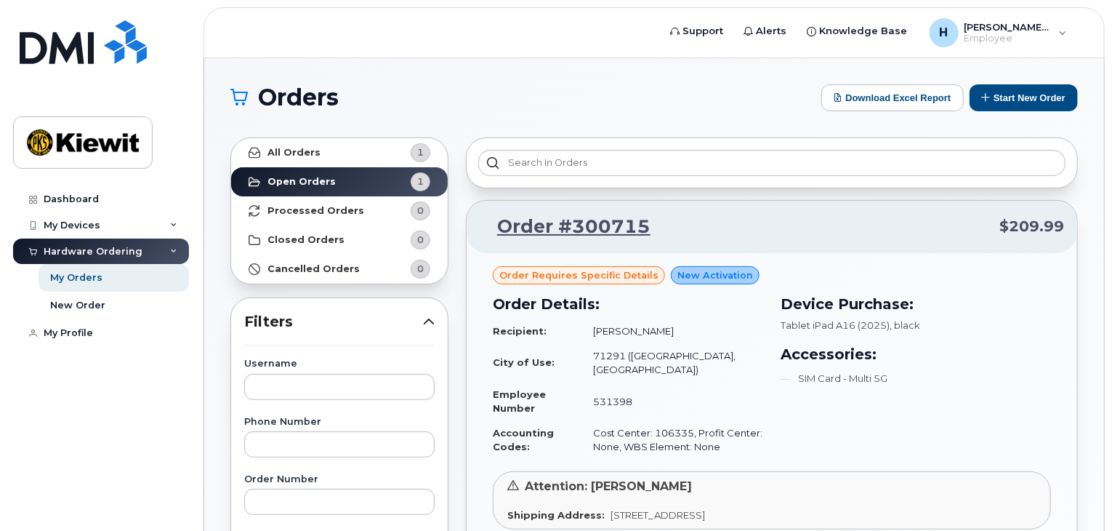
click at [697, 274] on span "New Activation" at bounding box center [716, 275] width 76 height 14
click at [411, 153] on div "1" at bounding box center [421, 152] width 20 height 19
